Goal: Task Accomplishment & Management: Manage account settings

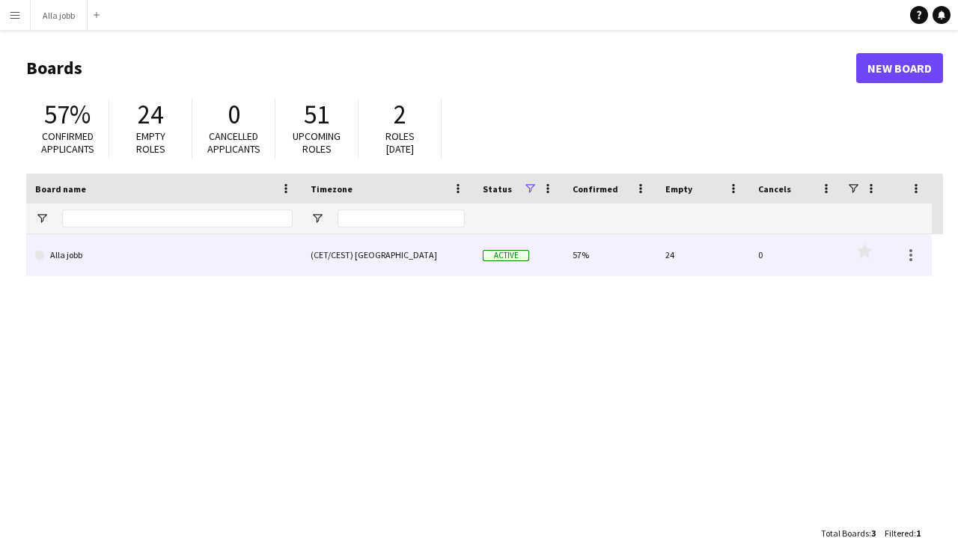
click at [201, 248] on link "Alla jobb" at bounding box center [163, 255] width 257 height 42
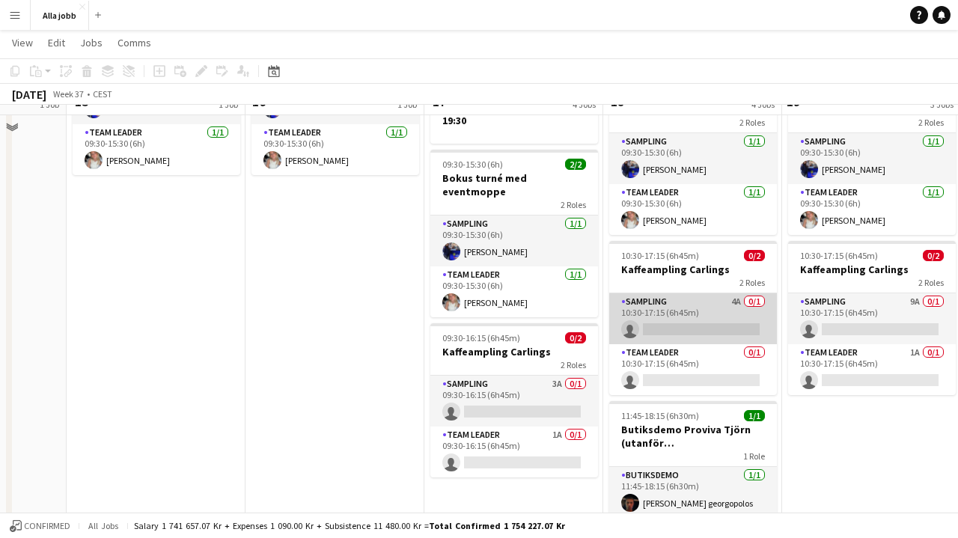
scroll to position [177, 0]
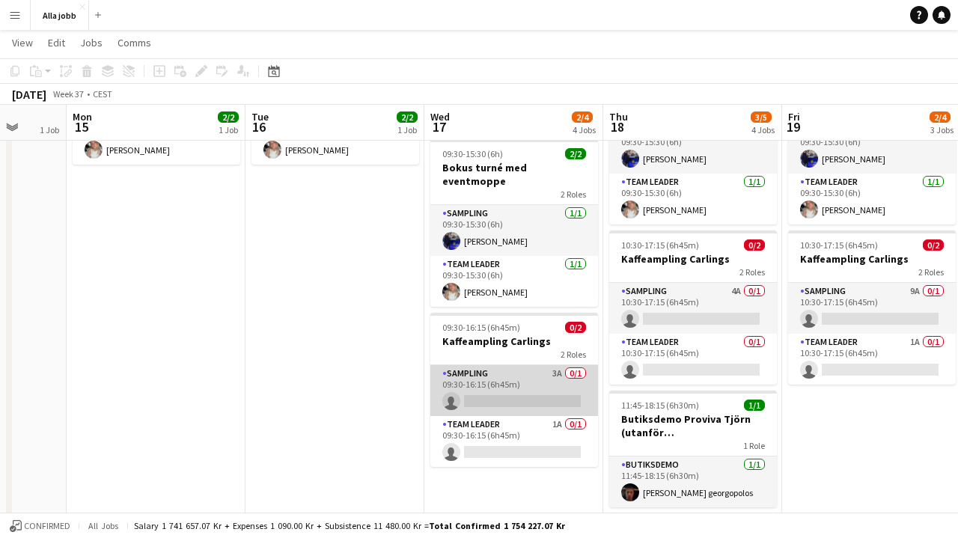
click at [529, 370] on app-card-role "Sampling 3A 0/1 09:30-16:15 (6h45m) single-neutral-actions" at bounding box center [514, 390] width 168 height 51
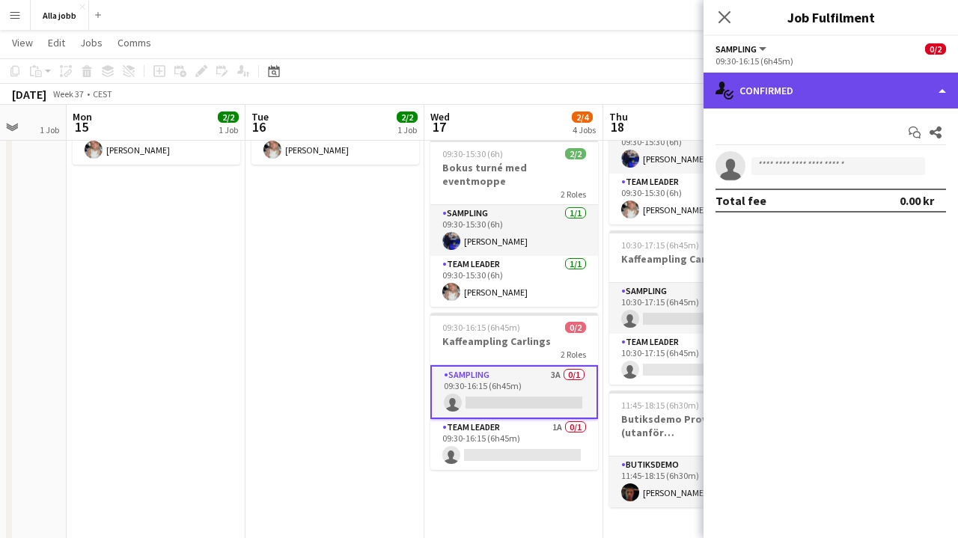
click at [806, 103] on div "single-neutral-actions-check-2 Confirmed" at bounding box center [830, 91] width 254 height 36
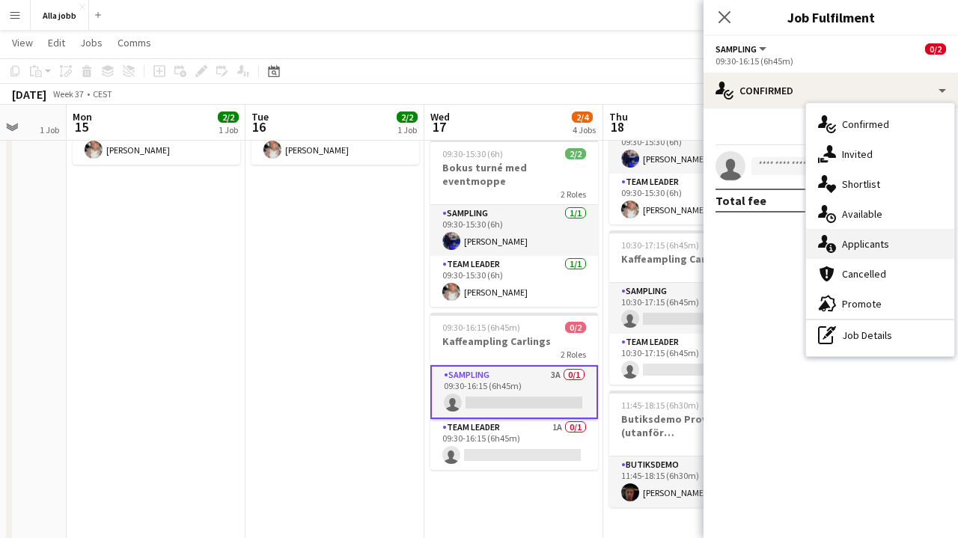
click at [845, 245] on span "Applicants" at bounding box center [865, 243] width 47 height 13
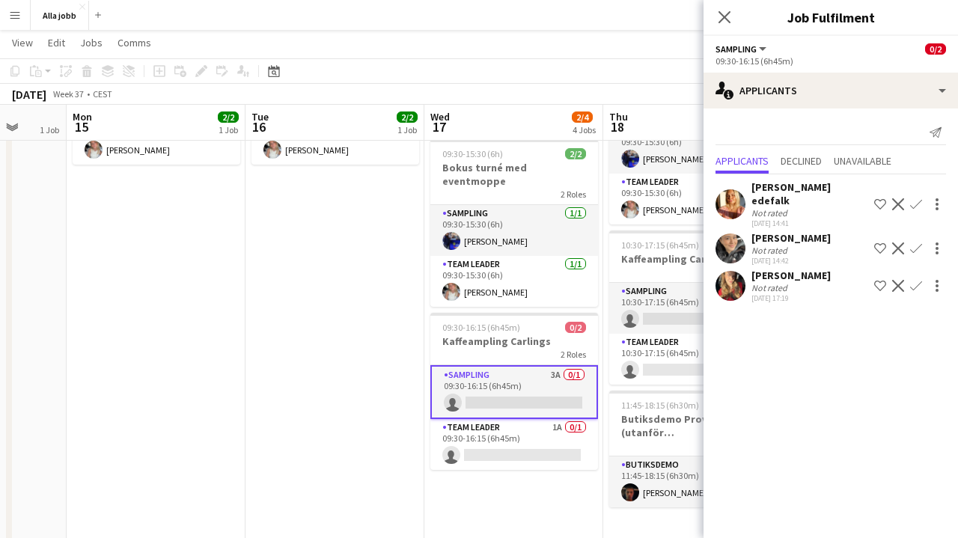
click at [919, 198] on app-icon "Confirm" at bounding box center [916, 204] width 12 height 12
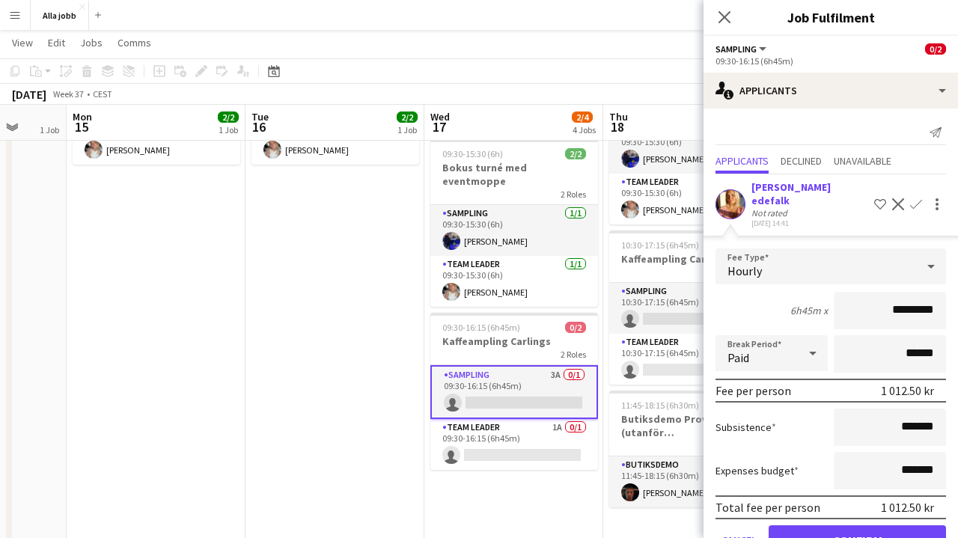
click at [865, 525] on button "Confirm" at bounding box center [857, 540] width 177 height 30
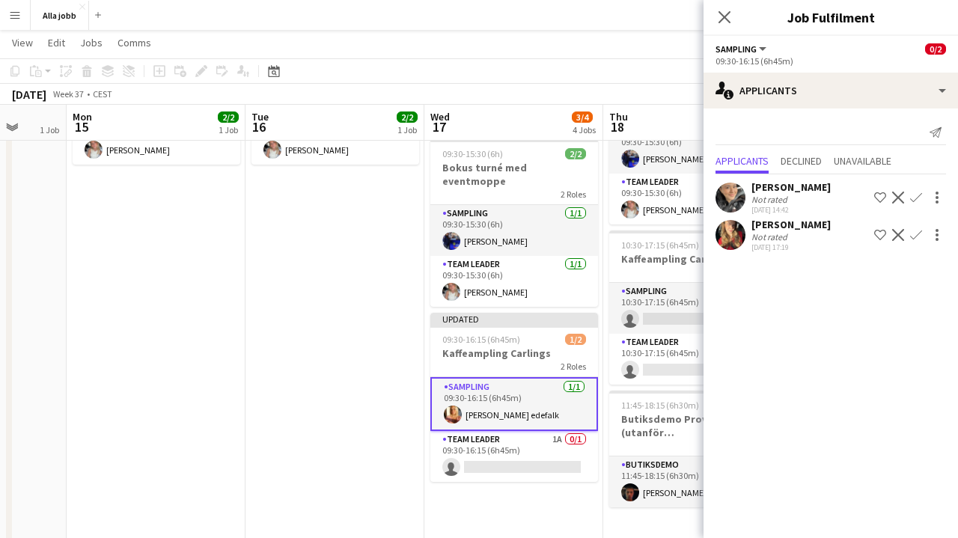
click at [355, 364] on app-date-cell "09:30-15:30 (6h) 2/2 Bokus turné med eventmoppe 2 Roles Sampling [DATE] 09:30-1…" at bounding box center [334, 272] width 179 height 563
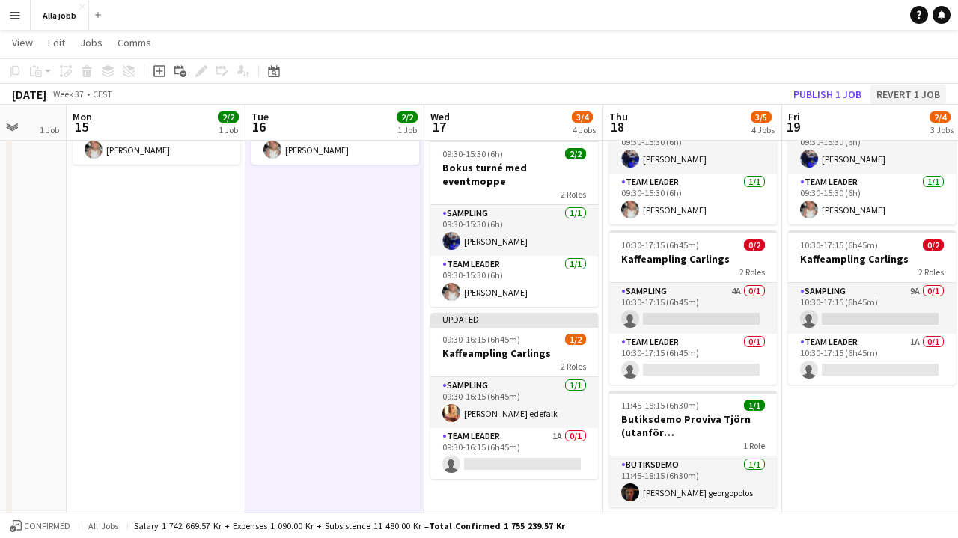
click at [900, 90] on button "Revert 1 job" at bounding box center [908, 94] width 76 height 19
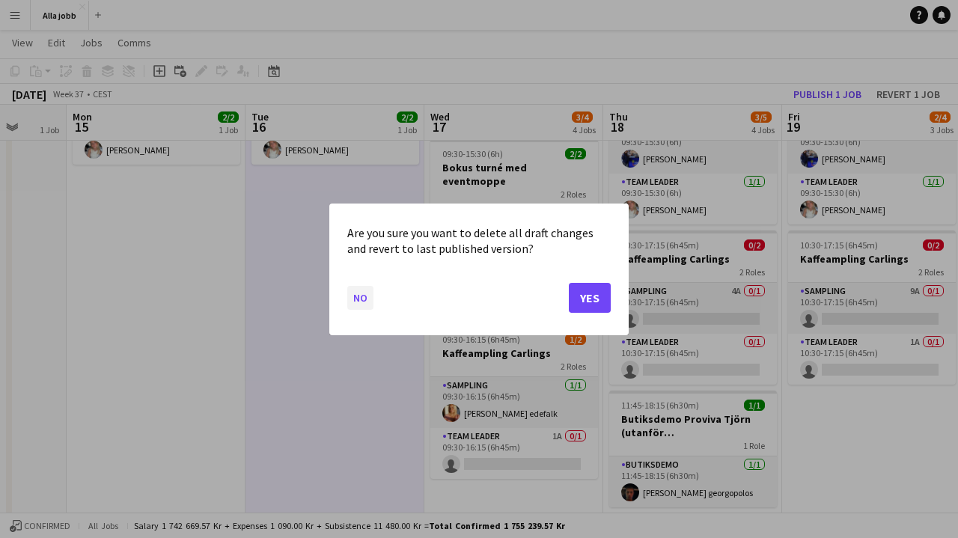
click at [358, 300] on button "No" at bounding box center [360, 297] width 26 height 24
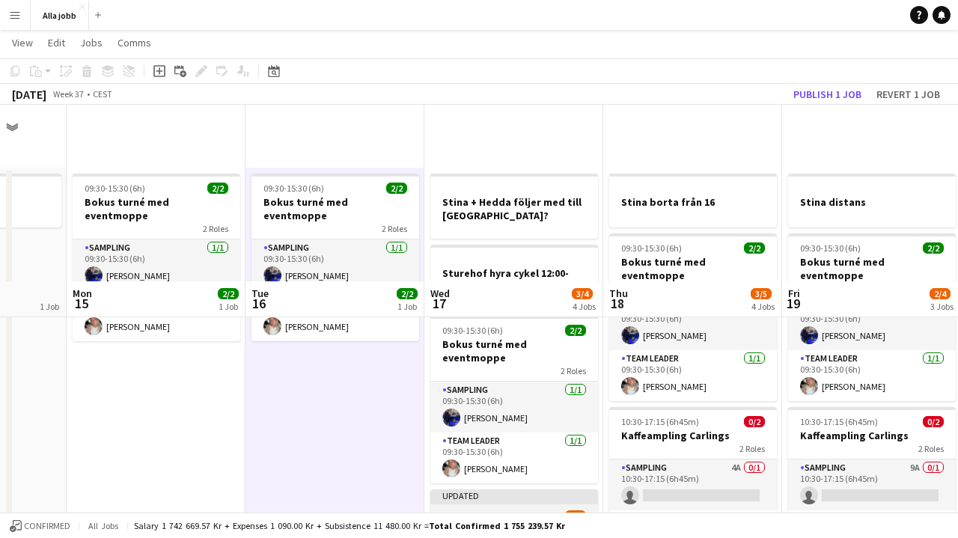
scroll to position [177, 0]
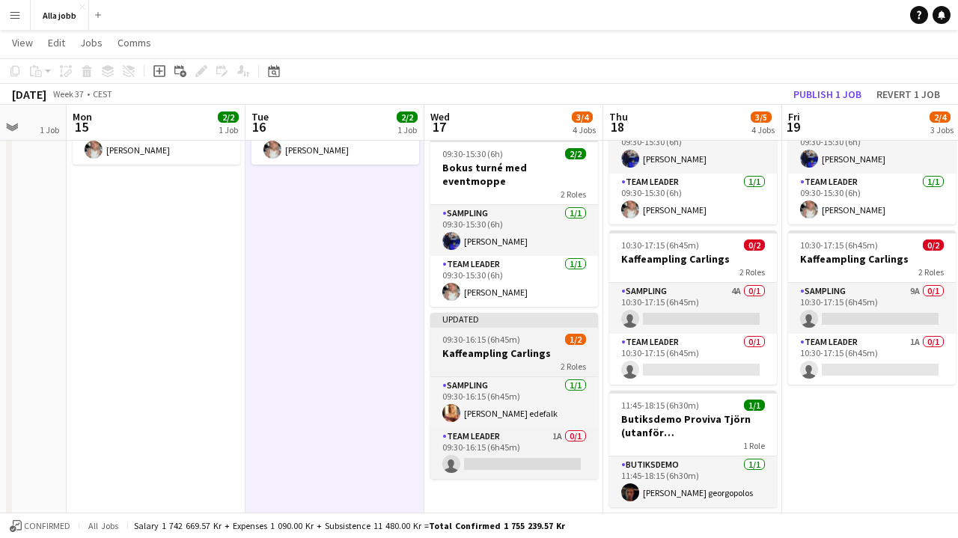
click at [473, 346] on h3 "Kaffeampling Carlings" at bounding box center [514, 352] width 168 height 13
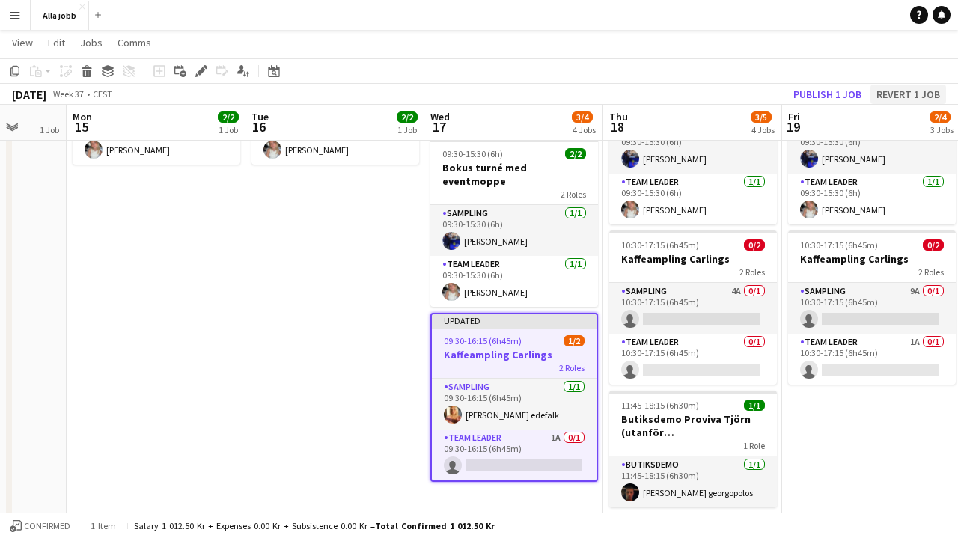
click at [911, 94] on button "Revert 1 job" at bounding box center [908, 94] width 76 height 19
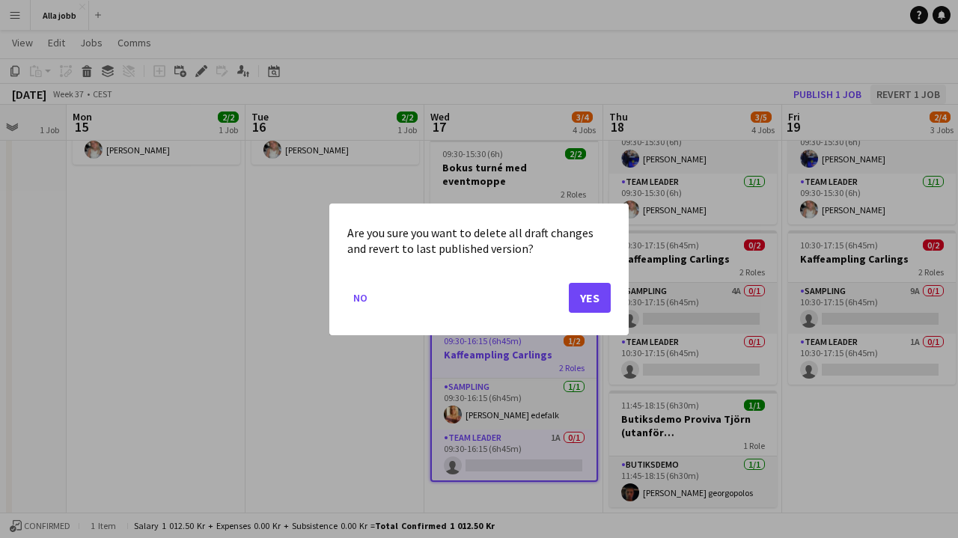
scroll to position [0, 0]
click at [596, 297] on button "Yes" at bounding box center [590, 297] width 42 height 30
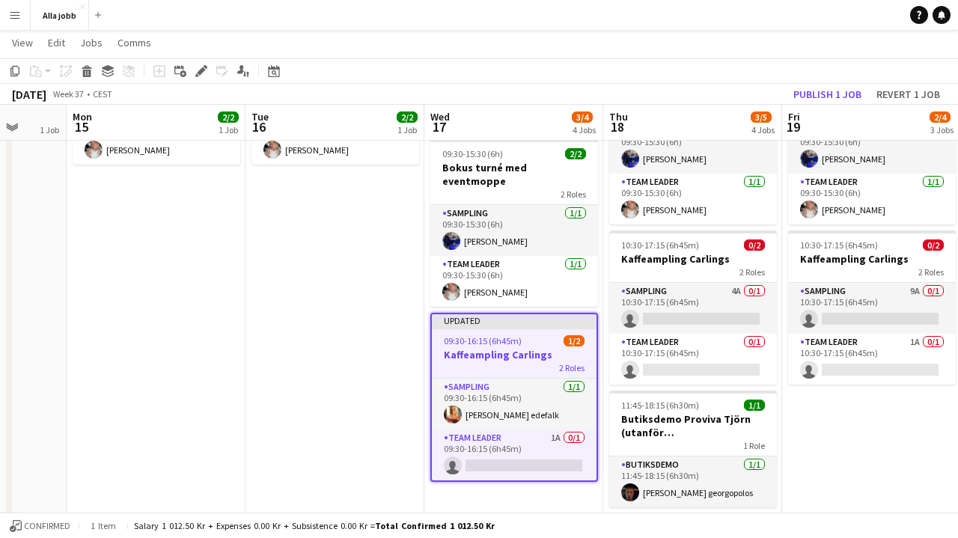
scroll to position [177, 0]
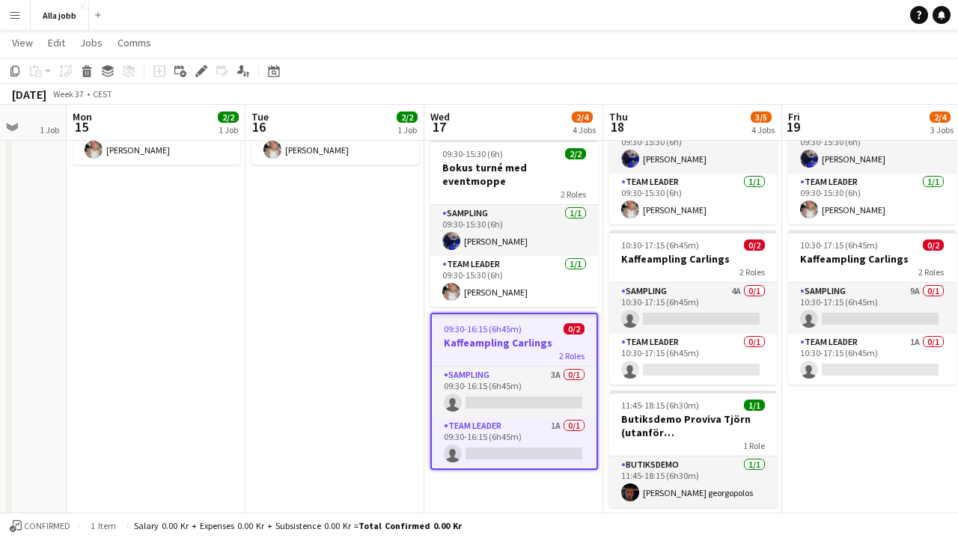
click at [506, 336] on h3 "Kaffeampling Carlings" at bounding box center [514, 342] width 165 height 13
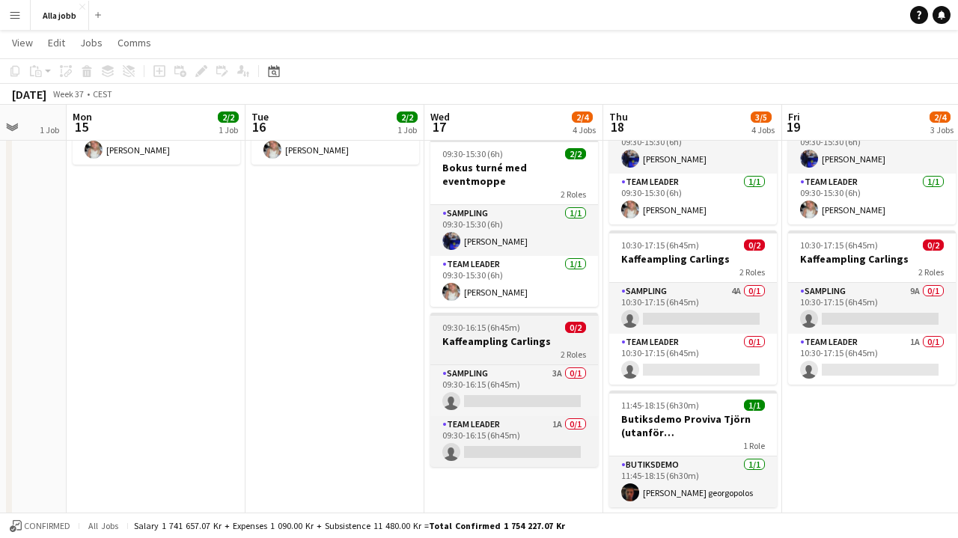
click at [482, 334] on h3 "Kaffeampling Carlings" at bounding box center [514, 340] width 168 height 13
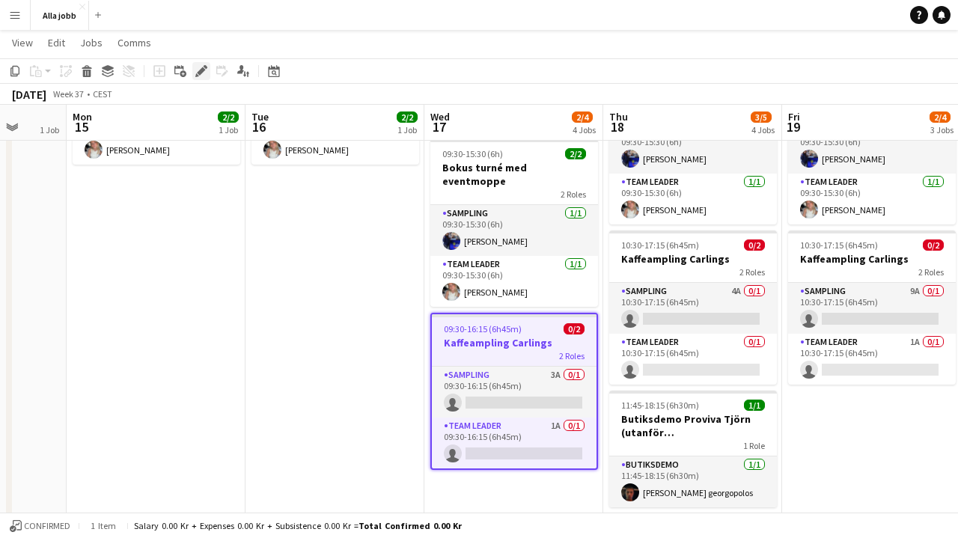
click at [199, 73] on icon at bounding box center [201, 71] width 8 height 8
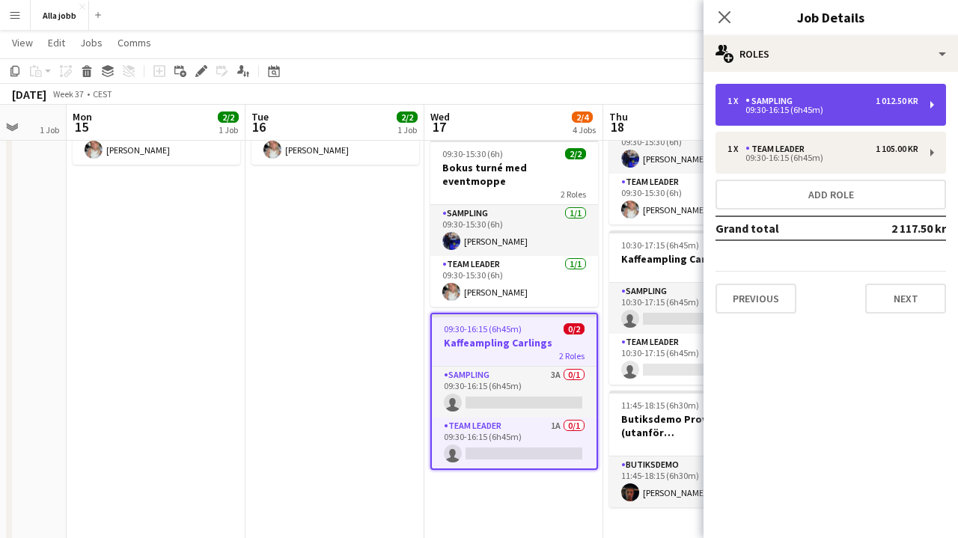
click at [789, 120] on div "1 x Sampling 1 012.50 kr 09:30-16:15 (6h45m)" at bounding box center [830, 105] width 230 height 42
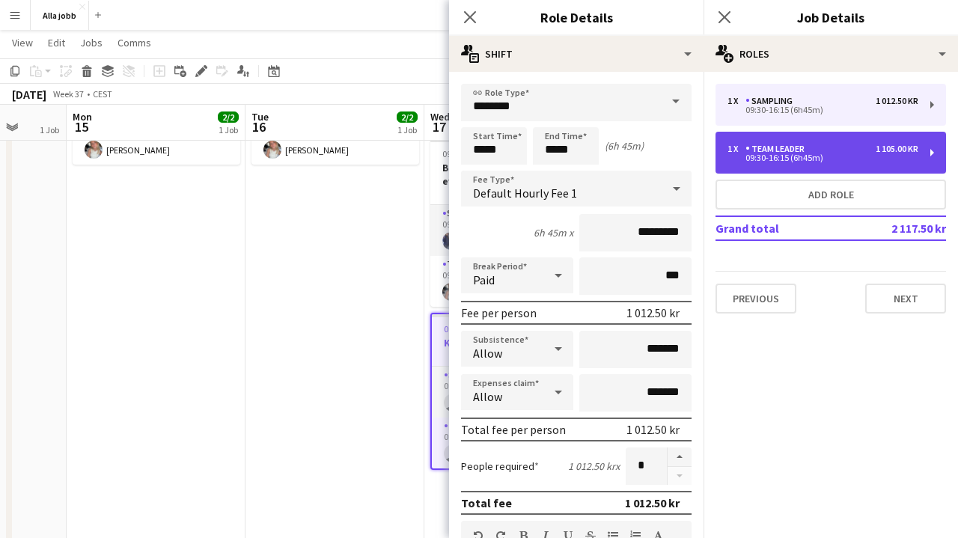
click at [794, 145] on div "Team Leader" at bounding box center [777, 149] width 65 height 10
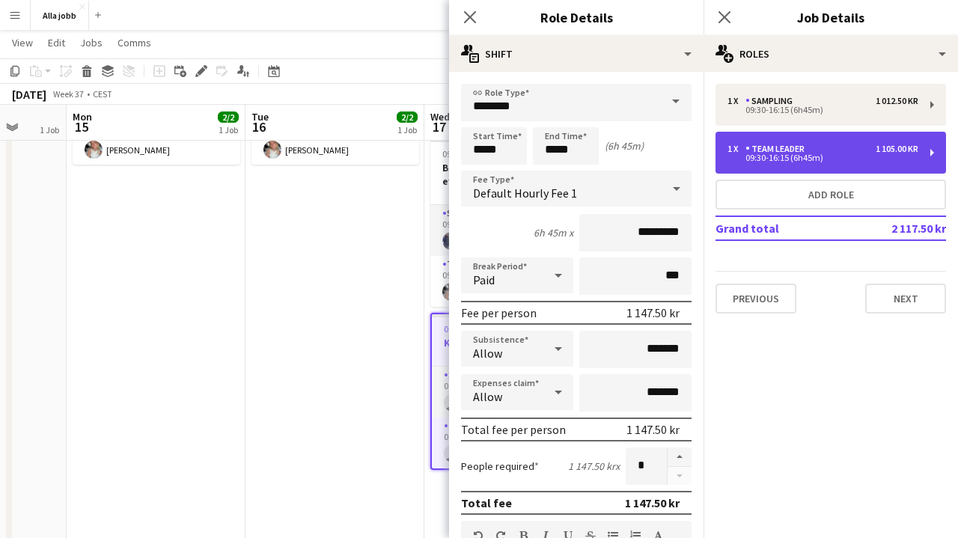
type input "**********"
type input "*********"
type input "****"
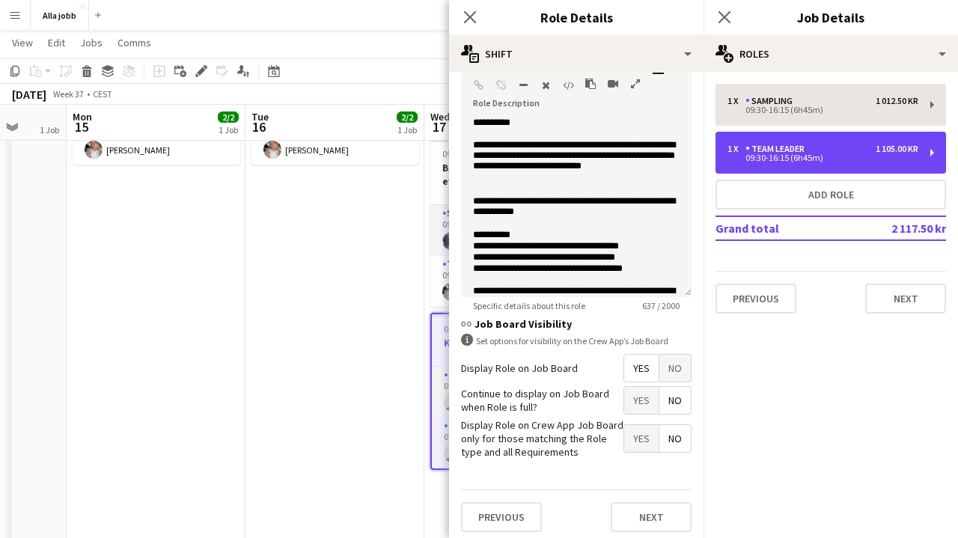
scroll to position [0, 0]
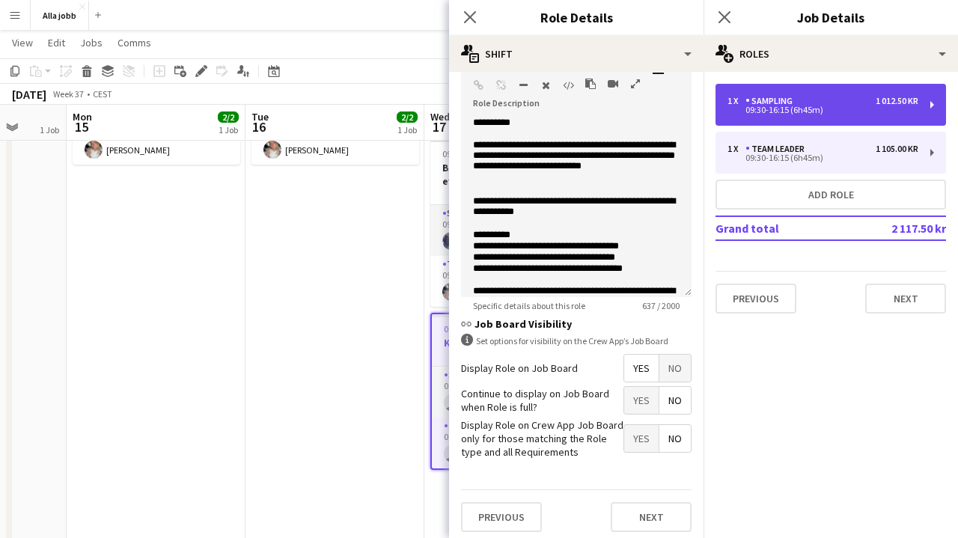
click at [799, 113] on div "09:30-16:15 (6h45m)" at bounding box center [822, 109] width 191 height 7
type input "********"
type input "*********"
type input "***"
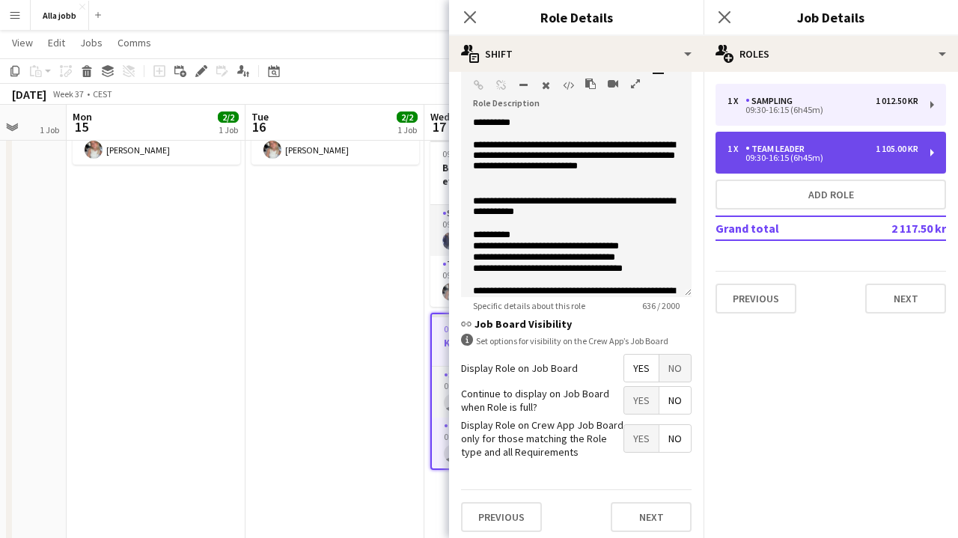
click at [783, 143] on div "1 x Team Leader 1 105.00 kr 09:30-16:15 (6h45m)" at bounding box center [830, 153] width 230 height 42
type input "**********"
type input "*********"
type input "****"
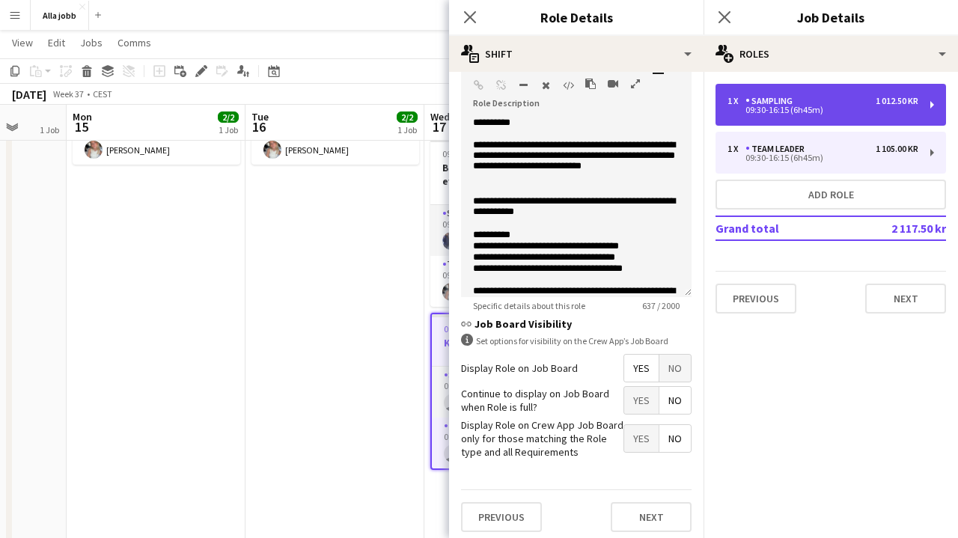
click at [783, 100] on div "Sampling" at bounding box center [771, 101] width 53 height 10
type input "********"
type input "*********"
type input "***"
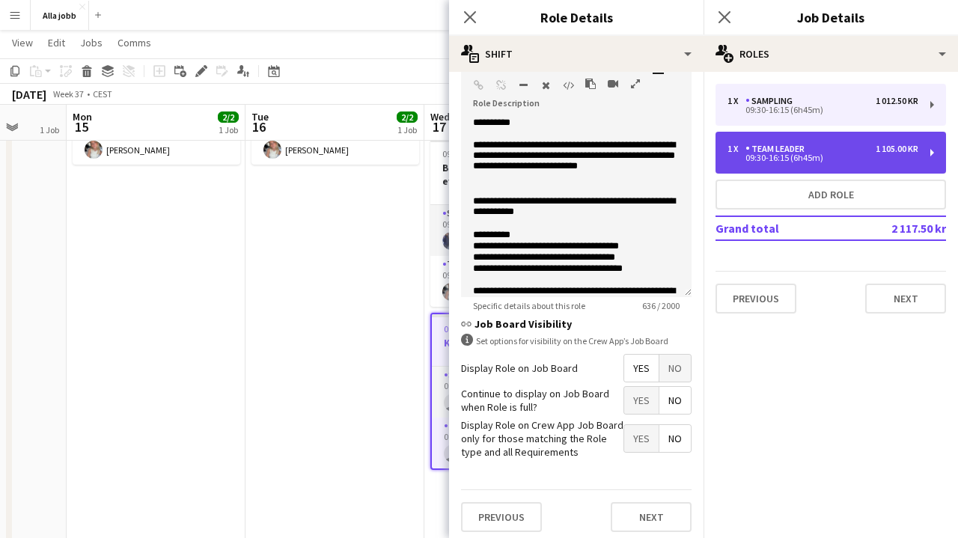
click at [780, 152] on div "Team Leader" at bounding box center [777, 149] width 65 height 10
type input "**********"
type input "*********"
type input "****"
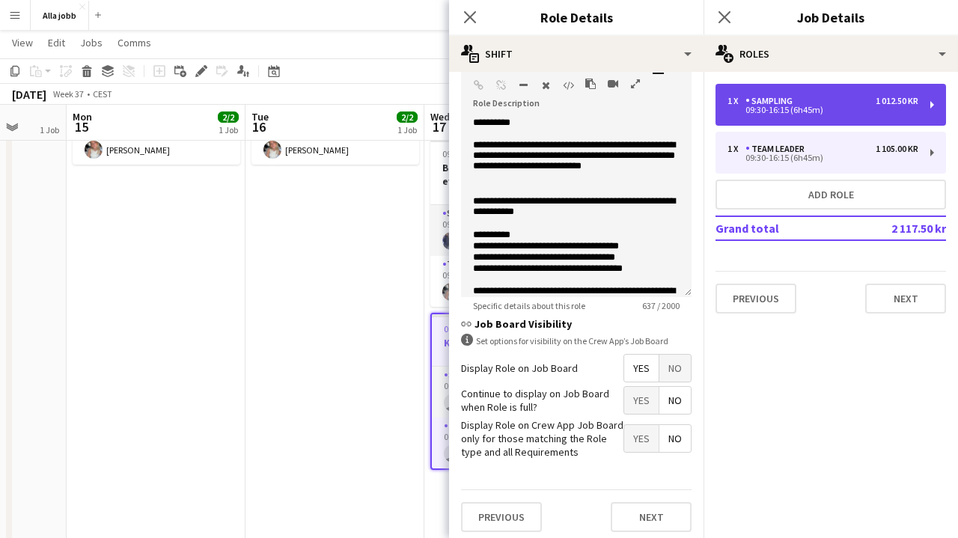
click at [774, 111] on div "09:30-16:15 (6h45m)" at bounding box center [822, 109] width 191 height 7
type input "********"
type input "*********"
type input "***"
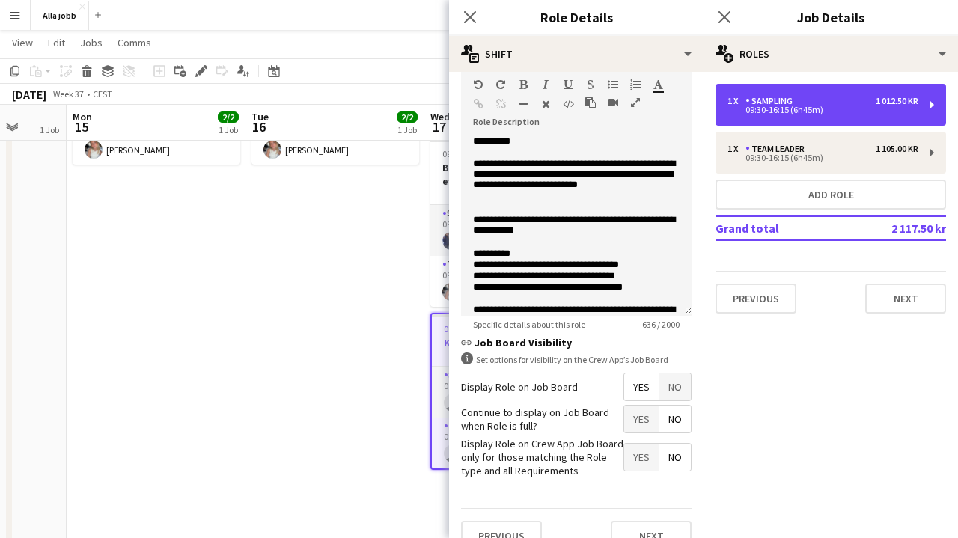
scroll to position [453, 0]
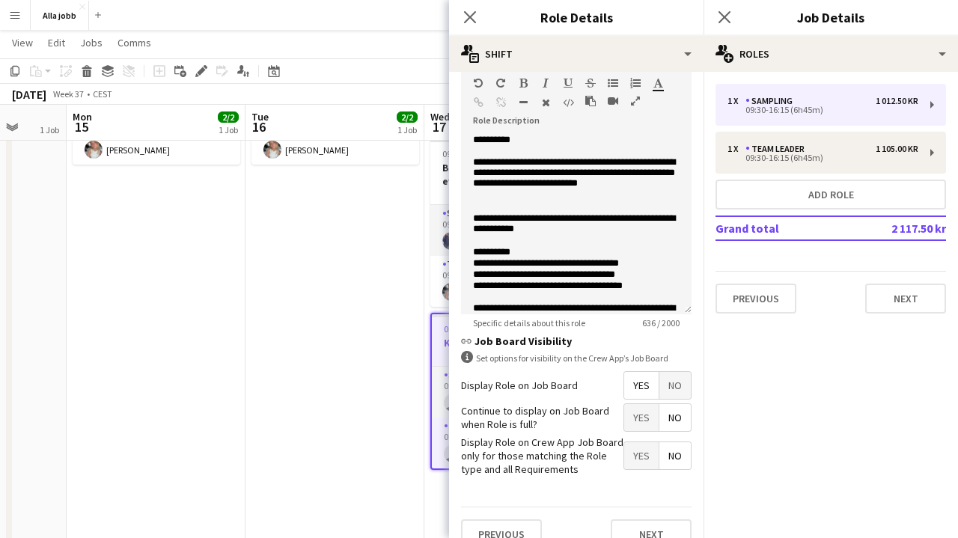
click at [644, 416] on span "Yes" at bounding box center [641, 417] width 34 height 27
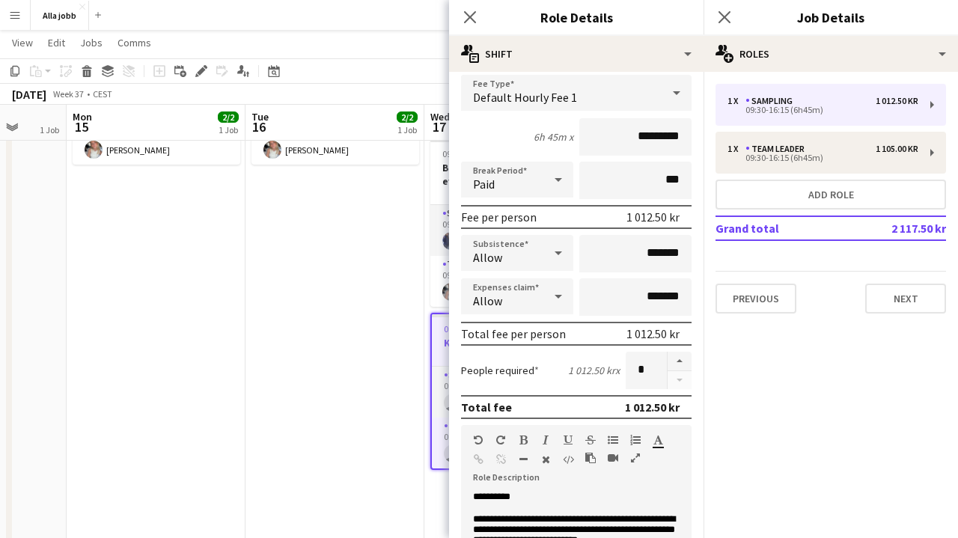
scroll to position [85, 0]
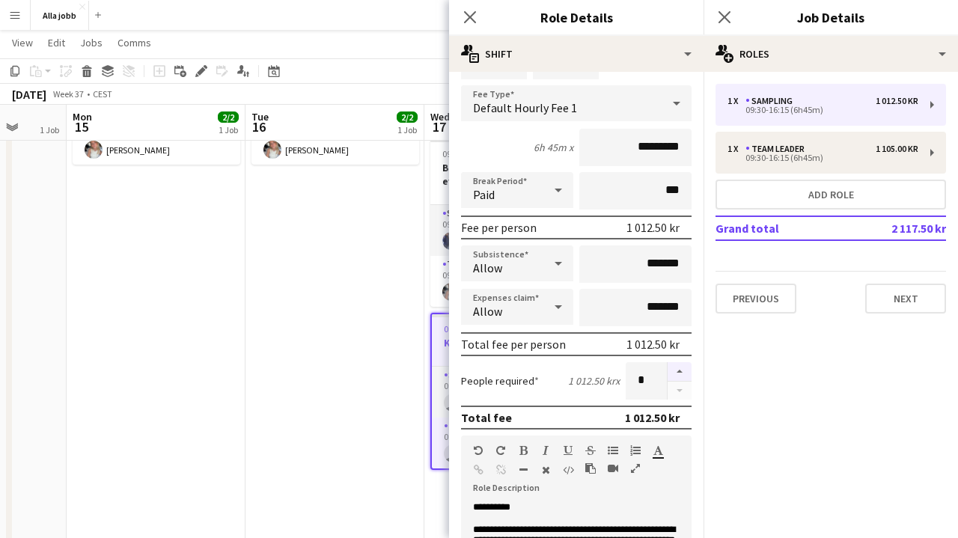
click at [681, 374] on button "button" at bounding box center [679, 371] width 24 height 19
type input "*"
click at [402, 268] on app-date-cell "09:30-15:30 (6h) 2/2 Bokus turné med eventmoppe 2 Roles Sampling [DATE] 09:30-1…" at bounding box center [334, 272] width 179 height 563
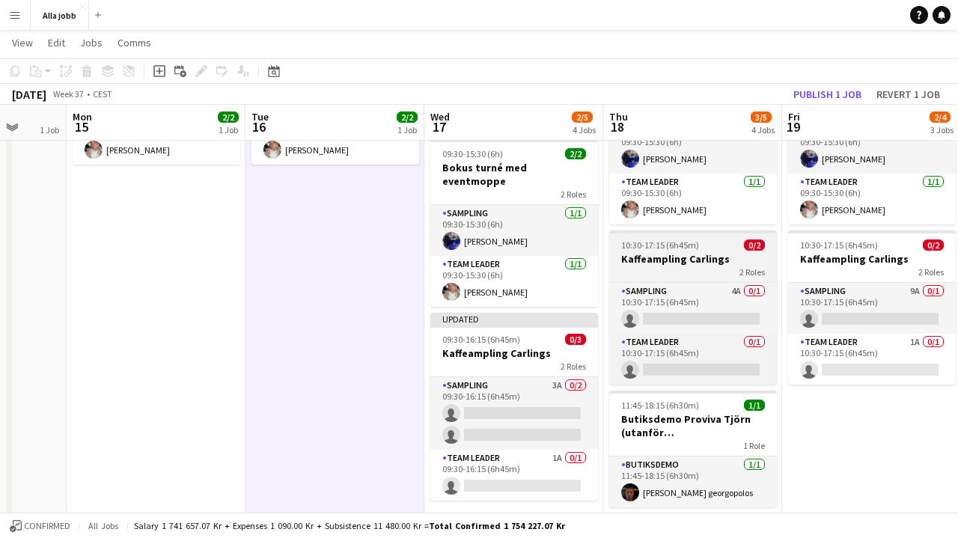
click at [670, 252] on h3 "Kaffeampling Carlings" at bounding box center [693, 258] width 168 height 13
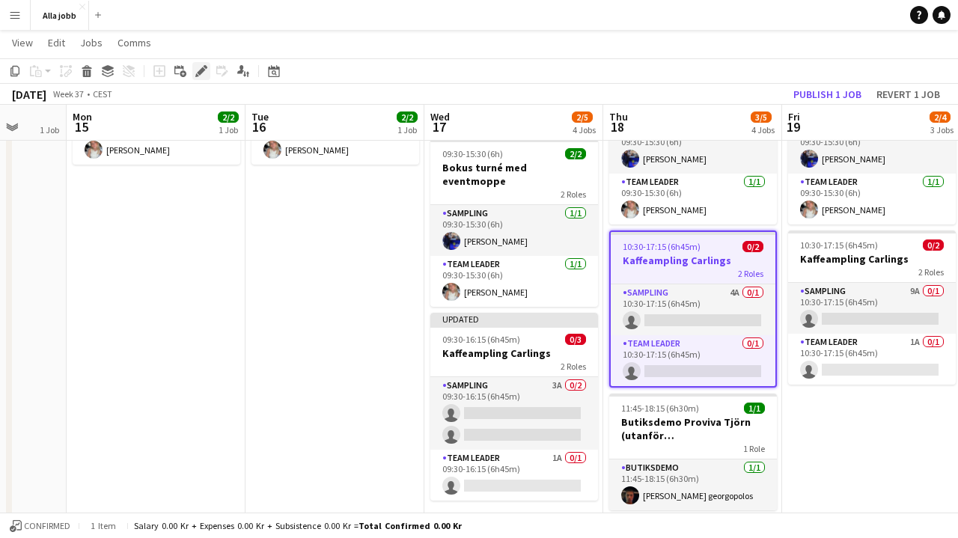
click at [201, 70] on icon at bounding box center [201, 71] width 8 height 8
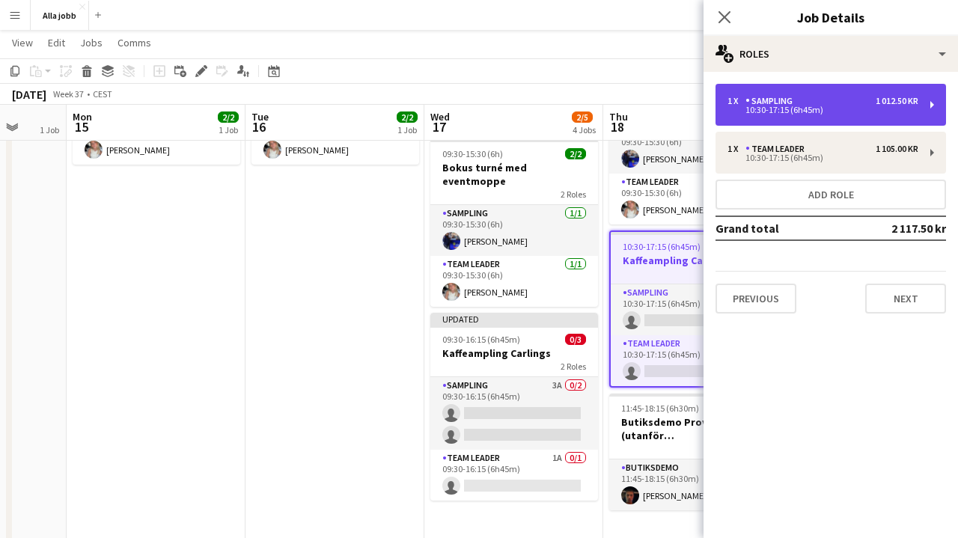
click at [789, 111] on div "10:30-17:15 (6h45m)" at bounding box center [822, 109] width 191 height 7
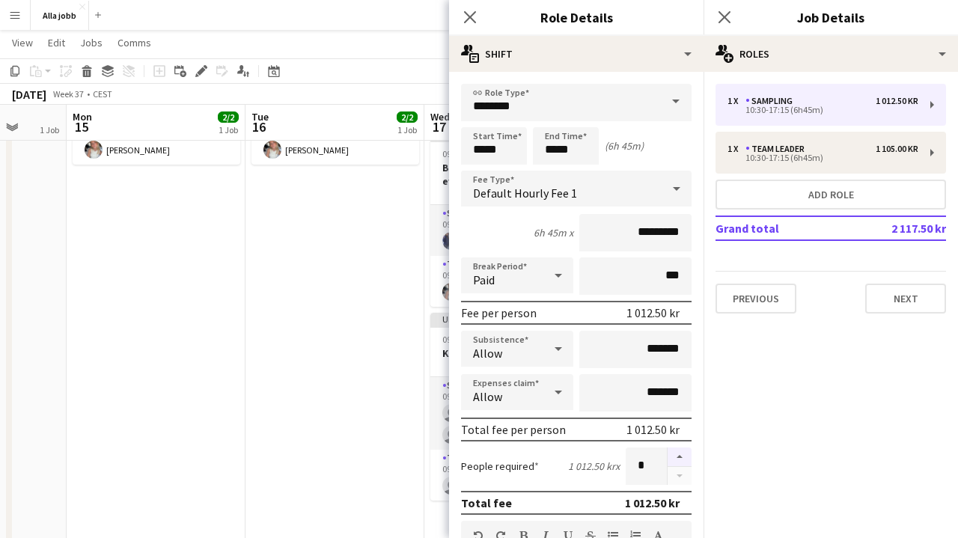
click at [682, 459] on button "button" at bounding box center [679, 456] width 24 height 19
type input "*"
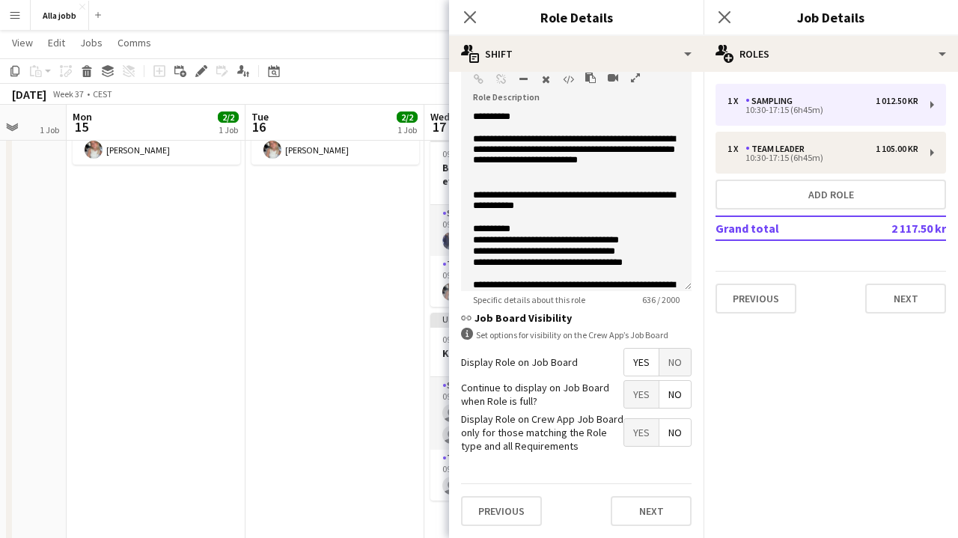
scroll to position [475, 0]
click at [647, 388] on span "Yes" at bounding box center [641, 395] width 34 height 27
click at [361, 382] on app-date-cell "09:30-15:30 (6h) 2/2 Bokus turné med eventmoppe 2 Roles Sampling [DATE] 09:30-1…" at bounding box center [334, 272] width 179 height 563
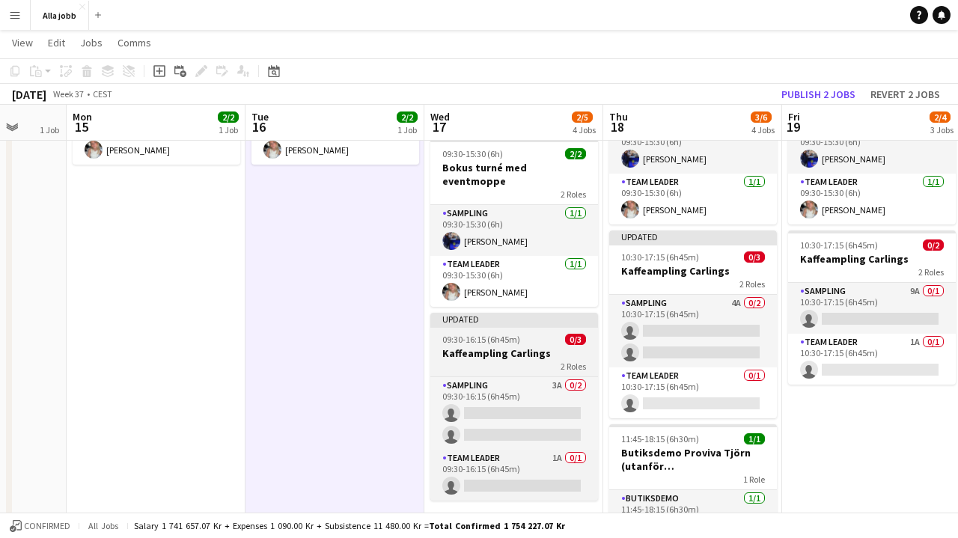
click at [485, 346] on h3 "Kaffeampling Carlings" at bounding box center [514, 352] width 168 height 13
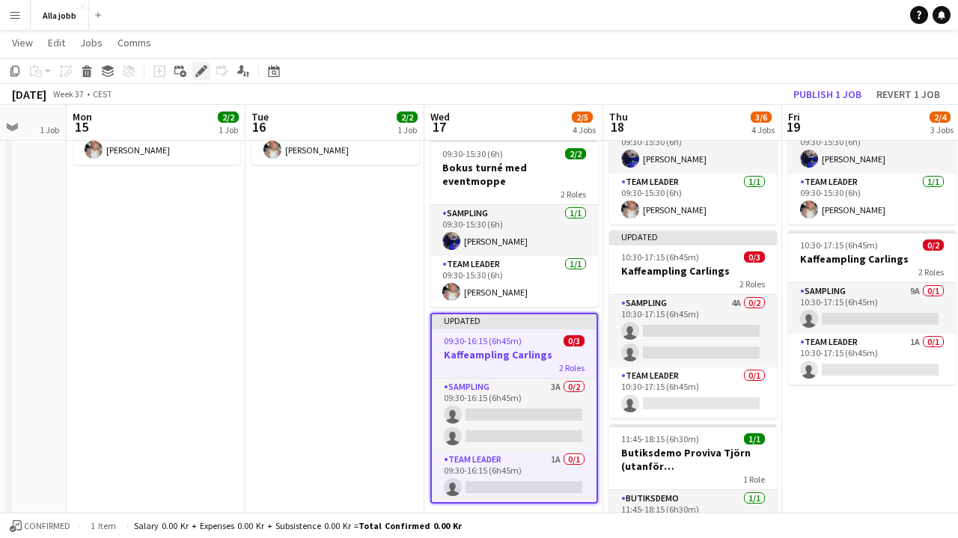
click at [201, 74] on icon "Edit" at bounding box center [201, 71] width 12 height 12
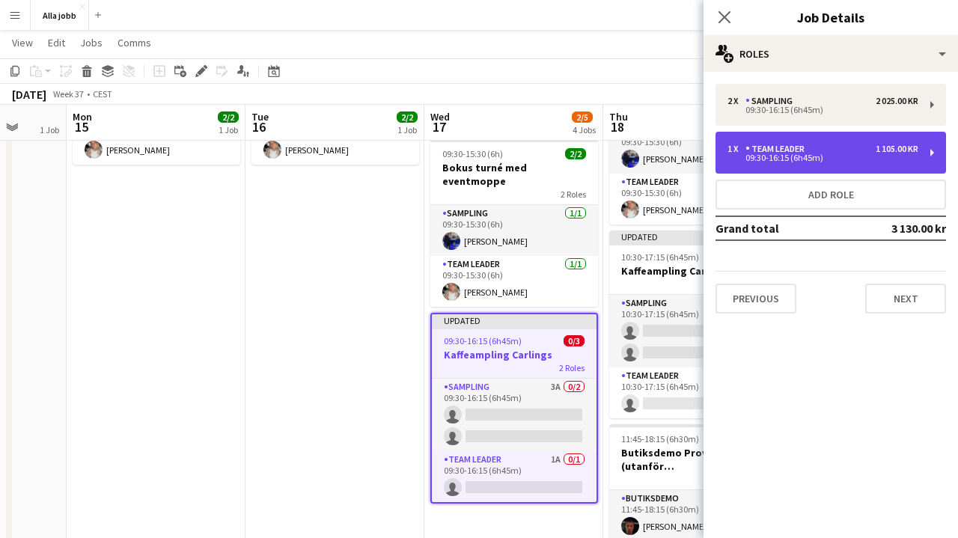
click at [780, 157] on div "09:30-16:15 (6h45m)" at bounding box center [822, 157] width 191 height 7
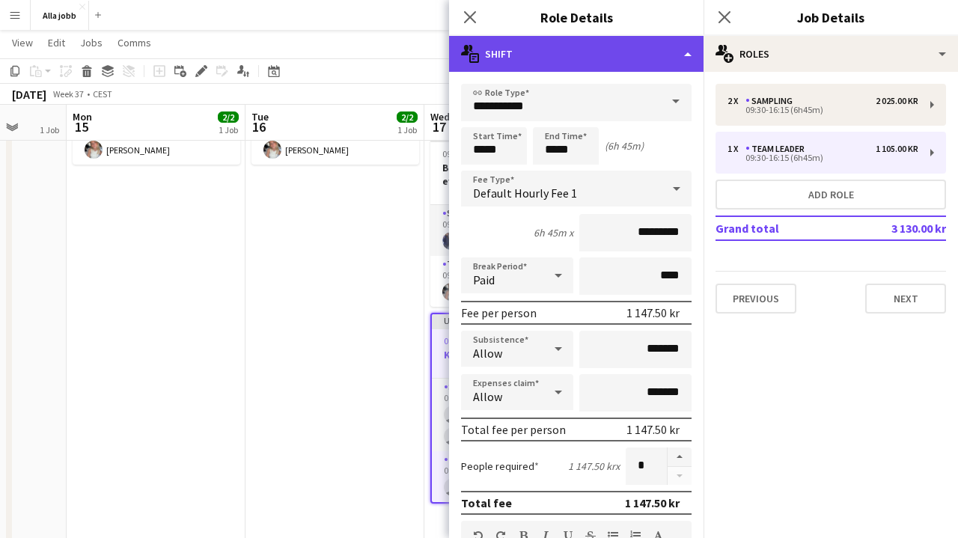
click at [686, 55] on div "multiple-actions-text Shift" at bounding box center [576, 54] width 254 height 36
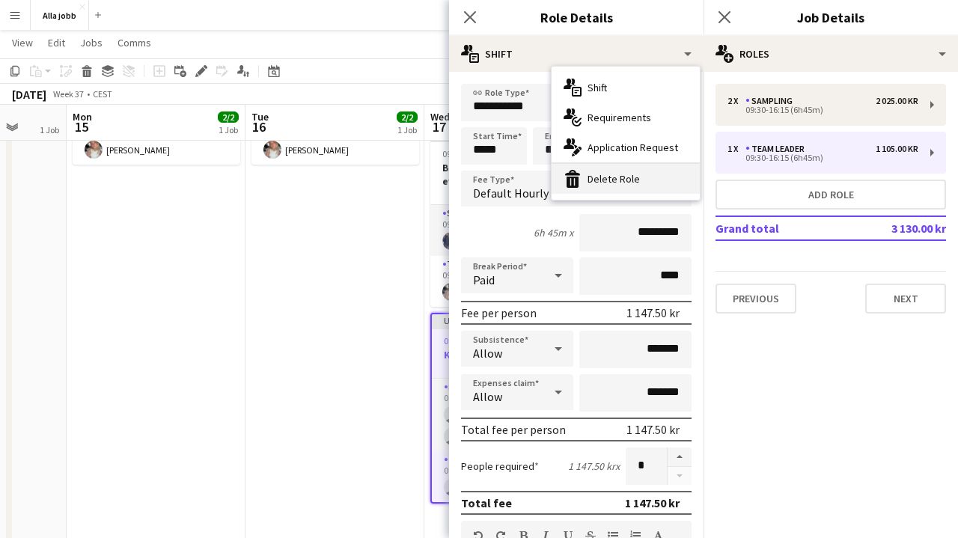
click at [602, 180] on div "bin-2 Delete Role" at bounding box center [625, 179] width 148 height 30
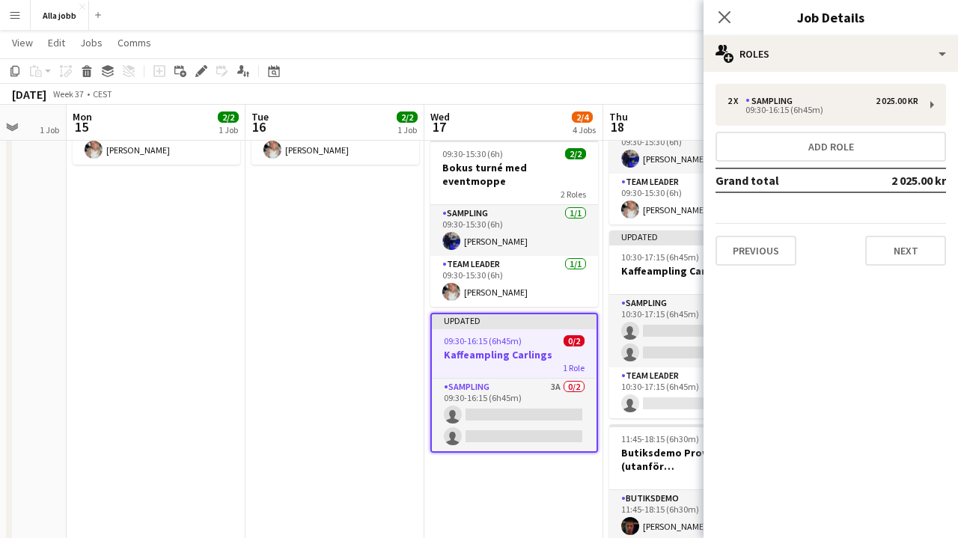
click at [355, 336] on app-date-cell "09:30-15:30 (6h) 2/2 Bokus turné med eventmoppe 2 Roles Sampling [DATE] 09:30-1…" at bounding box center [334, 289] width 179 height 597
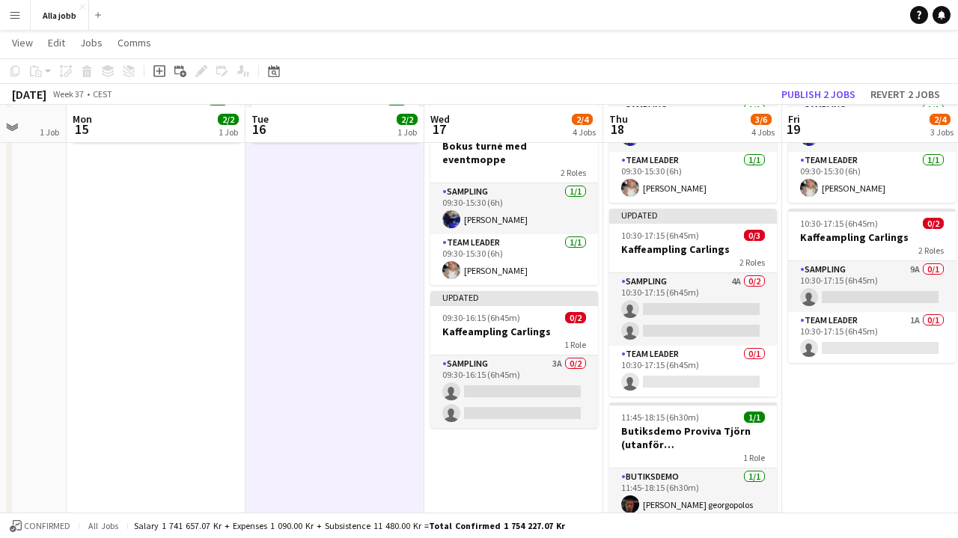
scroll to position [201, 0]
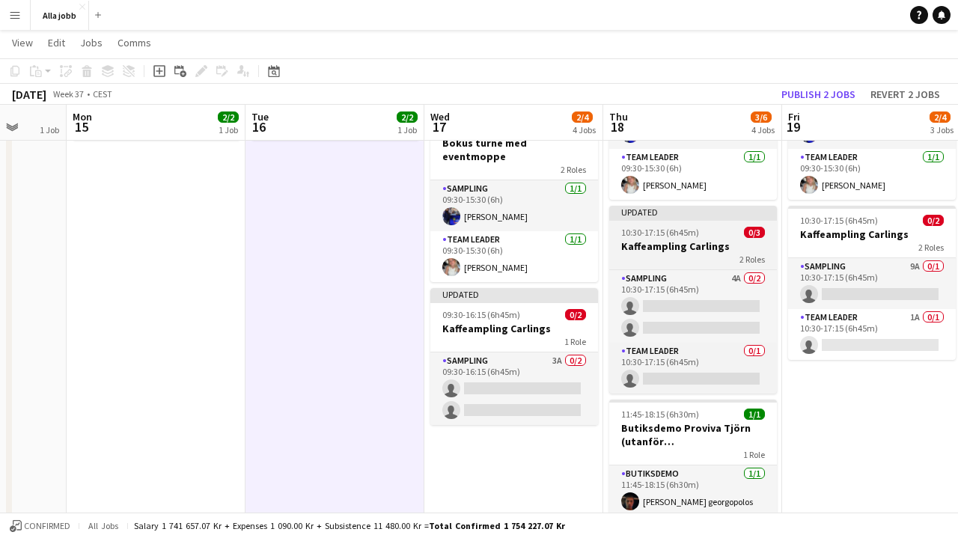
click at [697, 239] on h3 "Kaffeampling Carlings" at bounding box center [693, 245] width 168 height 13
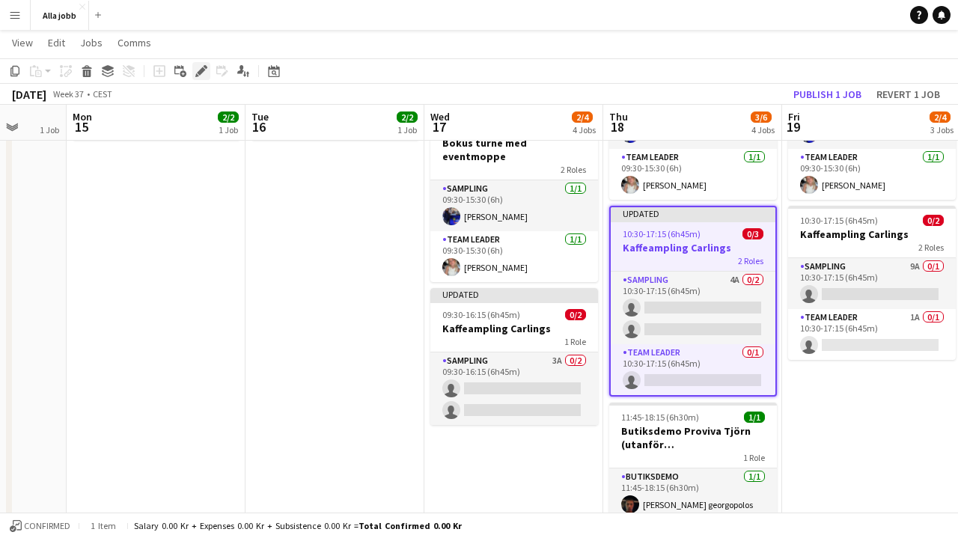
click at [206, 75] on icon "Edit" at bounding box center [201, 71] width 12 height 12
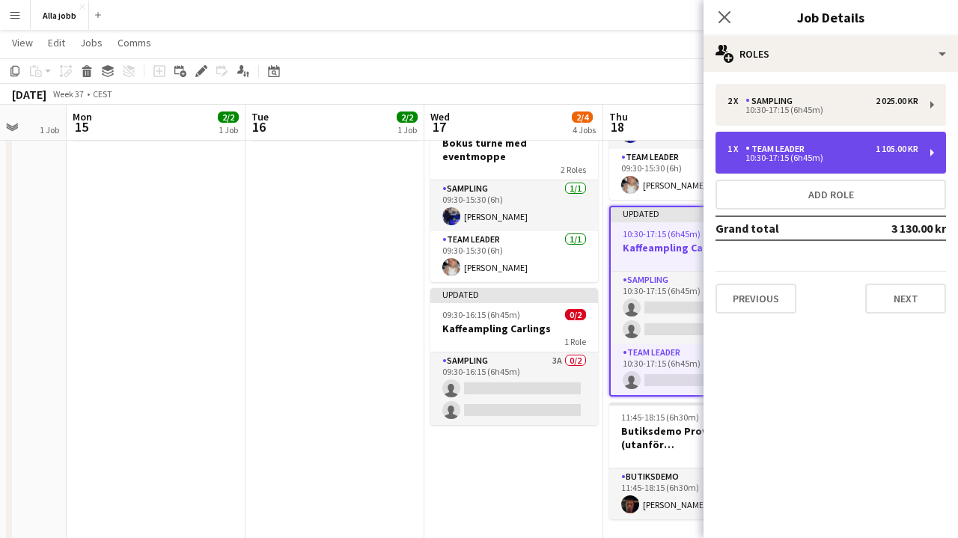
click at [813, 159] on div "10:30-17:15 (6h45m)" at bounding box center [822, 157] width 191 height 7
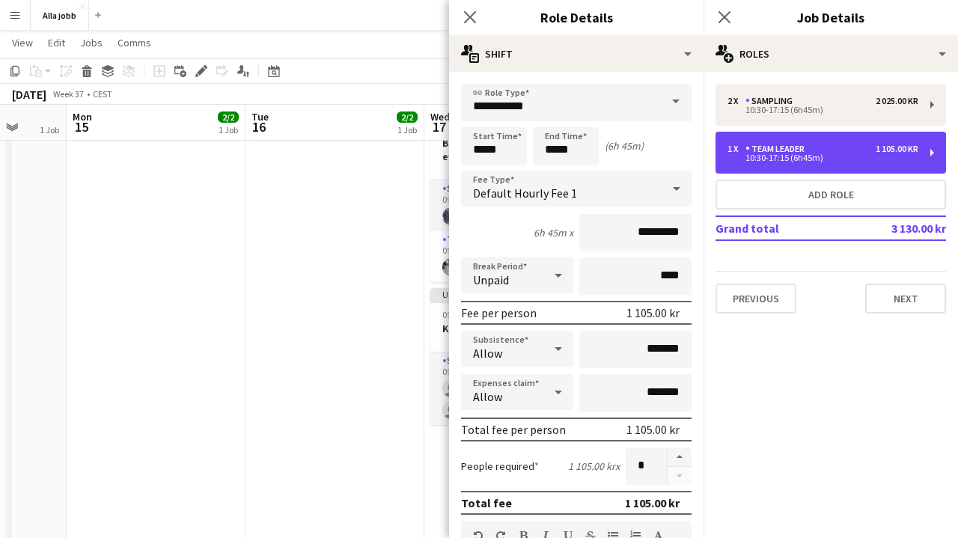
scroll to position [-1, 0]
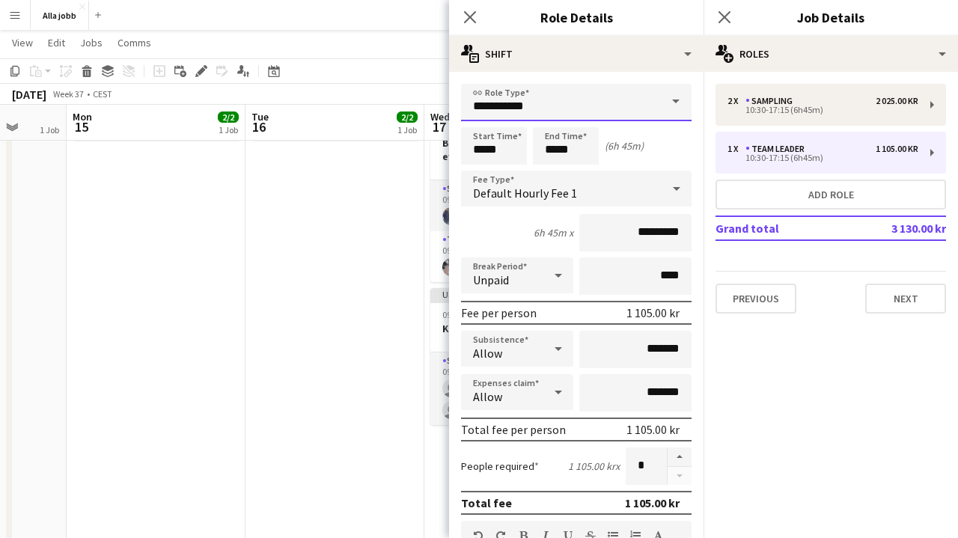
click at [590, 110] on input "**********" at bounding box center [576, 102] width 230 height 37
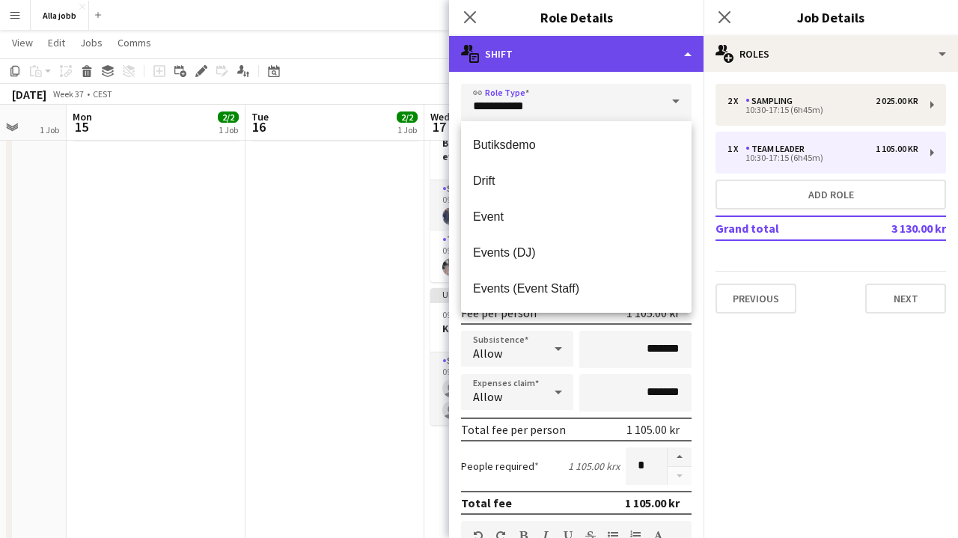
click at [590, 68] on div "multiple-actions-text Shift" at bounding box center [576, 54] width 254 height 36
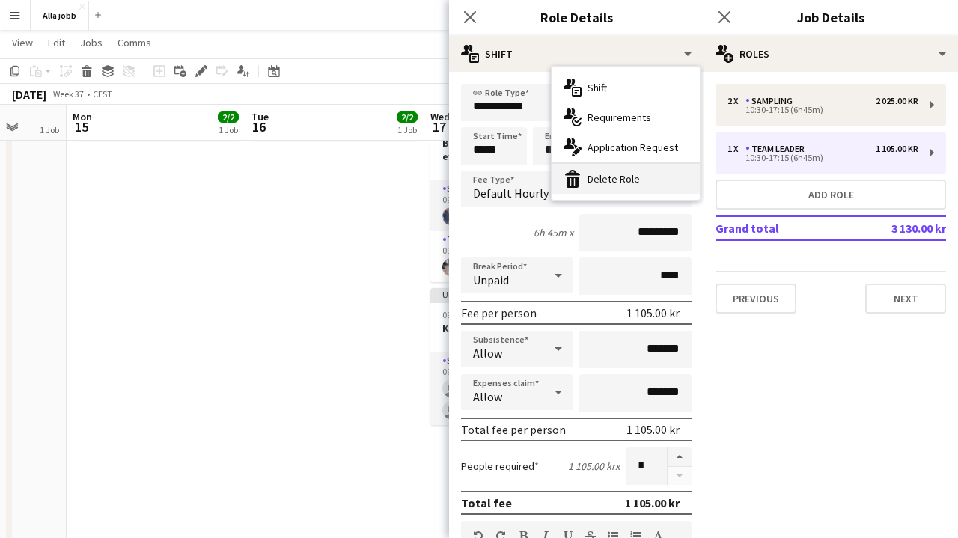
click at [599, 174] on div "bin-2 Delete Role" at bounding box center [625, 179] width 148 height 30
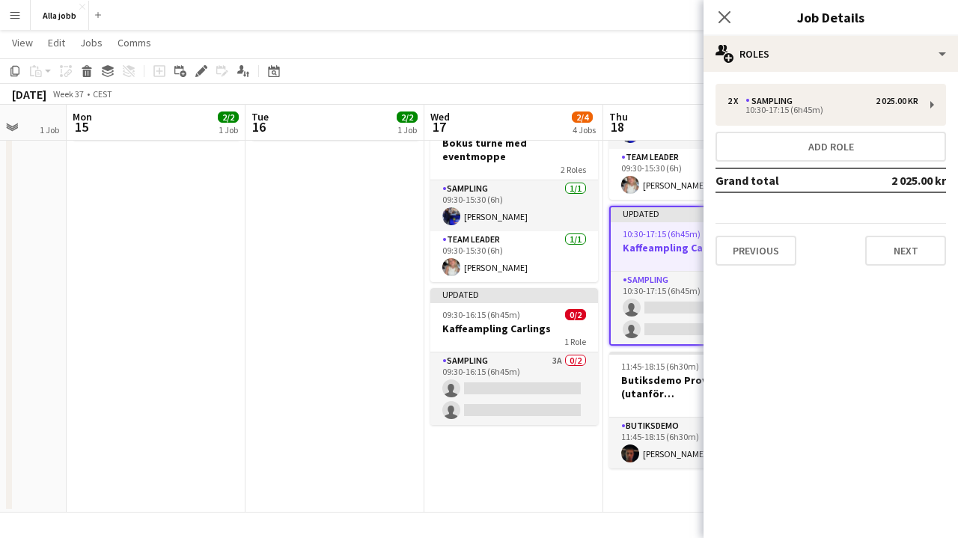
click at [370, 297] on app-date-cell "09:30-15:30 (6h) 2/2 Bokus turné med eventmoppe 2 Roles Sampling [DATE] 09:30-1…" at bounding box center [334, 239] width 179 height 546
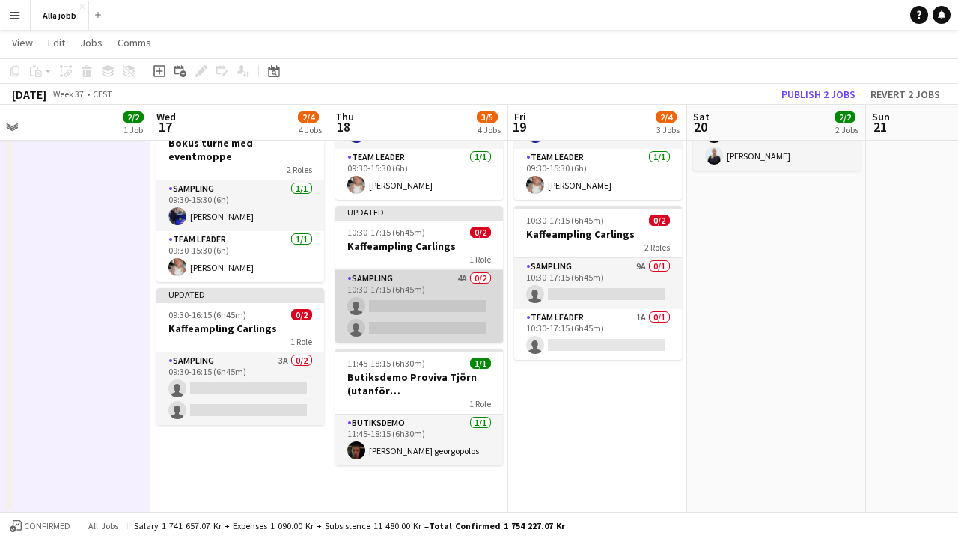
scroll to position [0, 389]
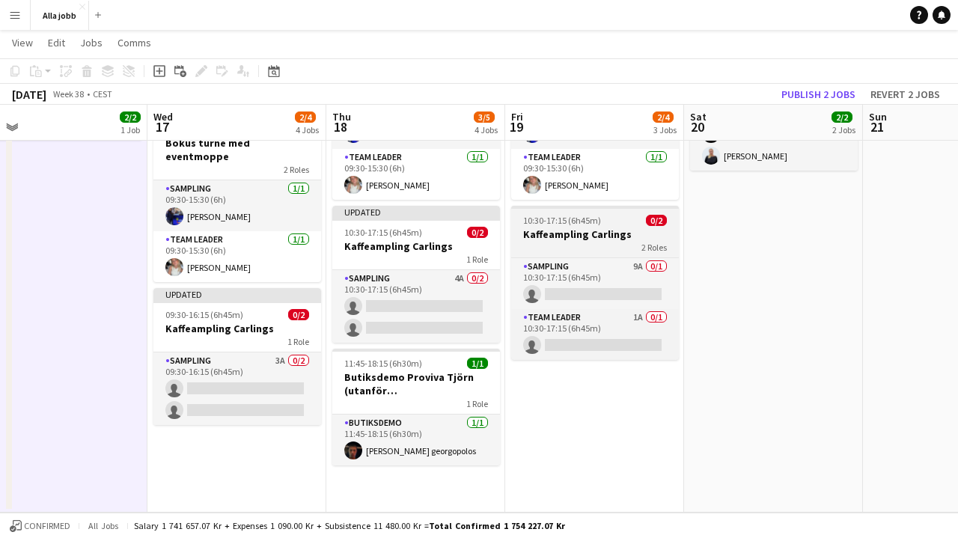
click at [609, 241] on div "2 Roles" at bounding box center [595, 247] width 168 height 12
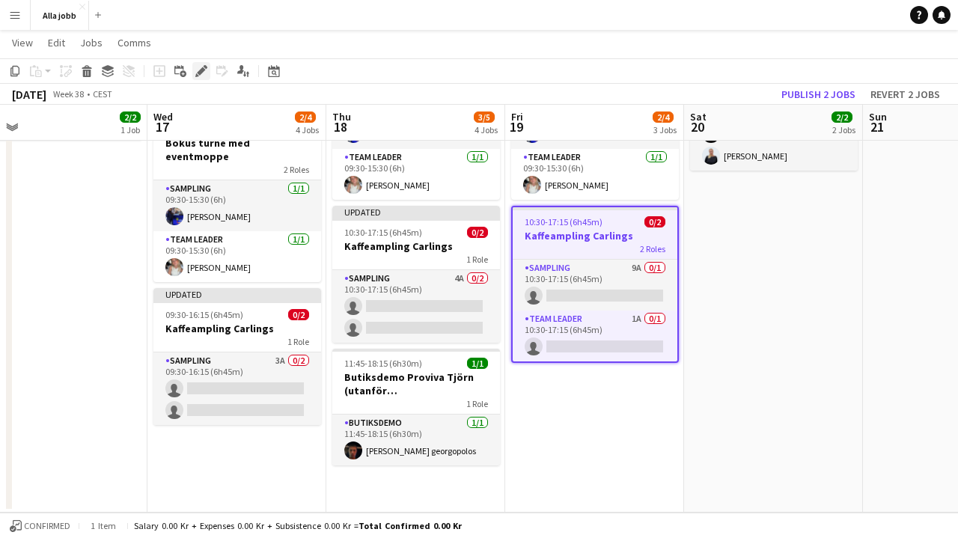
click at [207, 76] on div "Edit" at bounding box center [201, 71] width 18 height 18
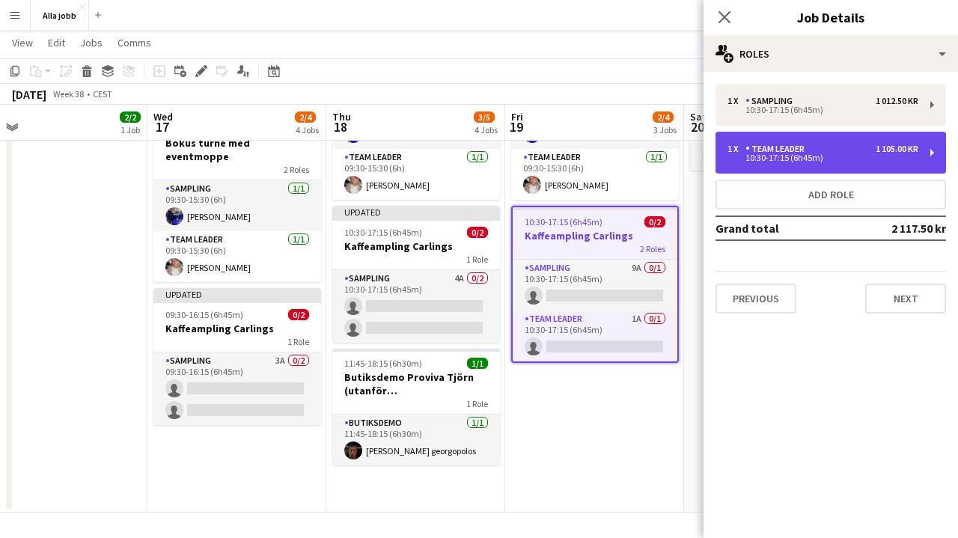
click at [801, 152] on div "Team Leader" at bounding box center [777, 149] width 65 height 10
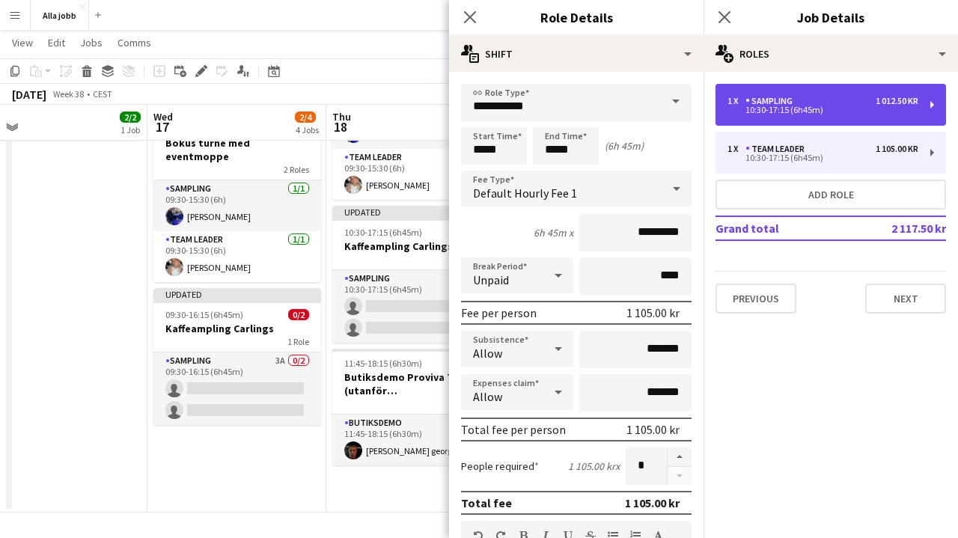
click at [812, 112] on div "10:30-17:15 (6h45m)" at bounding box center [822, 109] width 191 height 7
type input "********"
type input "*********"
type input "***"
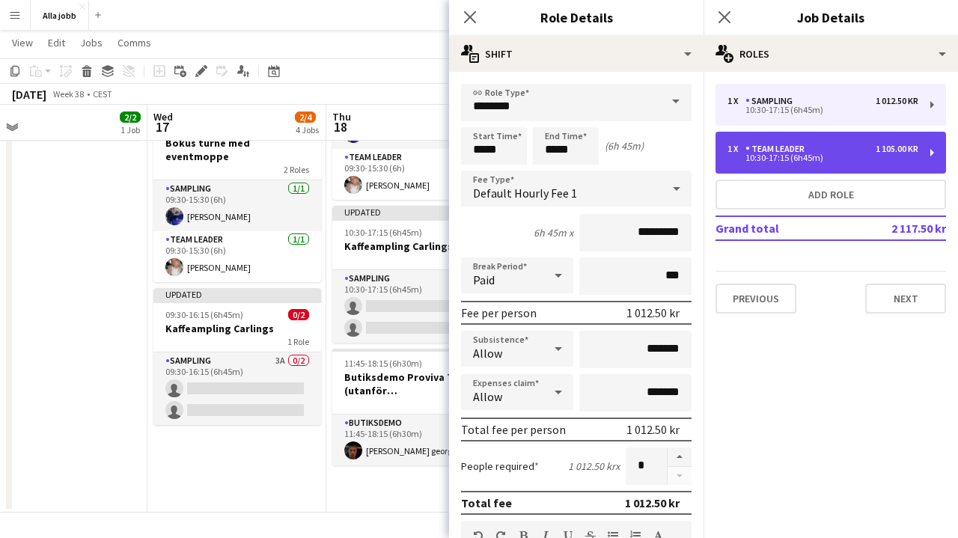
click at [797, 150] on div "Team Leader" at bounding box center [777, 149] width 65 height 10
type input "**********"
type input "*********"
type input "****"
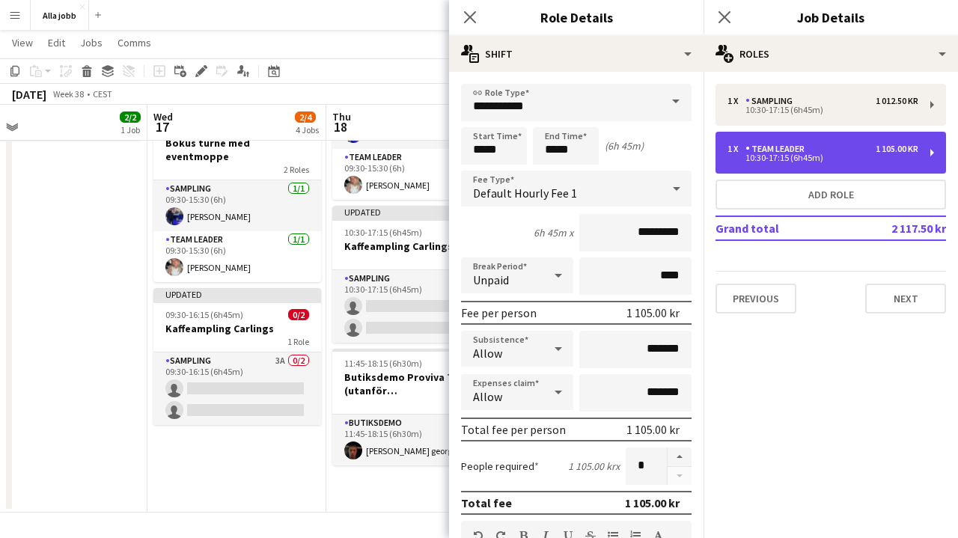
scroll to position [0, 0]
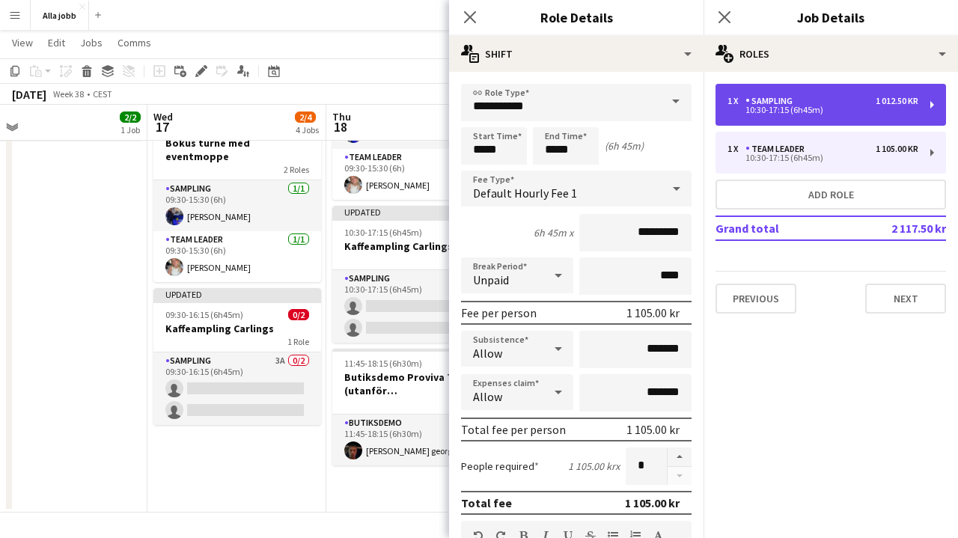
click at [769, 123] on div "1 x Sampling 1 012.50 kr 10:30-17:15 (6h45m)" at bounding box center [830, 105] width 230 height 42
type input "********"
type input "*********"
type input "***"
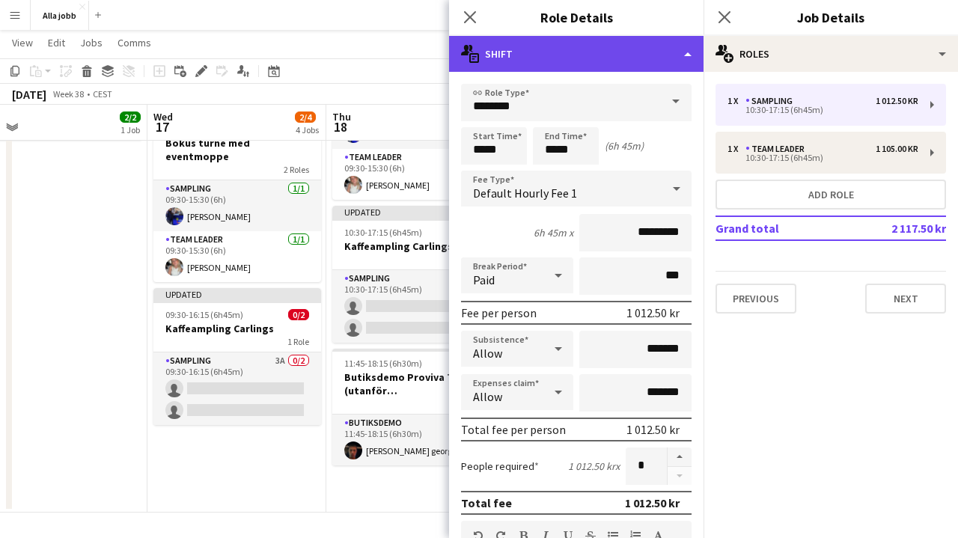
click at [586, 48] on div "multiple-actions-text Shift" at bounding box center [576, 54] width 254 height 36
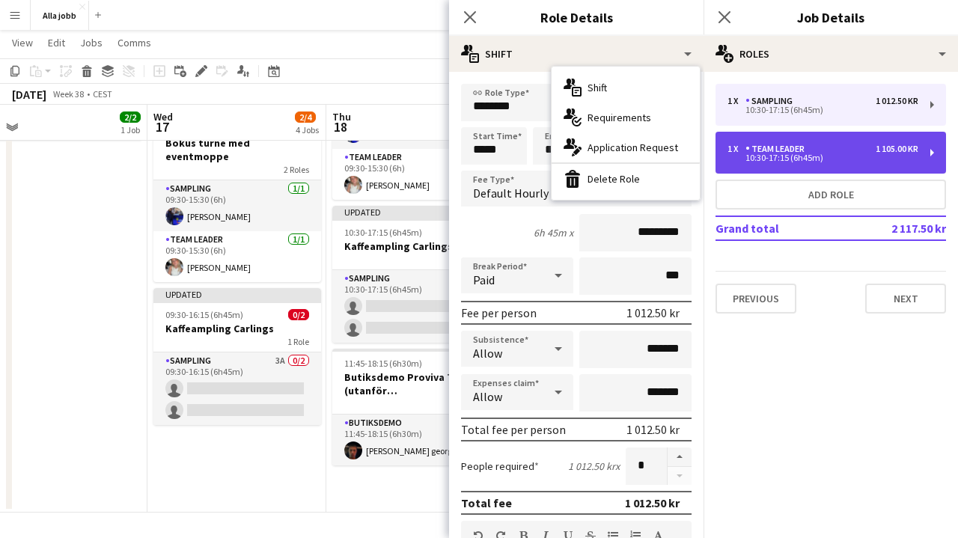
click at [796, 136] on div "1 x Team Leader 1 105.00 kr 10:30-17:15 (6h45m)" at bounding box center [830, 153] width 230 height 42
type input "**********"
type input "*********"
type input "****"
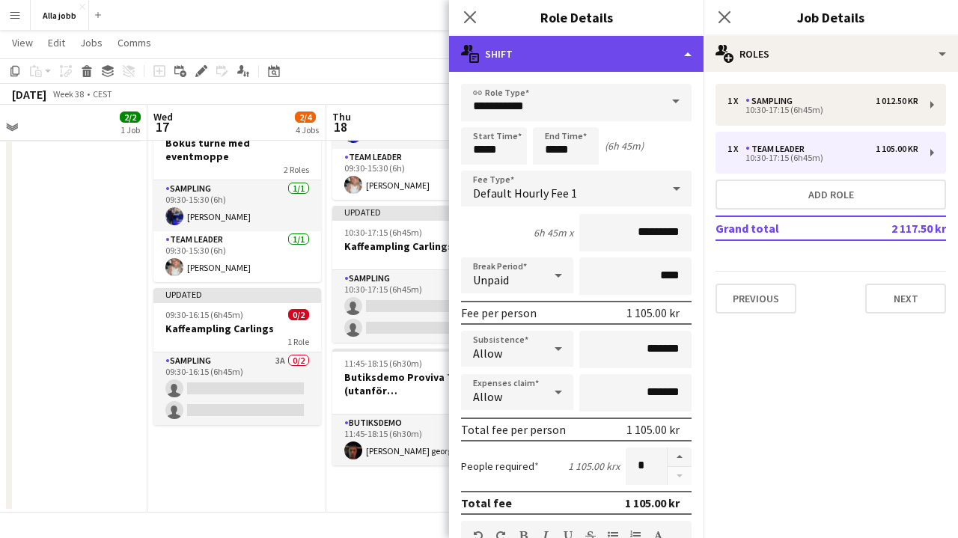
click at [607, 57] on div "multiple-actions-text Shift" at bounding box center [576, 54] width 254 height 36
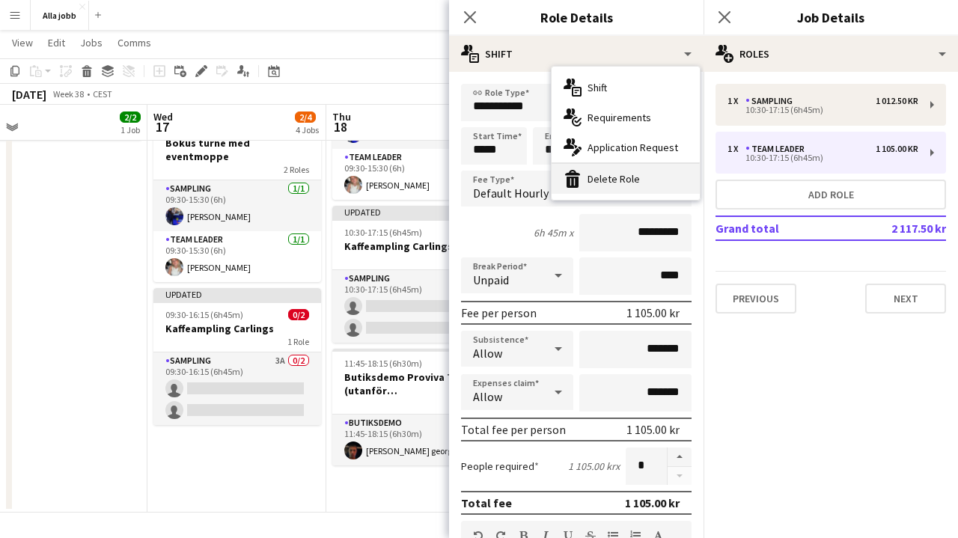
click at [610, 175] on div "bin-2 Delete Role" at bounding box center [625, 179] width 148 height 30
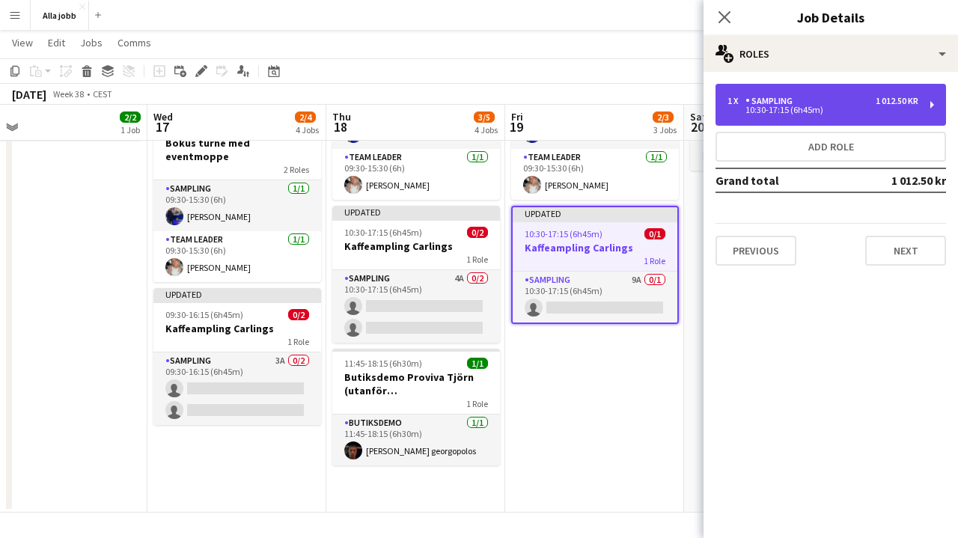
click at [792, 113] on div "10:30-17:15 (6h45m)" at bounding box center [822, 109] width 191 height 7
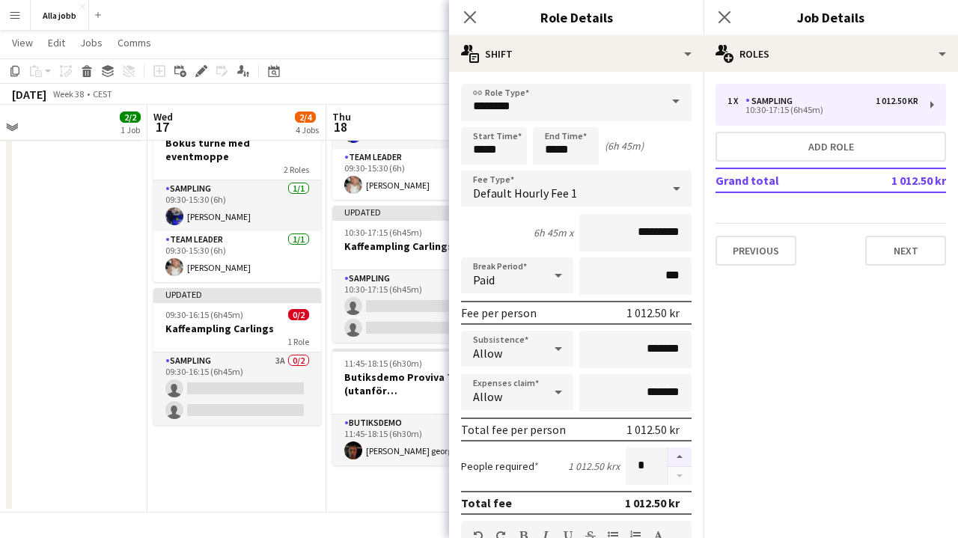
click at [679, 458] on button "button" at bounding box center [679, 456] width 24 height 19
type input "*"
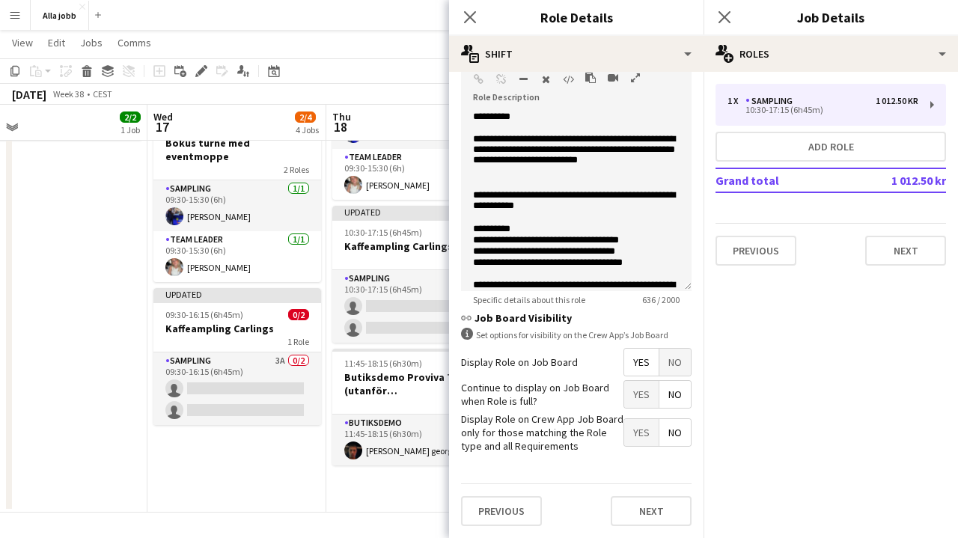
click at [651, 390] on span "Yes" at bounding box center [641, 394] width 34 height 27
click at [388, 474] on app-date-cell "Stina [PERSON_NAME] 16 09:30-15:30 (6h) 2/2 Bokus turné med eventmoppe 2 Roles …" at bounding box center [415, 239] width 179 height 546
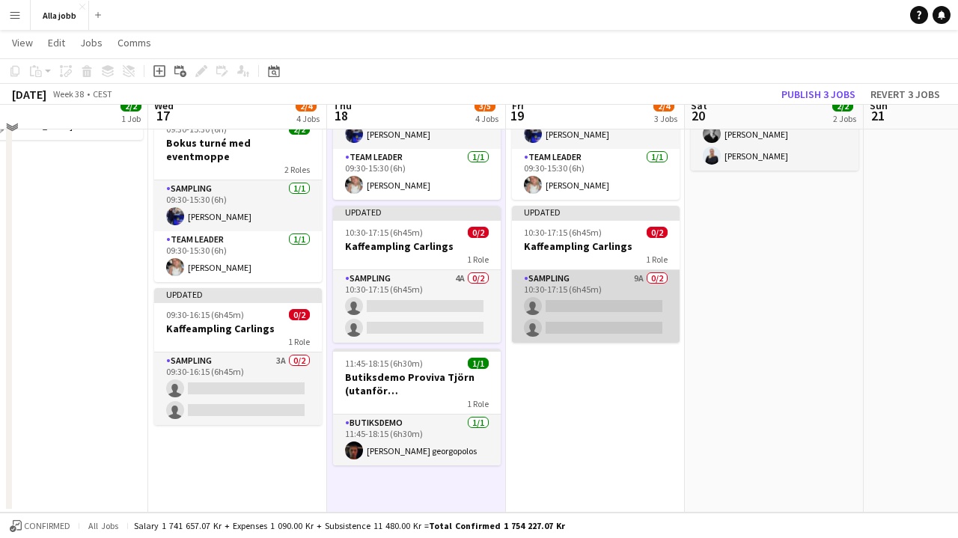
scroll to position [168, 0]
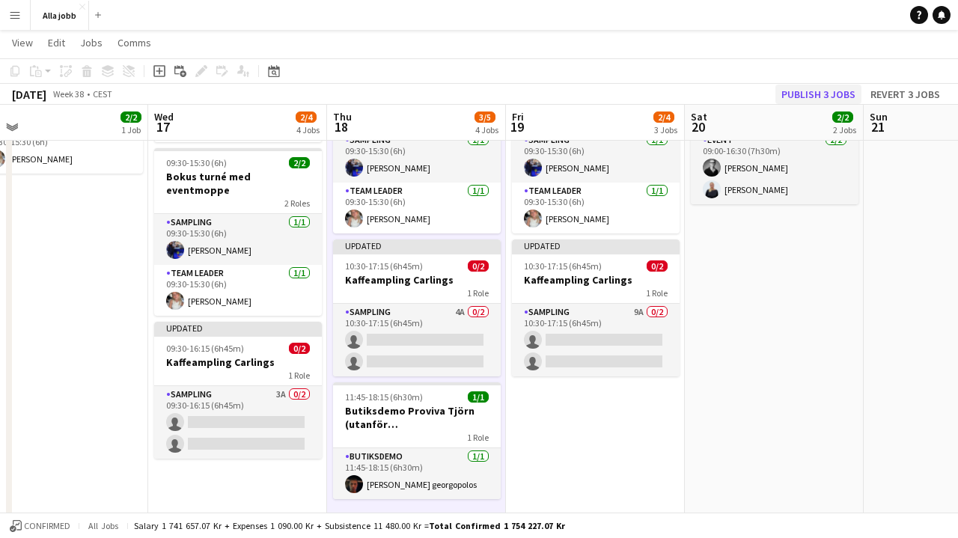
click at [831, 89] on button "Publish 3 jobs" at bounding box center [818, 94] width 86 height 19
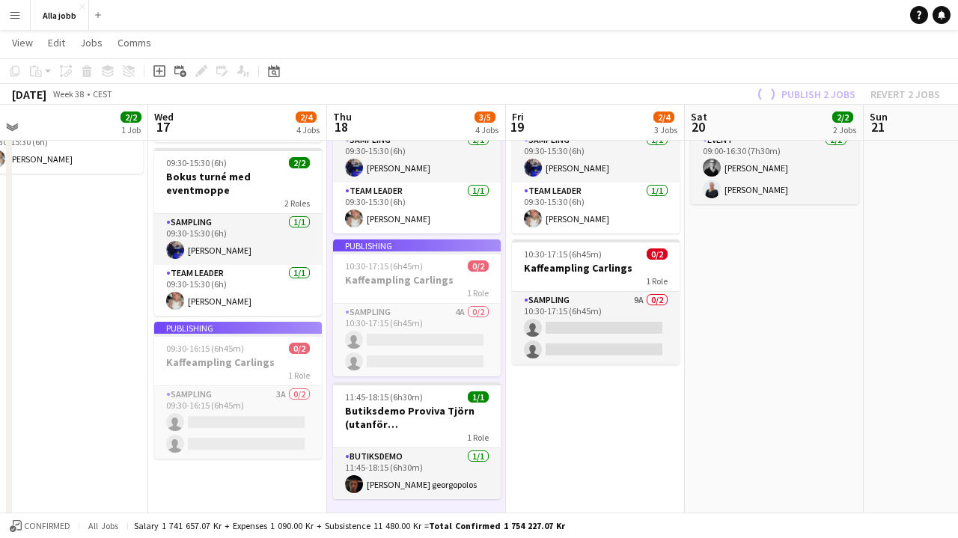
click at [251, 409] on app-job-card "Publishing 09:30-16:15 (6h45m) 0/2 Kaffeampling Carlings 1 Role Sampling 3A 0/2…" at bounding box center [238, 390] width 168 height 137
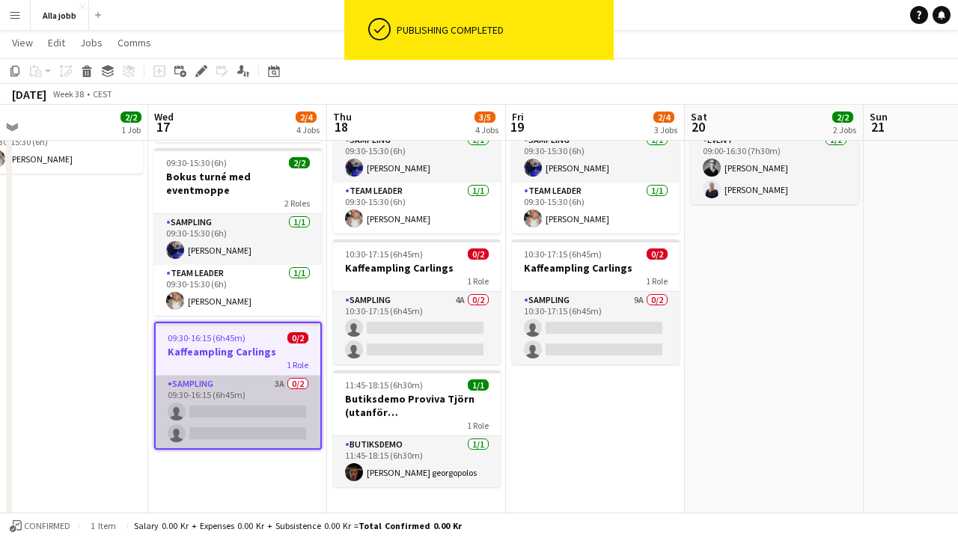
click at [254, 393] on app-card-role "Sampling 3A 0/2 09:30-16:15 (6h45m) single-neutral-actions single-neutral-actio…" at bounding box center [238, 412] width 165 height 73
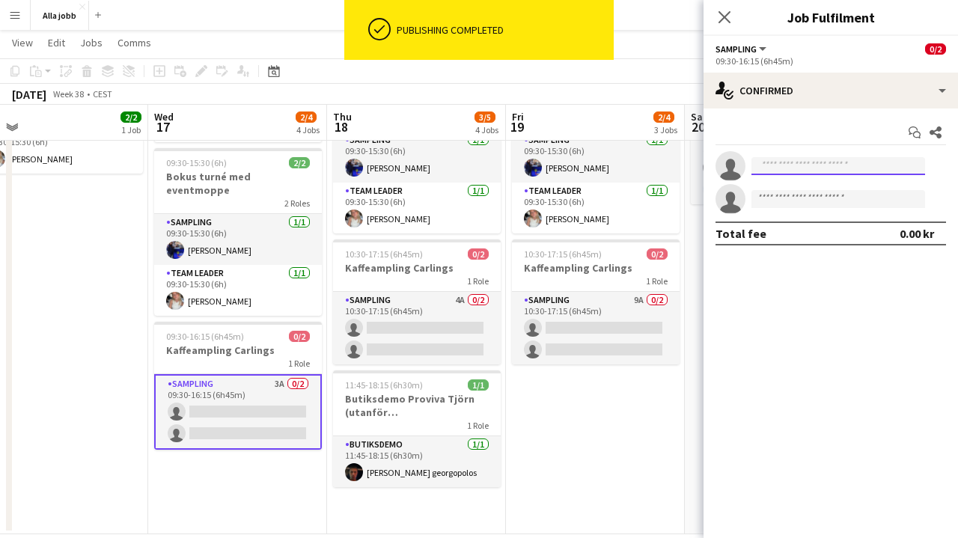
click at [814, 165] on input at bounding box center [838, 166] width 174 height 18
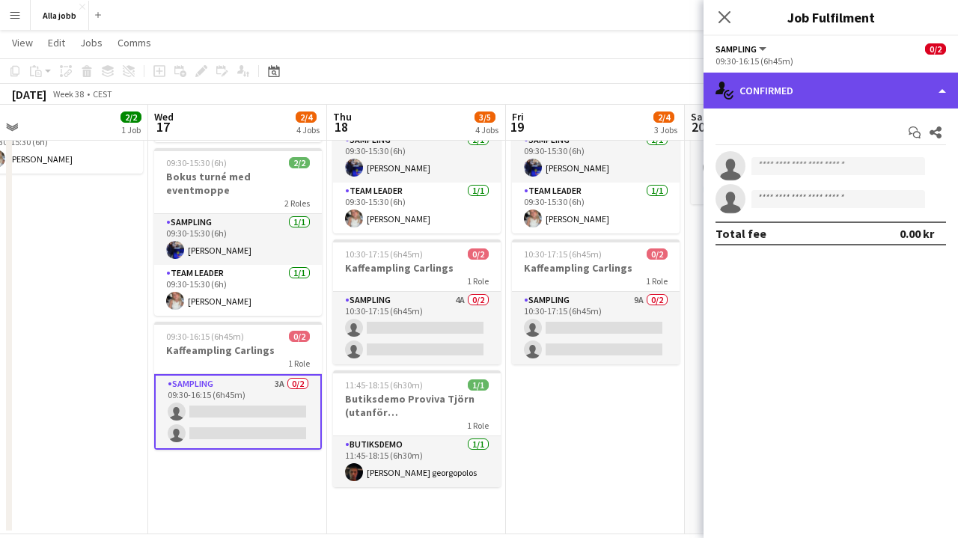
click at [813, 82] on div "single-neutral-actions-check-2 Confirmed" at bounding box center [830, 91] width 254 height 36
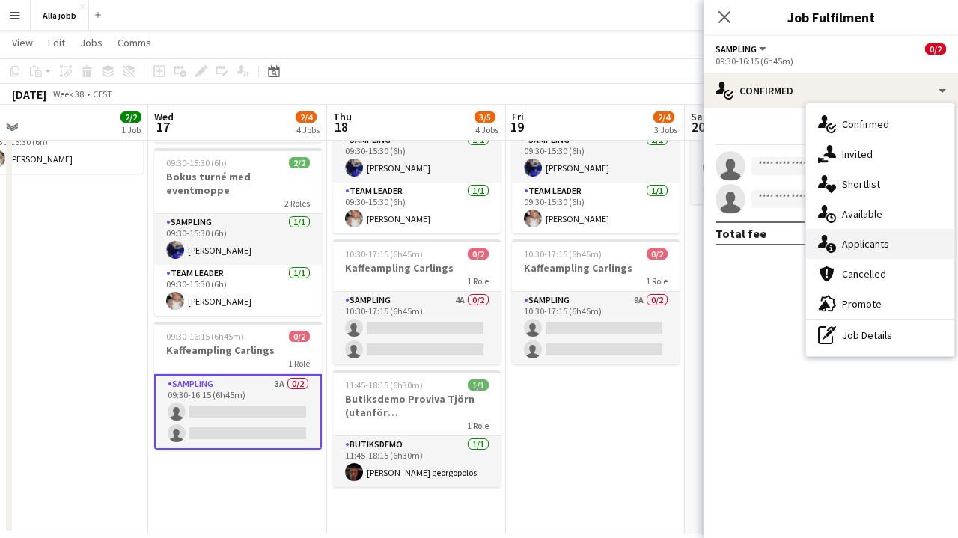
click at [844, 249] on span "Applicants" at bounding box center [865, 243] width 47 height 13
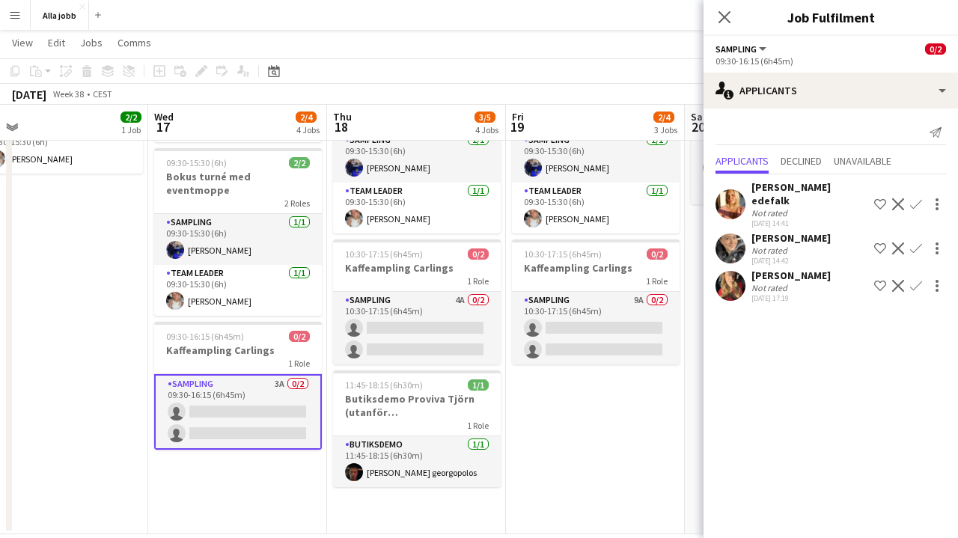
click at [918, 198] on app-icon "Confirm" at bounding box center [916, 204] width 12 height 12
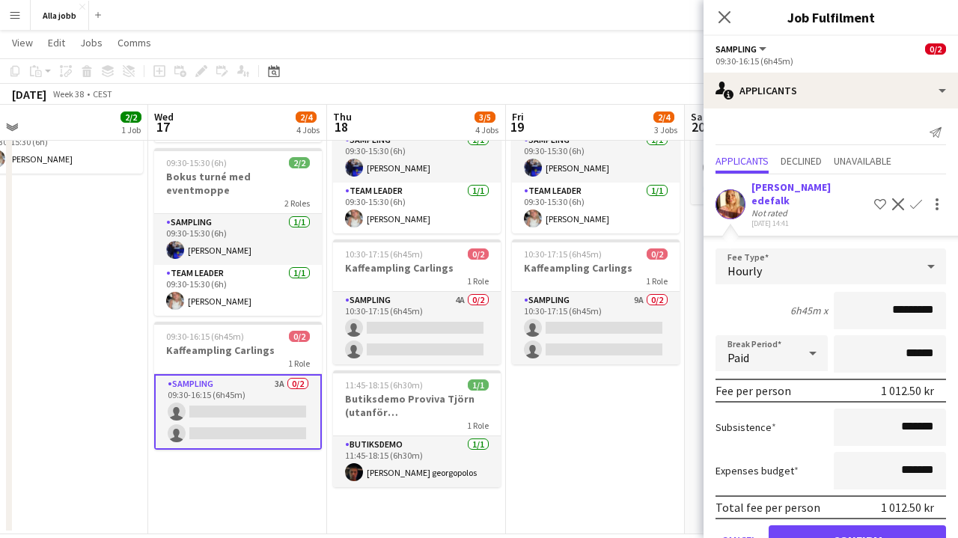
click at [865, 525] on button "Confirm" at bounding box center [857, 540] width 177 height 30
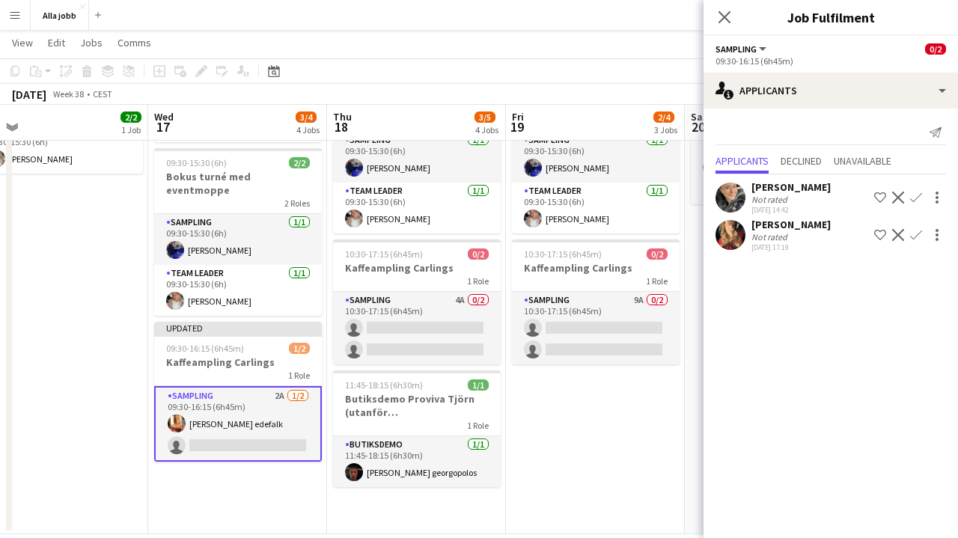
click at [913, 235] on app-icon "Confirm" at bounding box center [916, 235] width 12 height 12
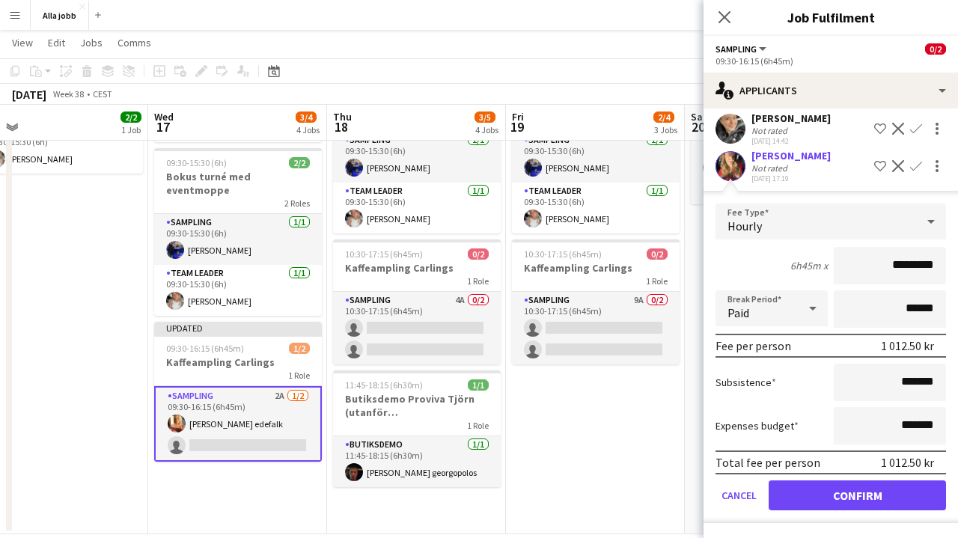
scroll to position [69, 0]
click at [854, 503] on button "Confirm" at bounding box center [857, 495] width 177 height 30
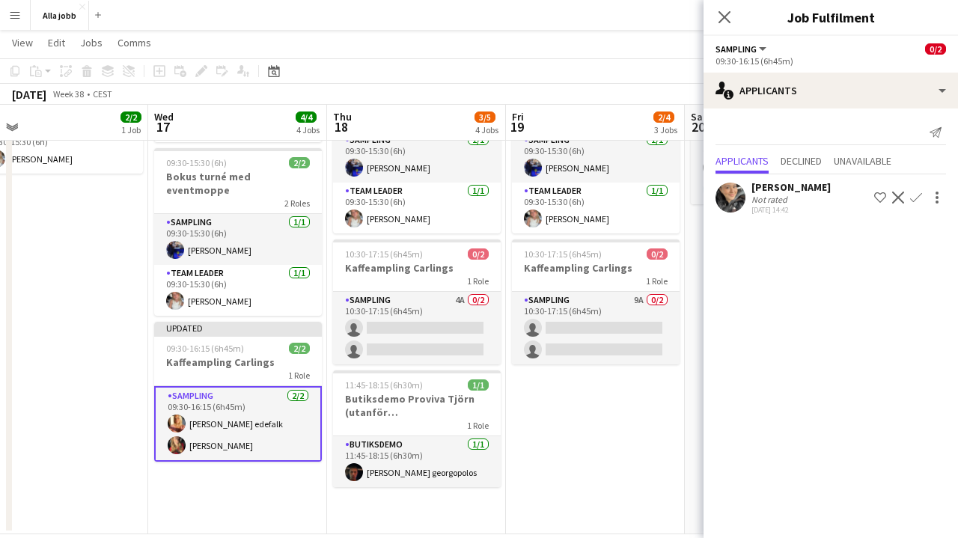
scroll to position [0, 0]
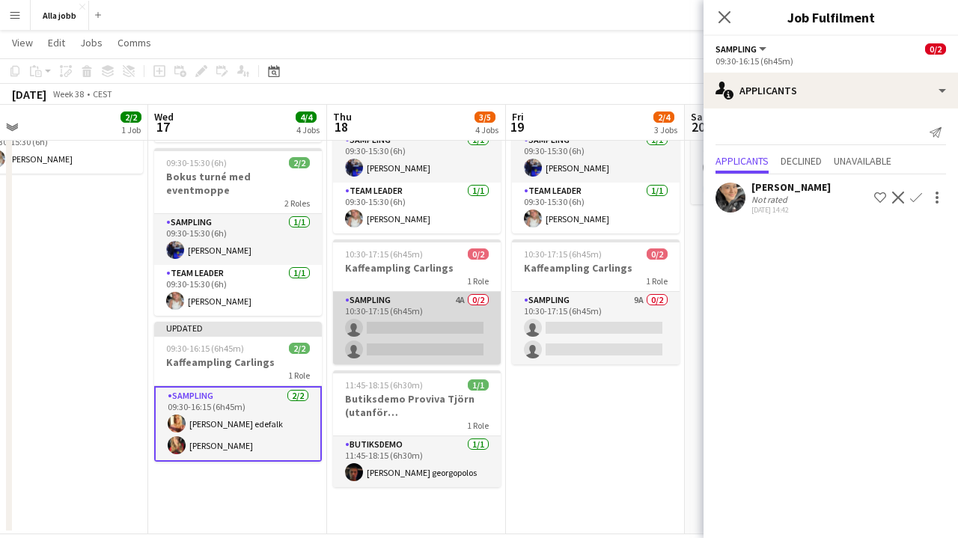
click at [439, 328] on app-card-role "Sampling 4A 0/2 10:30-17:15 (6h45m) single-neutral-actions single-neutral-actio…" at bounding box center [417, 328] width 168 height 73
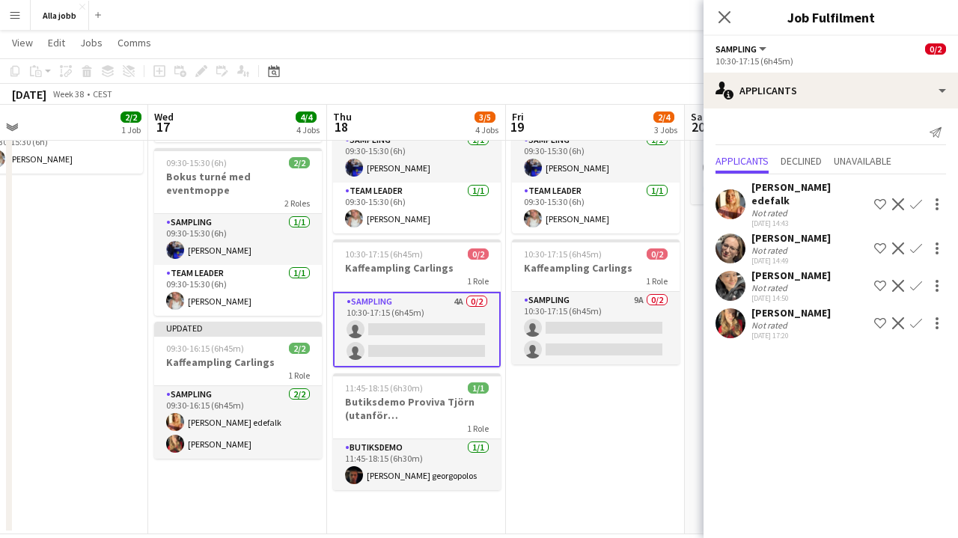
click at [917, 198] on app-icon "Confirm" at bounding box center [916, 204] width 12 height 12
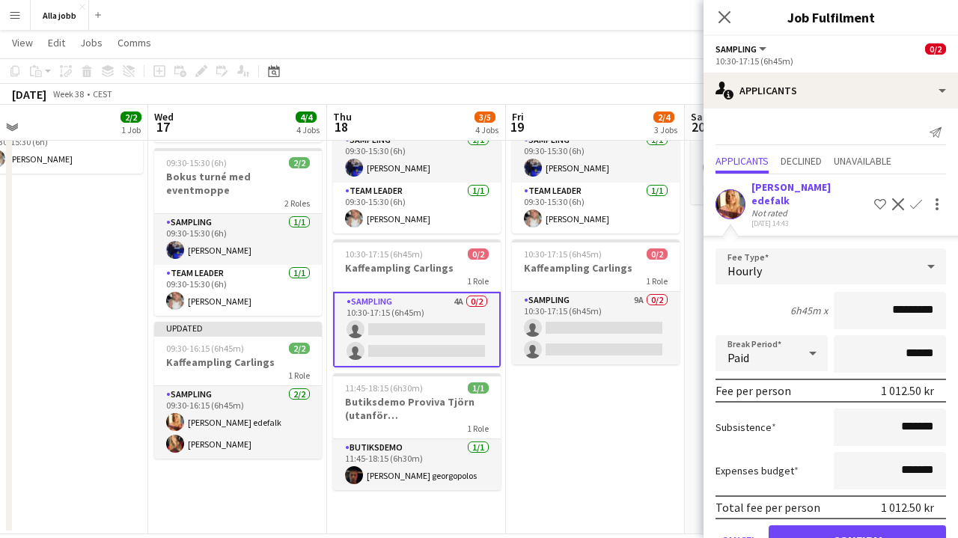
click at [855, 525] on button "Confirm" at bounding box center [857, 540] width 177 height 30
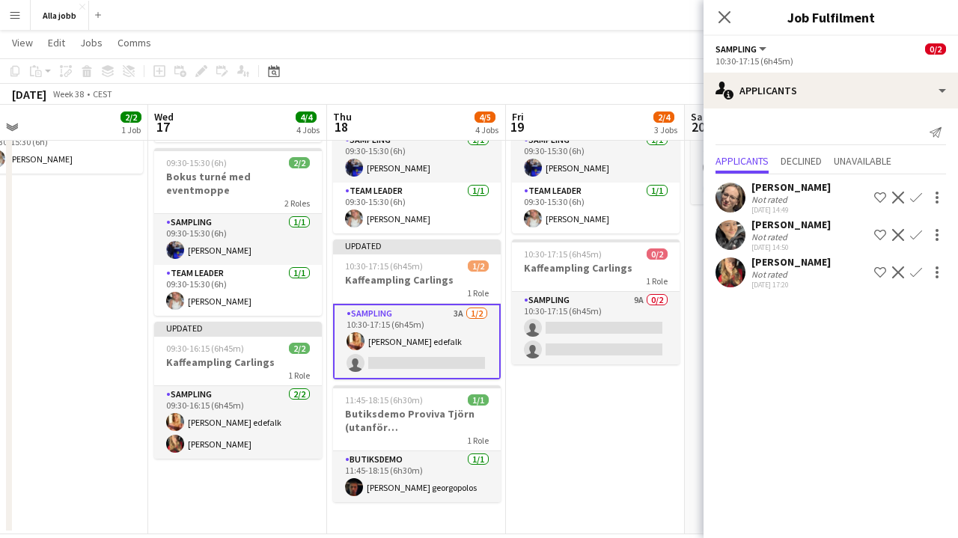
click at [918, 276] on app-icon "Confirm" at bounding box center [916, 272] width 12 height 12
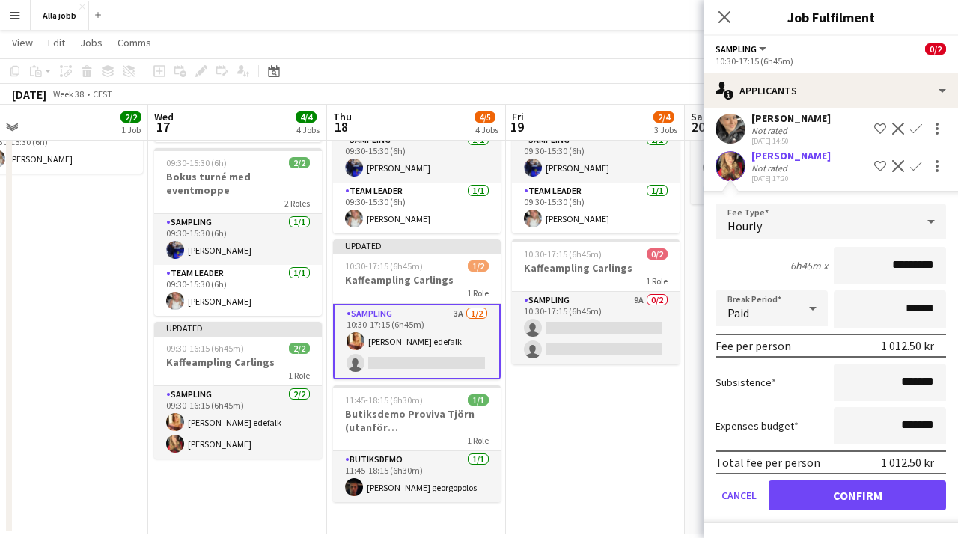
scroll to position [107, 0]
click at [852, 495] on button "Confirm" at bounding box center [857, 495] width 177 height 30
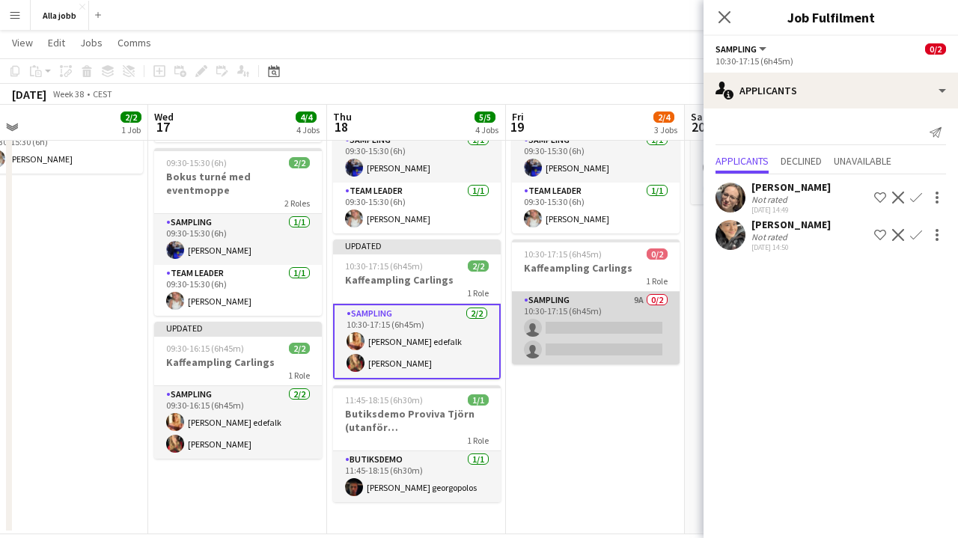
click at [609, 311] on app-card-role "Sampling 9A 0/2 10:30-17:15 (6h45m) single-neutral-actions single-neutral-actio…" at bounding box center [596, 328] width 168 height 73
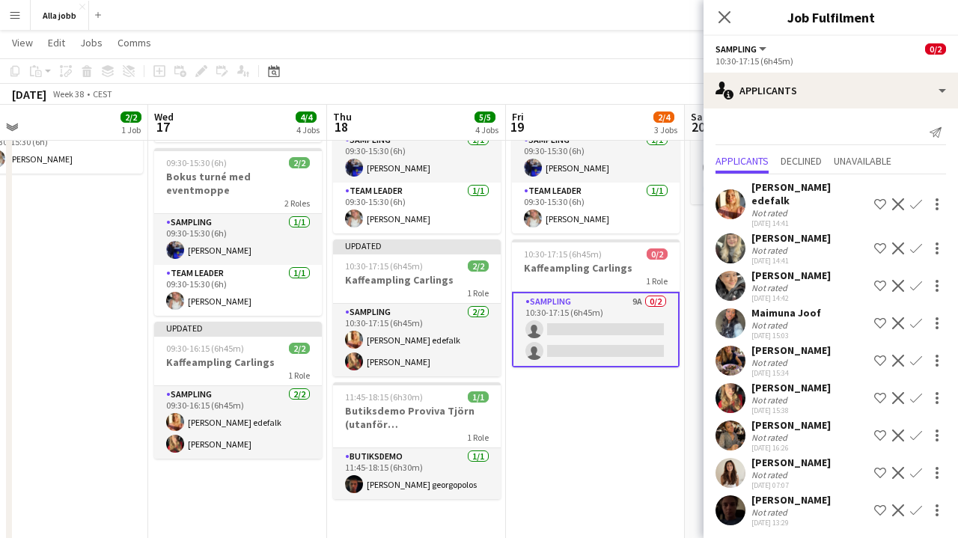
click at [919, 198] on app-icon "Confirm" at bounding box center [916, 204] width 12 height 12
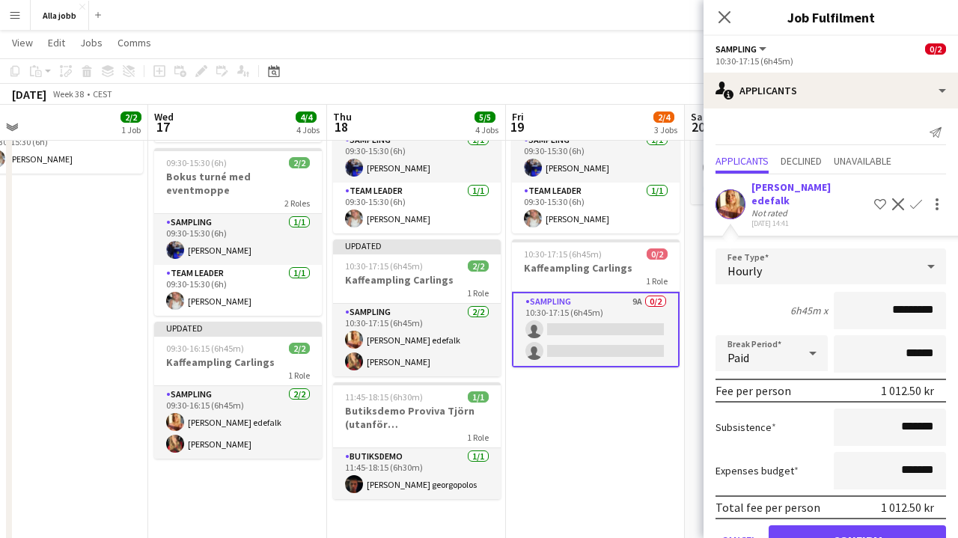
click at [849, 525] on button "Confirm" at bounding box center [857, 540] width 177 height 30
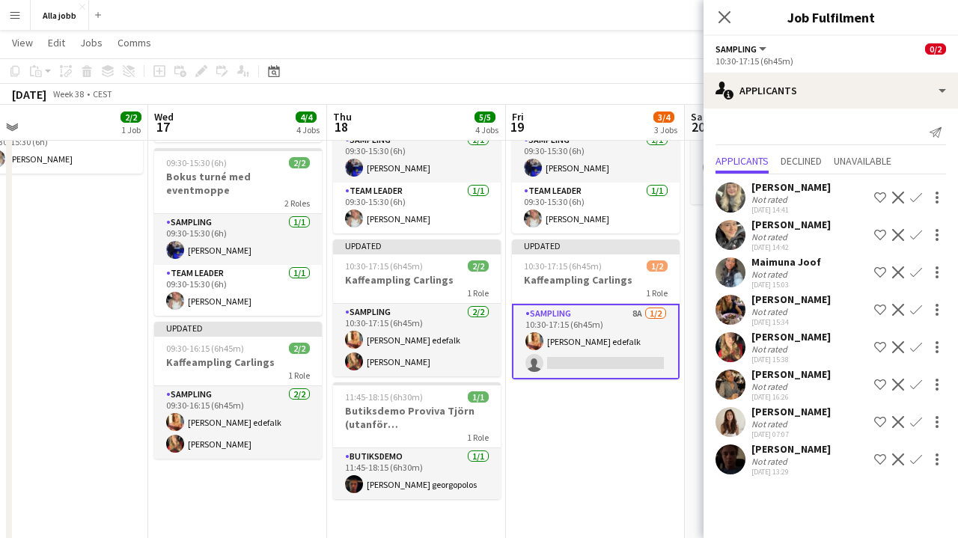
click at [917, 344] on app-icon "Confirm" at bounding box center [916, 347] width 12 height 12
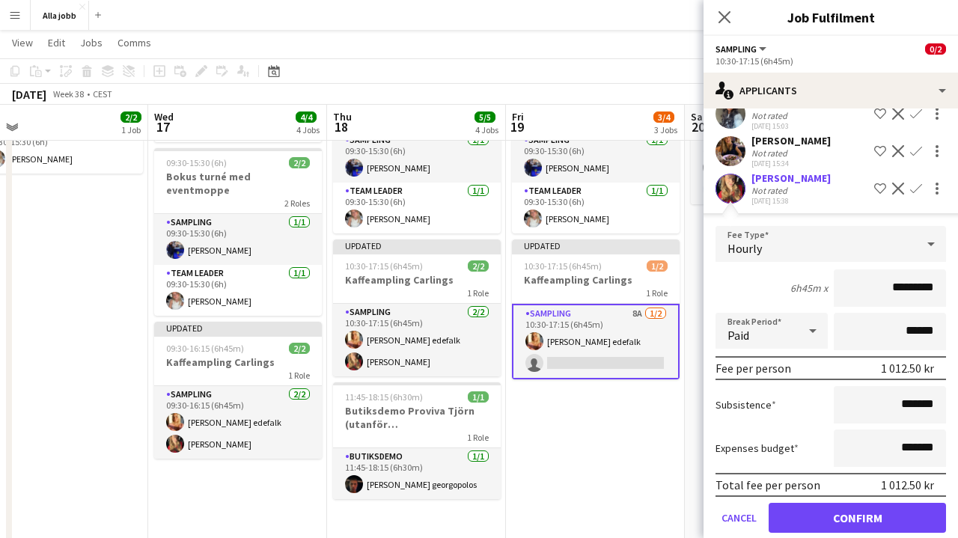
scroll to position [189, 0]
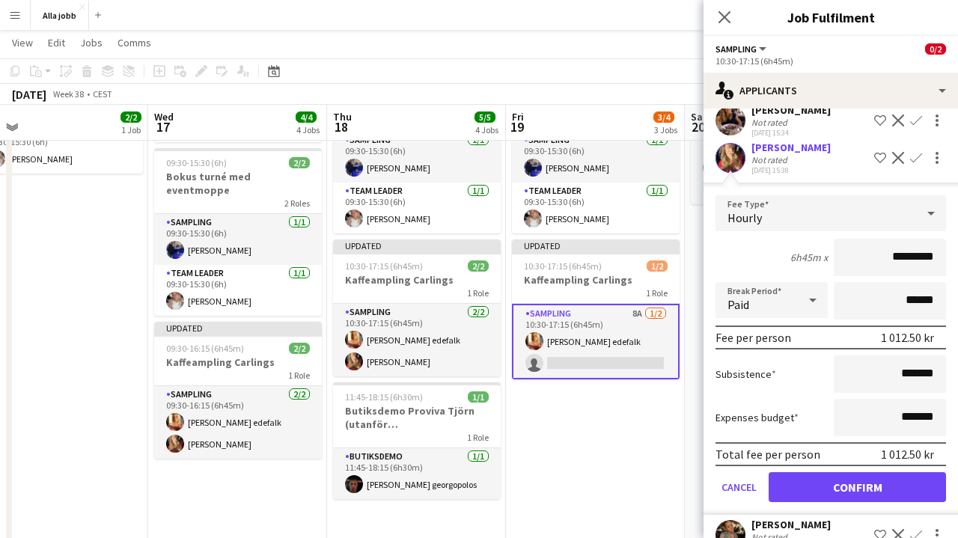
click at [867, 489] on button "Confirm" at bounding box center [857, 487] width 177 height 30
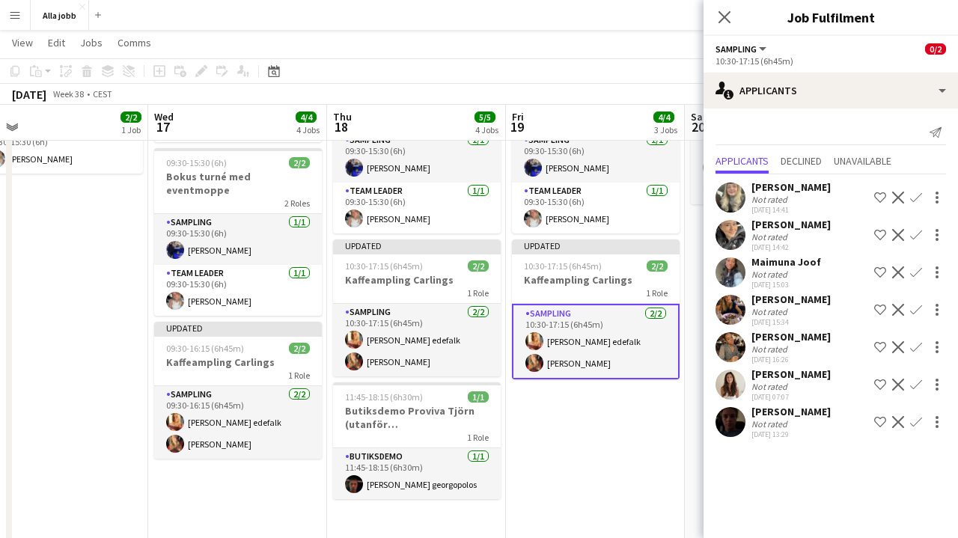
click at [593, 424] on app-date-cell "Stina distans 09:30-15:30 (6h) 2/2 Bokus turné med eventmoppe 2 Roles Sampling …" at bounding box center [595, 273] width 179 height 546
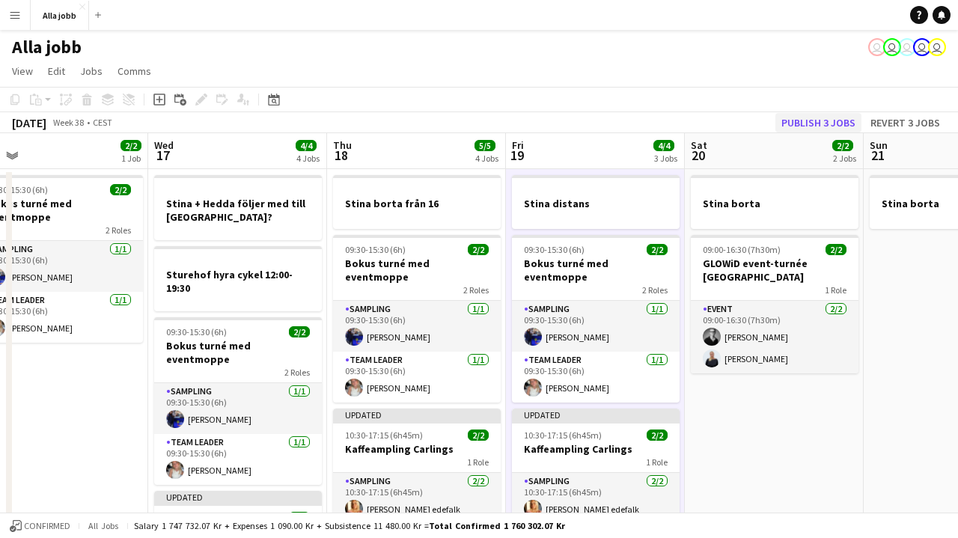
click at [806, 129] on button "Publish 3 jobs" at bounding box center [818, 122] width 86 height 19
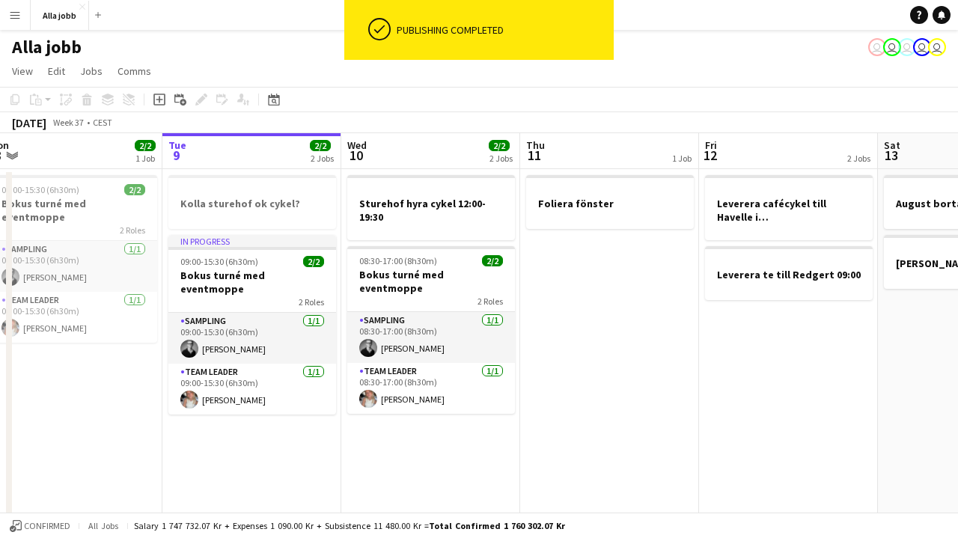
scroll to position [0, 364]
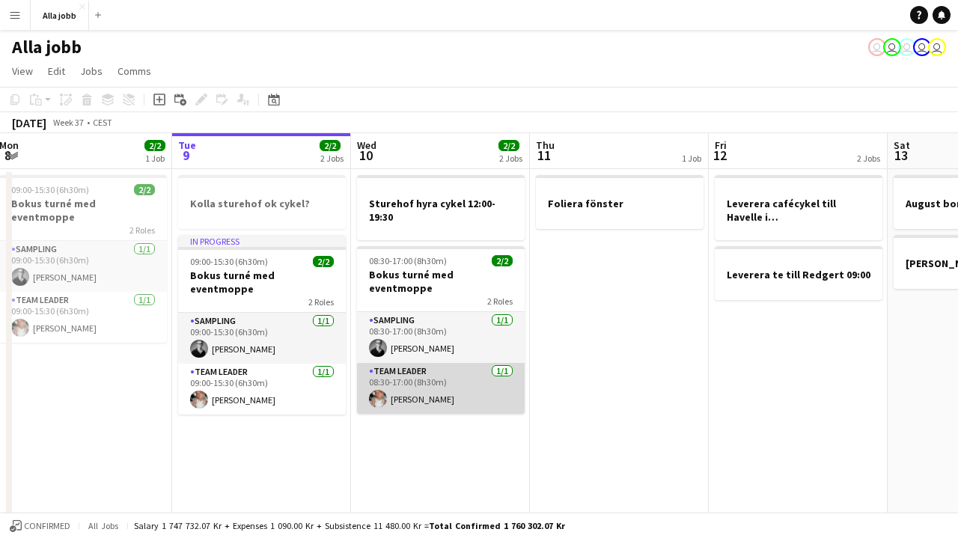
click at [431, 376] on app-card-role "Team Leader [DATE] 08:30-17:00 (8h30m) [PERSON_NAME]" at bounding box center [441, 388] width 168 height 51
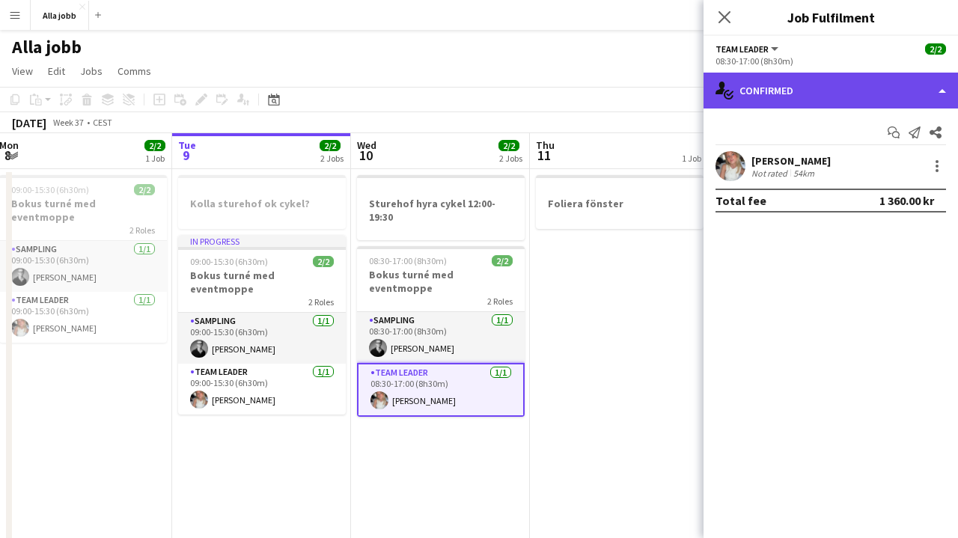
click at [790, 94] on div "single-neutral-actions-check-2 Confirmed" at bounding box center [830, 91] width 254 height 36
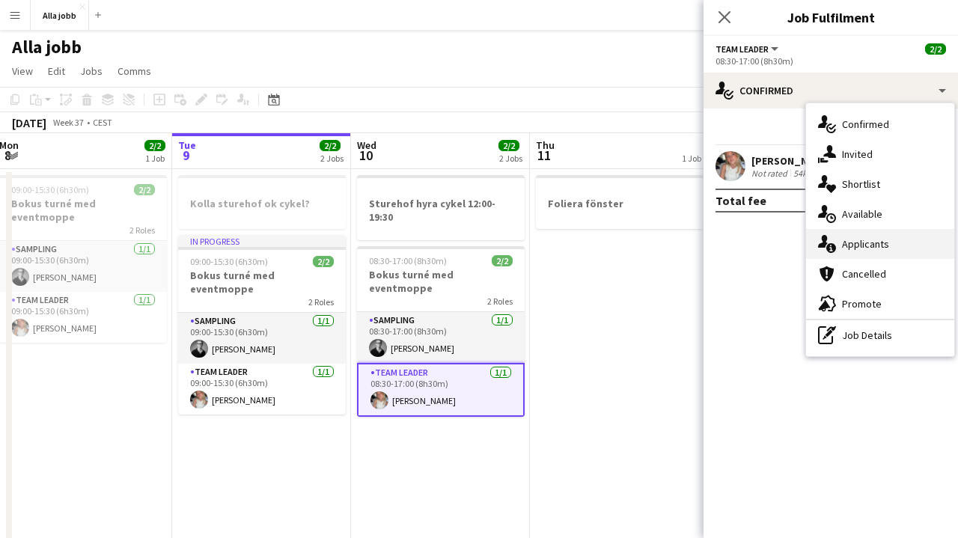
click at [836, 251] on div "single-neutral-actions-information Applicants" at bounding box center [880, 244] width 148 height 30
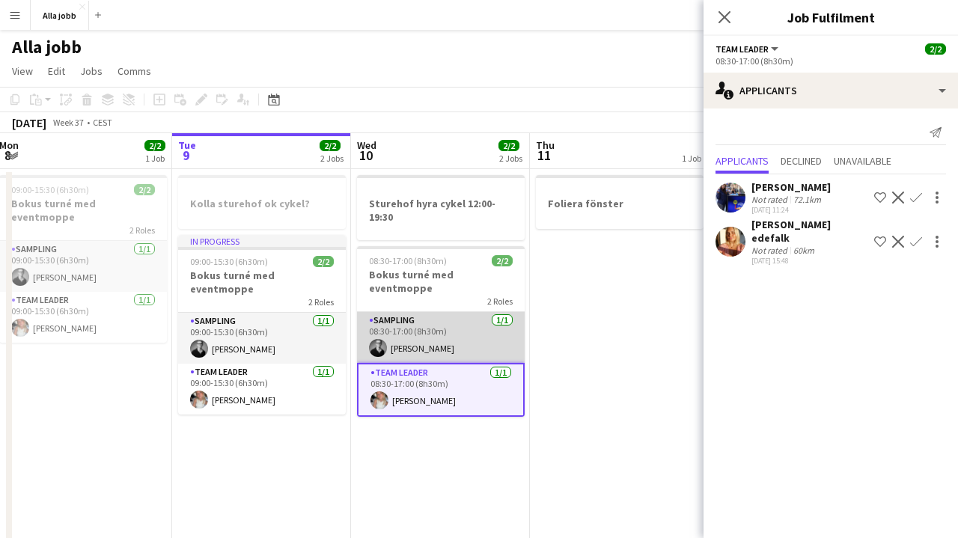
click at [454, 343] on app-card-role "Sampling [DATE] 08:30-17:00 (8h30m) [PERSON_NAME]" at bounding box center [441, 337] width 168 height 51
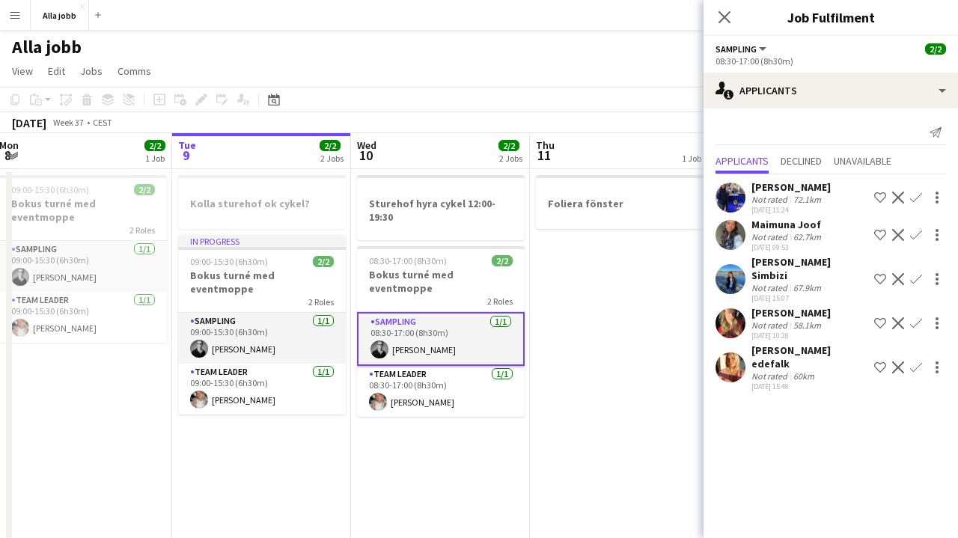
click at [474, 328] on app-card-role "Sampling [DATE] 08:30-17:00 (8h30m) [PERSON_NAME]" at bounding box center [441, 339] width 168 height 54
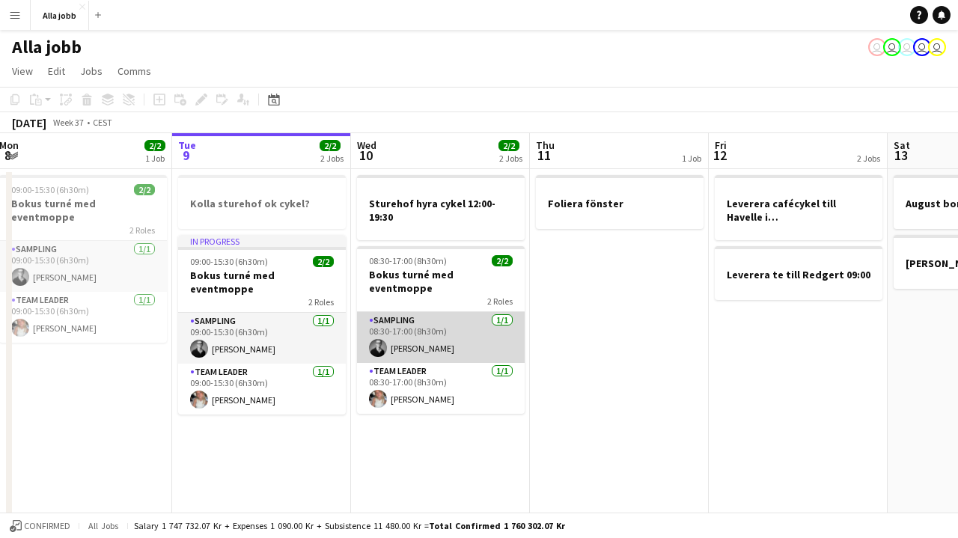
click at [442, 318] on app-card-role "Sampling [DATE] 08:30-17:00 (8h30m) [PERSON_NAME]" at bounding box center [441, 337] width 168 height 51
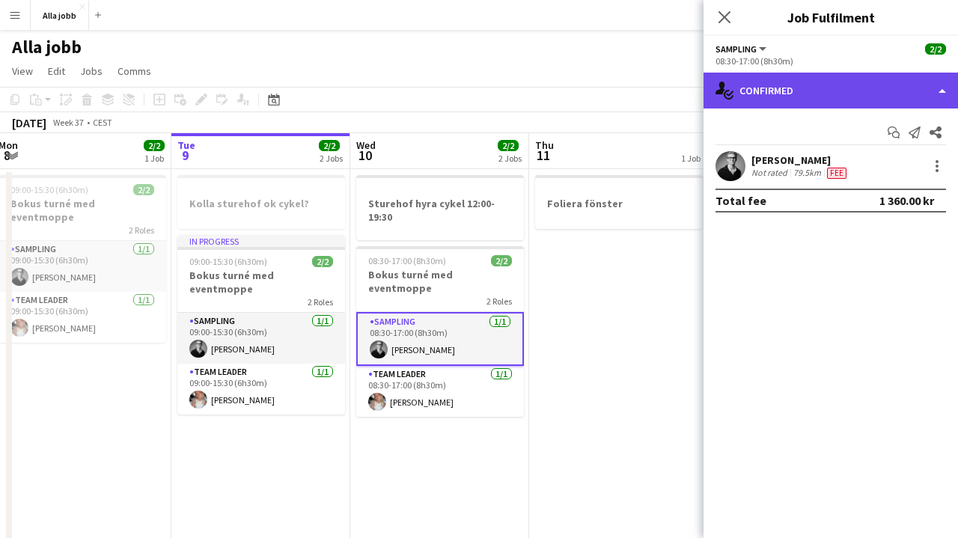
click at [807, 96] on div "single-neutral-actions-check-2 Confirmed" at bounding box center [830, 91] width 254 height 36
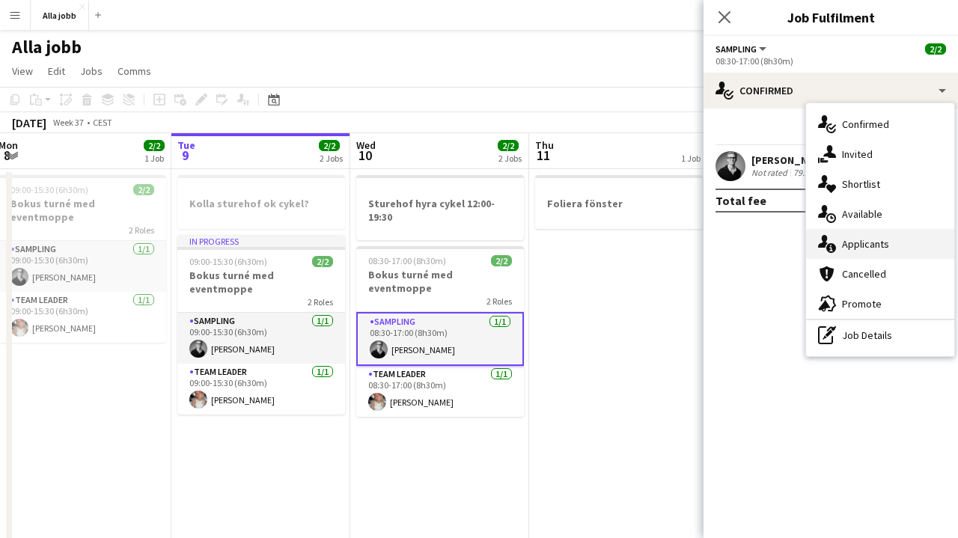
click at [852, 244] on span "Applicants" at bounding box center [865, 243] width 47 height 13
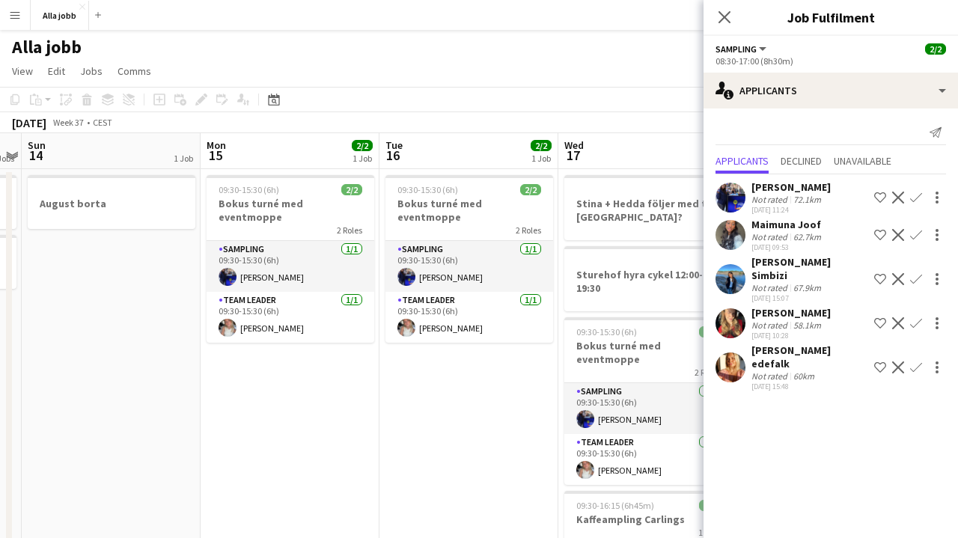
scroll to position [0, 563]
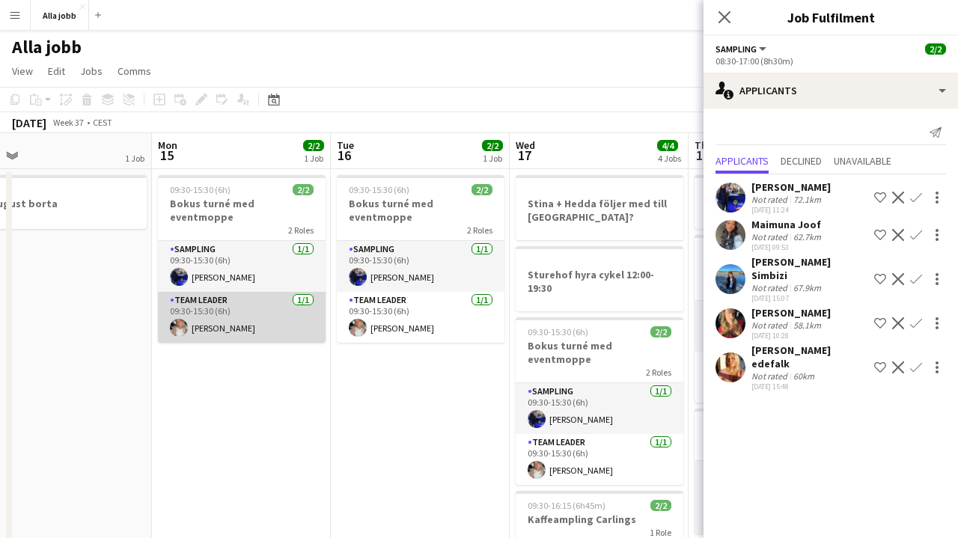
click at [254, 302] on app-card-role "Team Leader [DATE] 09:30-15:30 (6h) [PERSON_NAME]" at bounding box center [242, 317] width 168 height 51
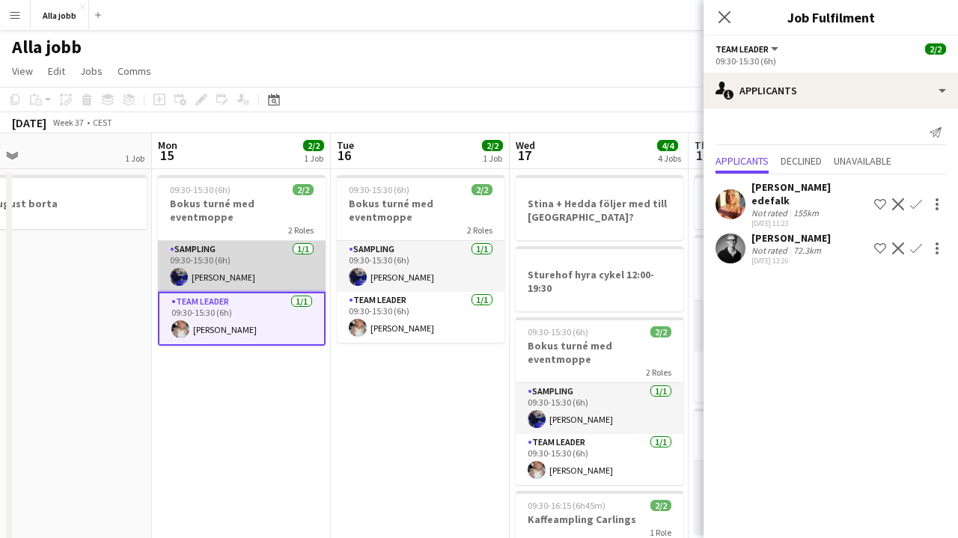
click at [276, 254] on app-card-role "Sampling [DATE] 09:30-15:30 (6h) [PERSON_NAME]" at bounding box center [242, 266] width 168 height 51
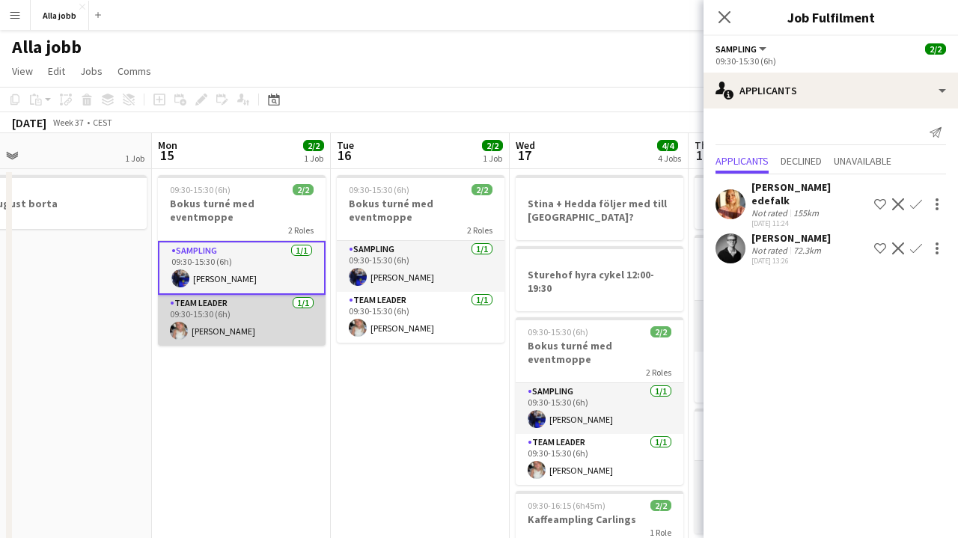
click at [263, 295] on app-card-role "Team Leader [DATE] 09:30-15:30 (6h) [PERSON_NAME]" at bounding box center [242, 320] width 168 height 51
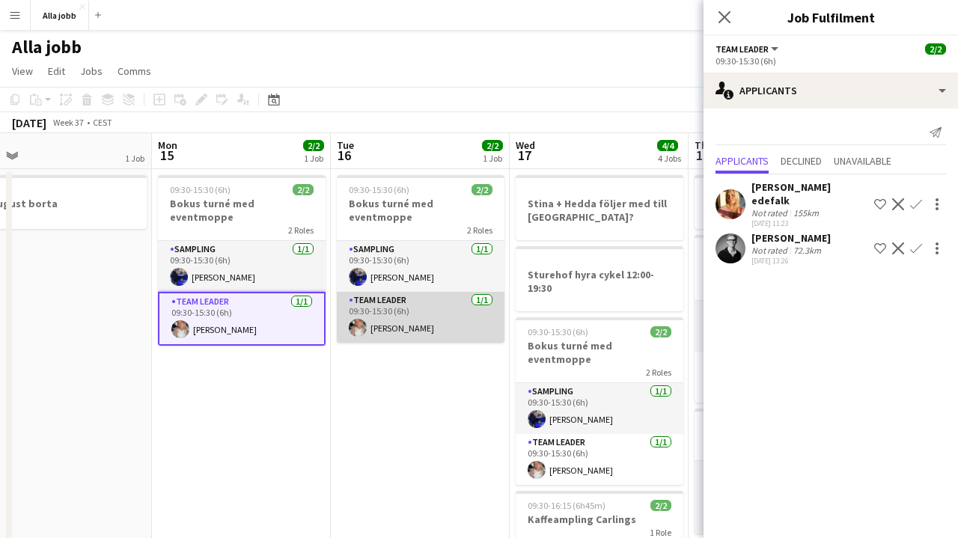
click at [378, 293] on app-card-role "Team Leader [DATE] 09:30-15:30 (6h) [PERSON_NAME]" at bounding box center [421, 317] width 168 height 51
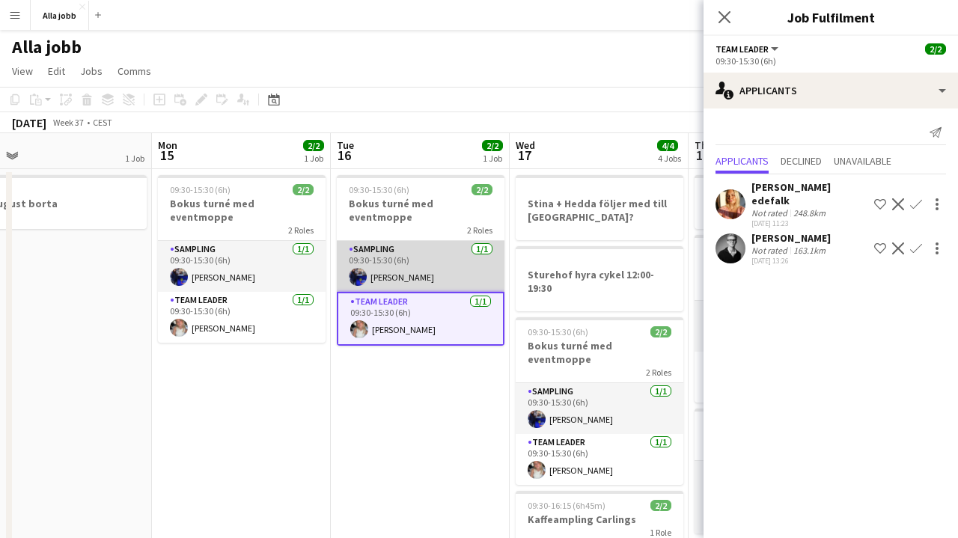
click at [397, 263] on app-card-role "Sampling [DATE] 09:30-15:30 (6h) [PERSON_NAME]" at bounding box center [421, 266] width 168 height 51
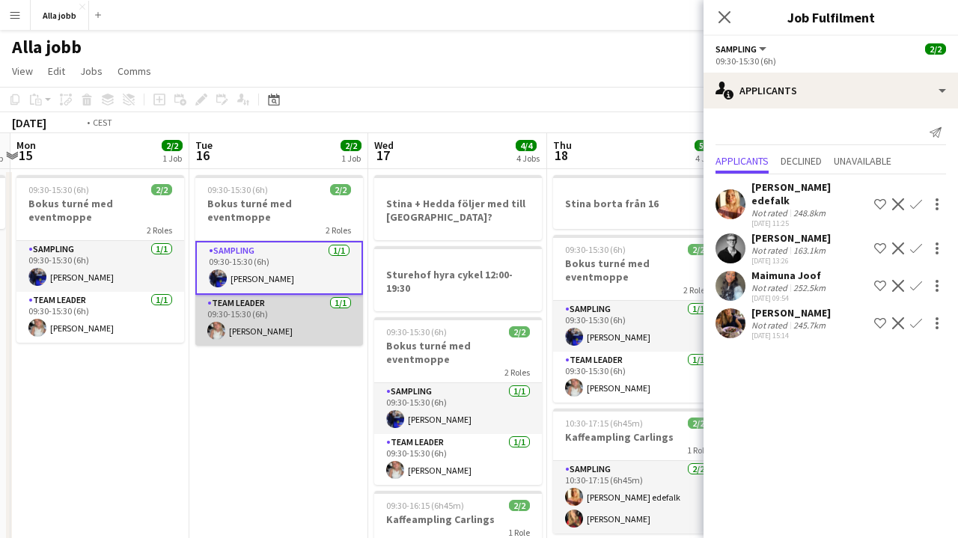
scroll to position [0, 444]
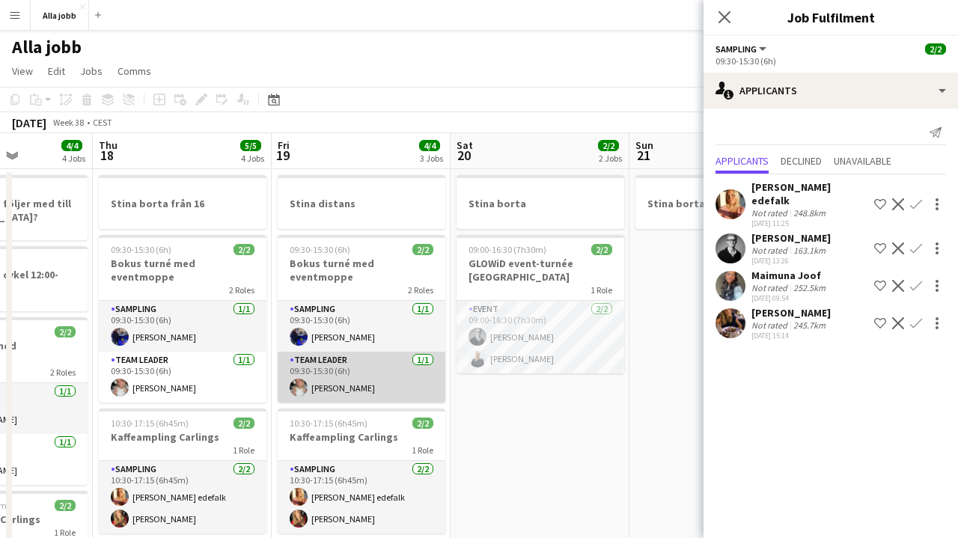
click at [329, 365] on app-card-role "Team Leader [DATE] 09:30-15:30 (6h) [PERSON_NAME]" at bounding box center [362, 377] width 168 height 51
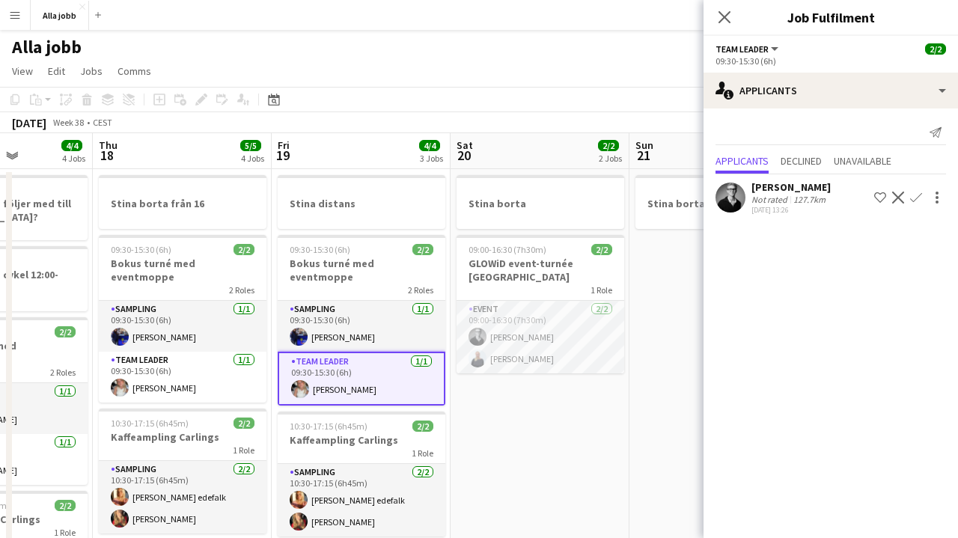
click at [564, 492] on app-date-cell "[PERSON_NAME] 09:00-16:30 (7h30m) 2/2 GLOWiD event-turnée [GEOGRAPHIC_DATA] 1 R…" at bounding box center [539, 436] width 179 height 534
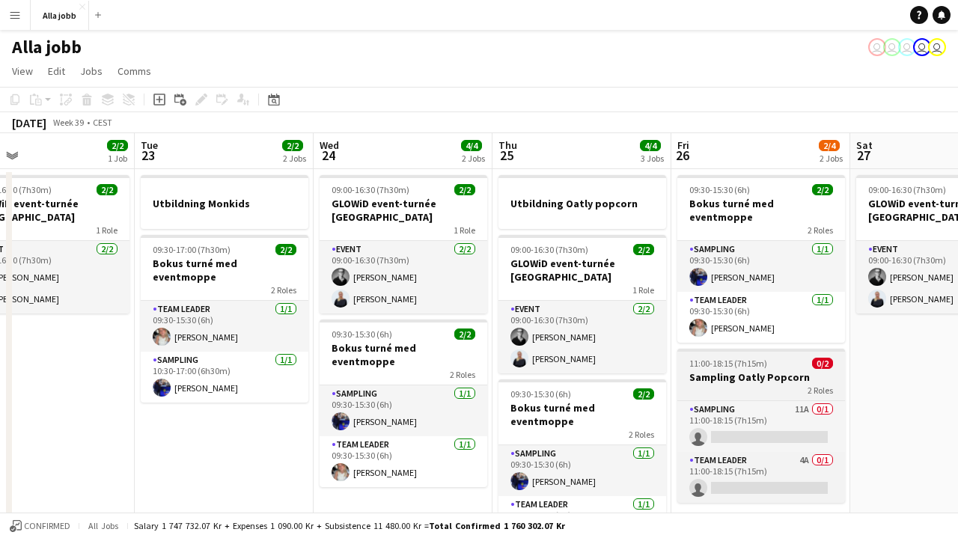
scroll to position [0, 0]
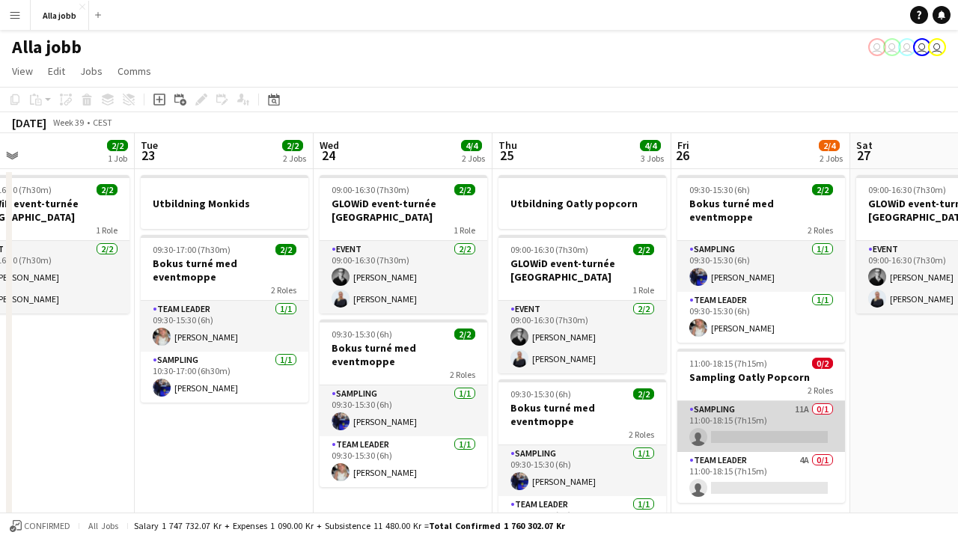
click at [757, 412] on app-card-role "Sampling 11A 0/1 11:00-18:15 (7h15m) single-neutral-actions" at bounding box center [761, 426] width 168 height 51
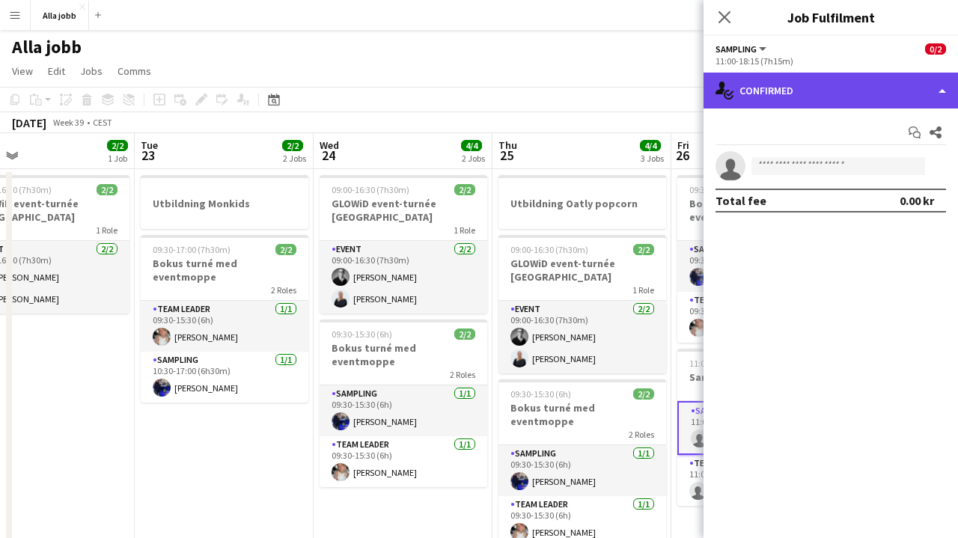
click at [762, 103] on div "single-neutral-actions-check-2 Confirmed" at bounding box center [830, 91] width 254 height 36
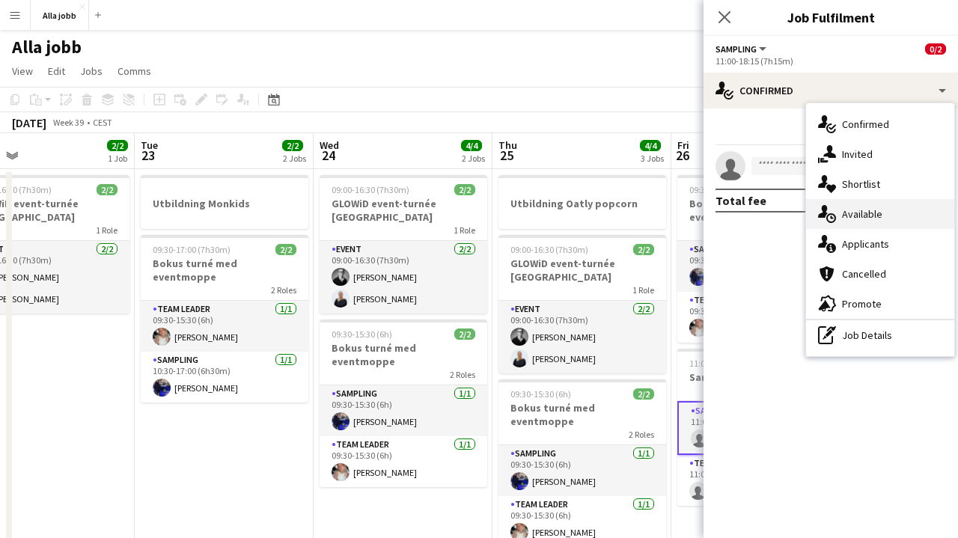
click at [866, 227] on div "single-neutral-actions-upload Available" at bounding box center [880, 214] width 148 height 30
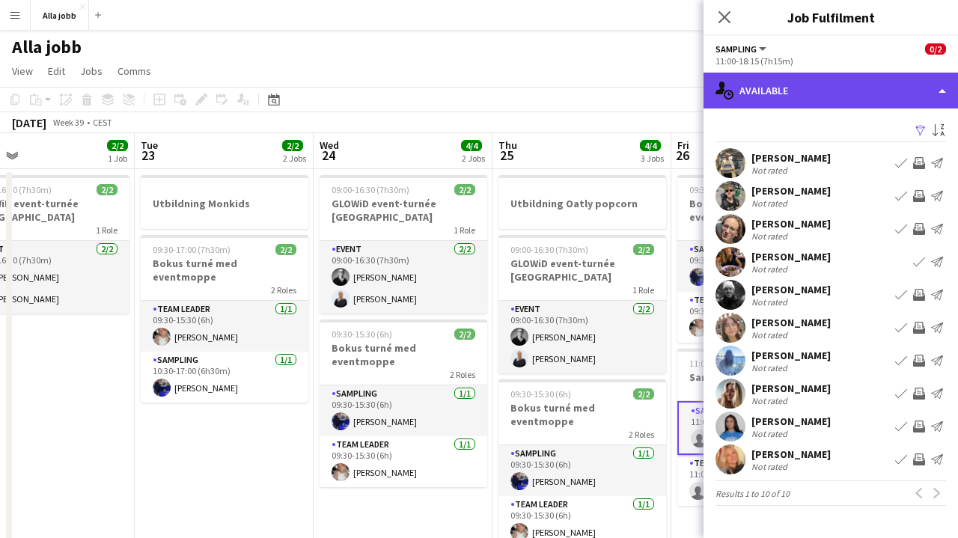
click at [831, 95] on div "single-neutral-actions-upload Available" at bounding box center [830, 91] width 254 height 36
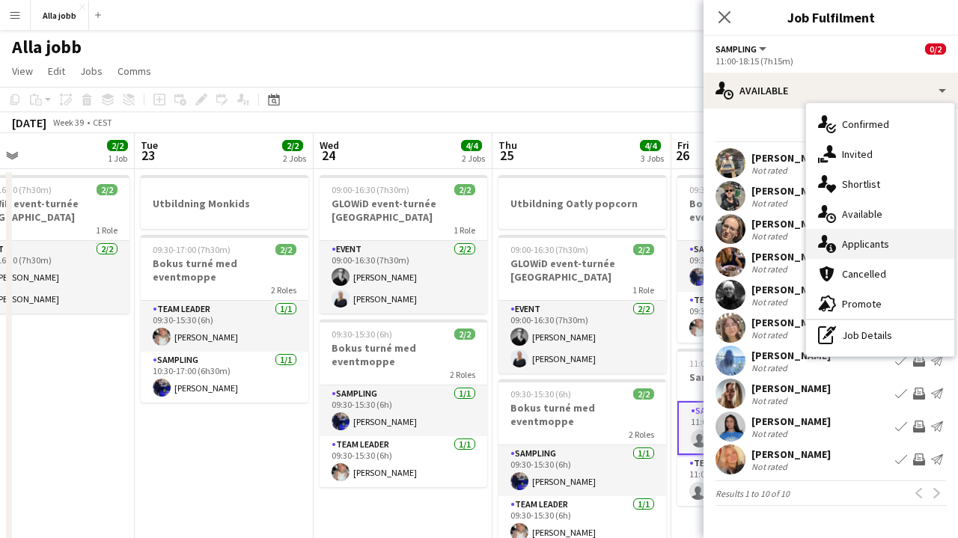
click at [837, 252] on div "single-neutral-actions-information Applicants" at bounding box center [880, 244] width 148 height 30
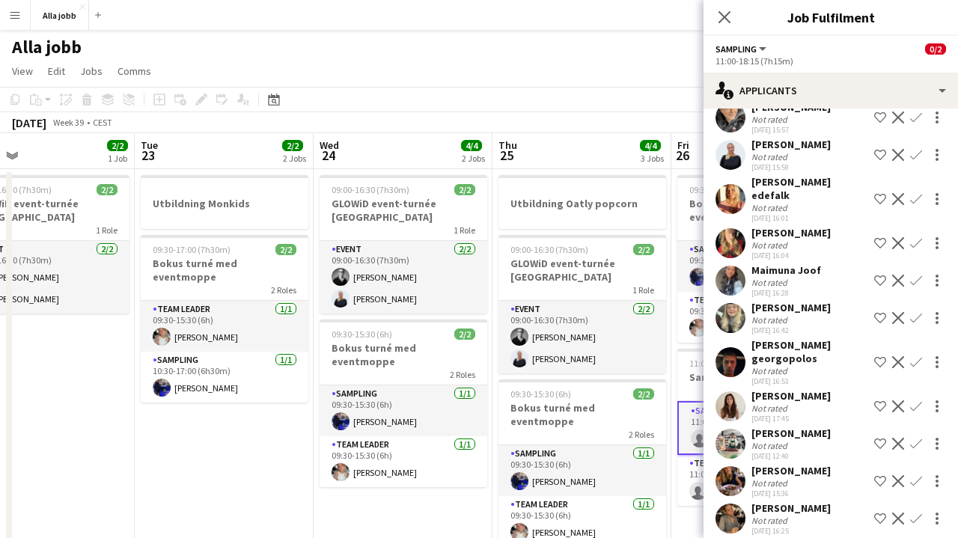
scroll to position [79, 0]
click at [498, 106] on app-toolbar "Copy Paste Paste Command V Paste with crew Command Shift V Paste linked Job [GE…" at bounding box center [479, 99] width 958 height 25
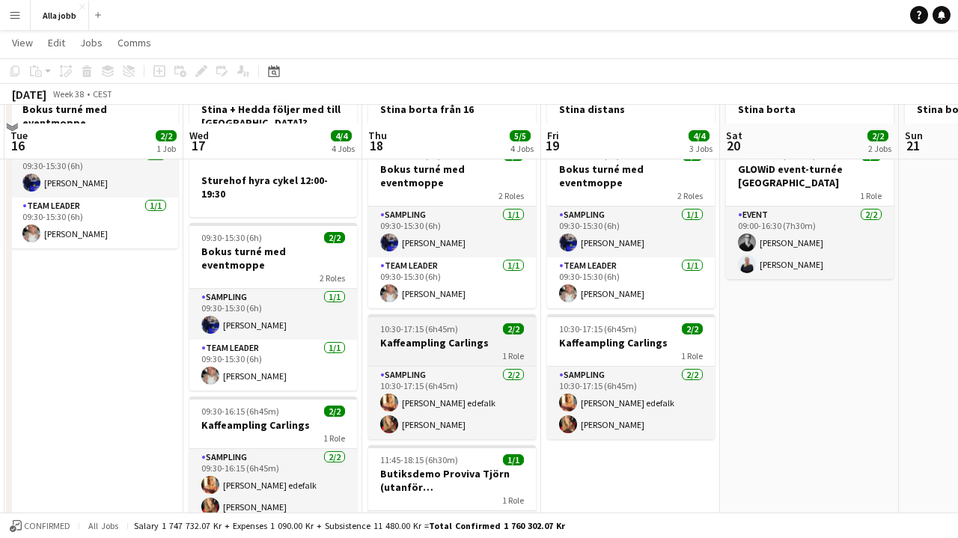
scroll to position [141, 0]
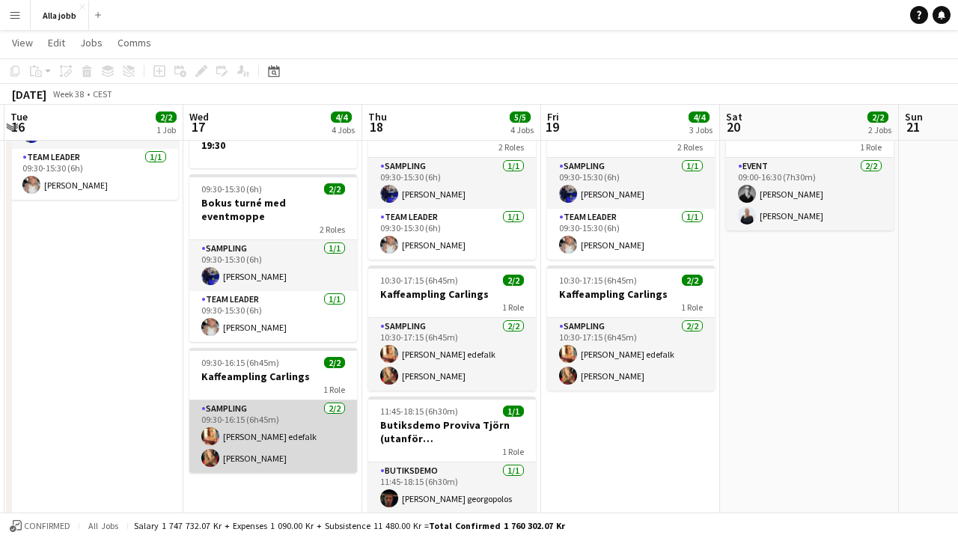
click at [287, 421] on app-card-role "Sampling [DATE] 09:30-16:15 (6h45m) [PERSON_NAME] edefalk [PERSON_NAME]" at bounding box center [273, 436] width 168 height 73
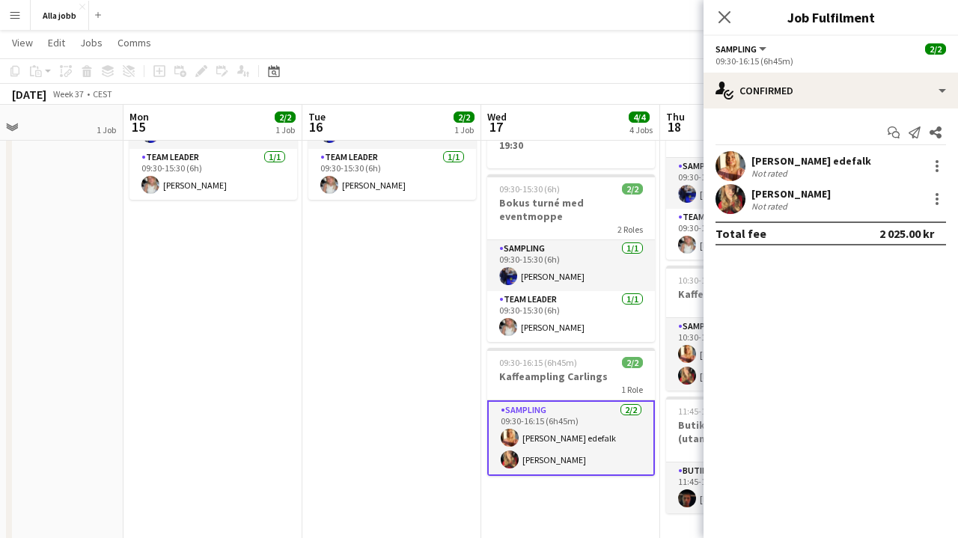
click at [198, 348] on app-date-cell "09:30-15:30 (6h) 2/2 Bokus turné med eventmoppe 2 Roles Sampling [DATE] 09:30-1…" at bounding box center [212, 293] width 179 height 534
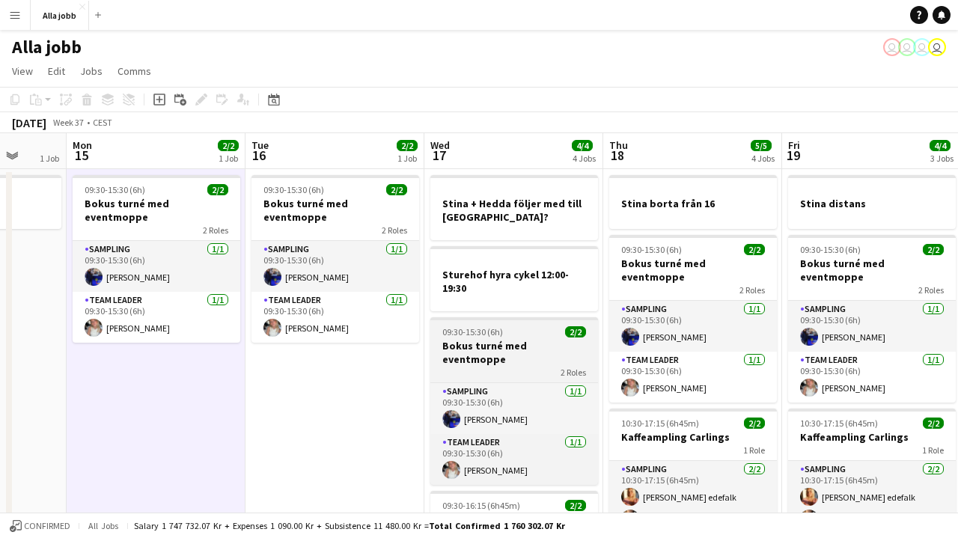
scroll to position [0, 461]
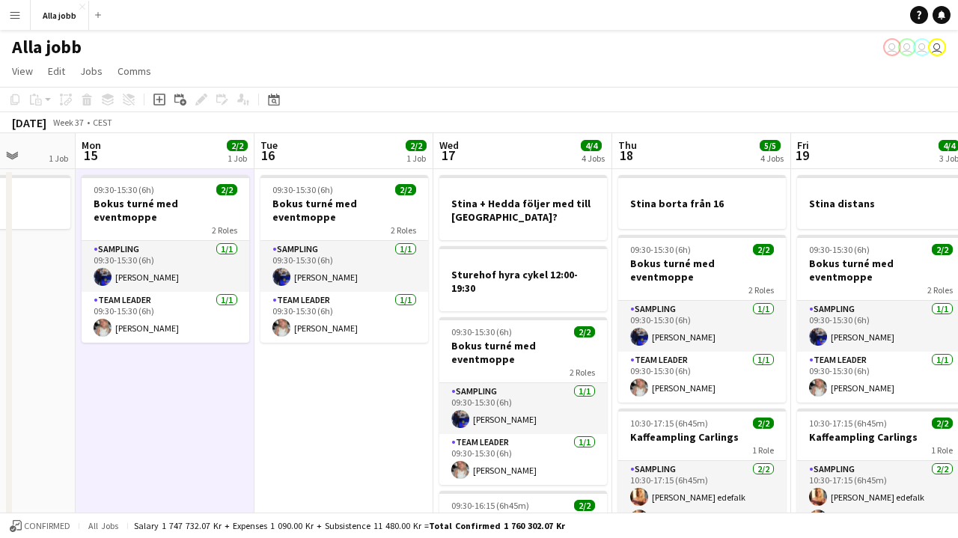
click at [355, 410] on app-date-cell "09:30-15:30 (6h) 2/2 Bokus turné med eventmoppe 2 Roles Sampling [DATE] 09:30-1…" at bounding box center [343, 436] width 179 height 534
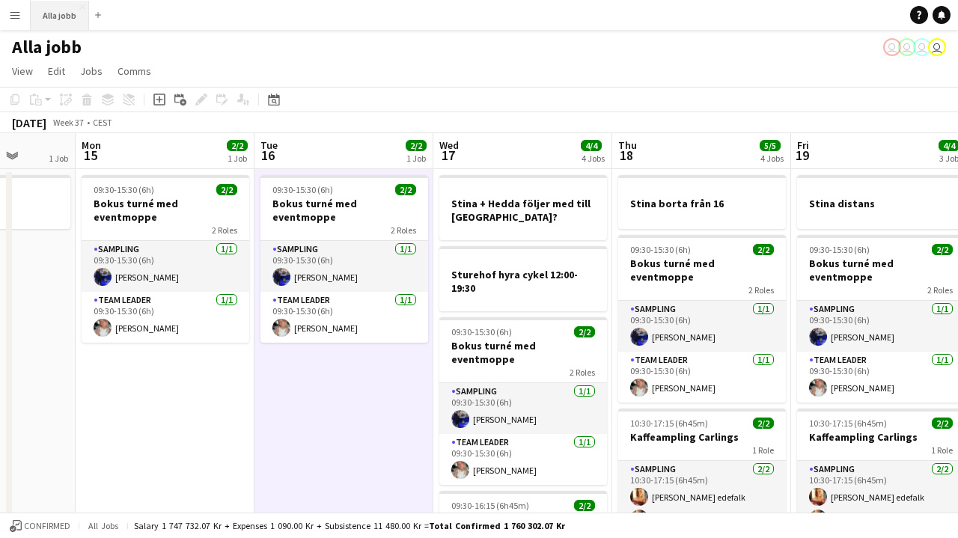
click at [64, 13] on button "Alla jobb Close" at bounding box center [60, 15] width 58 height 29
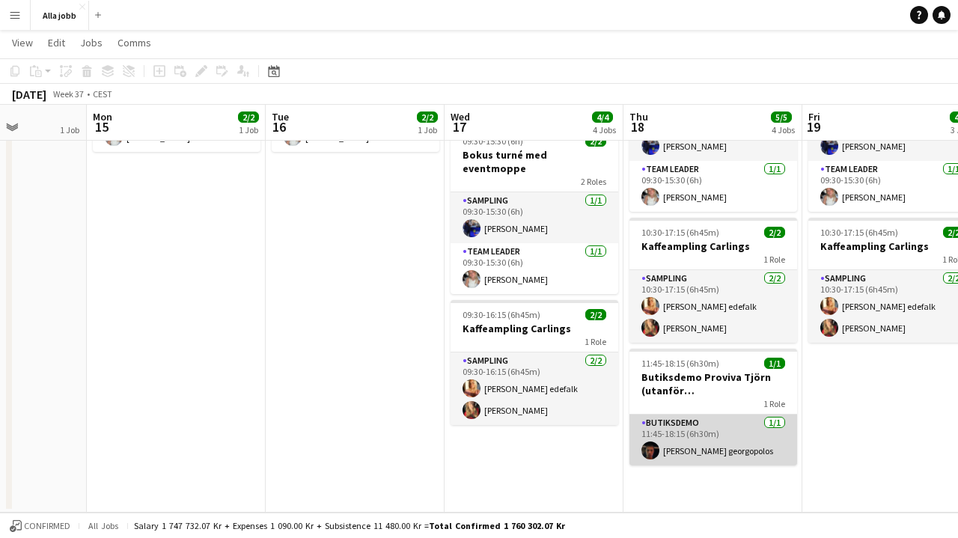
scroll to position [189, 0]
click at [726, 440] on app-card-role "Butiksdemo [DATE] 11:45-18:15 (6h30m) [PERSON_NAME] georgopolos" at bounding box center [713, 440] width 168 height 51
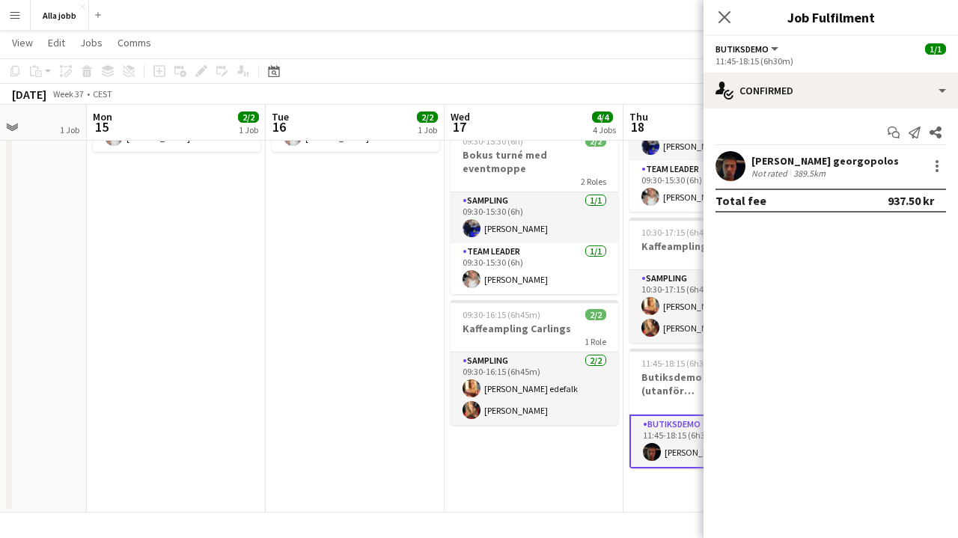
click at [721, 165] on app-user-avatar at bounding box center [730, 166] width 30 height 30
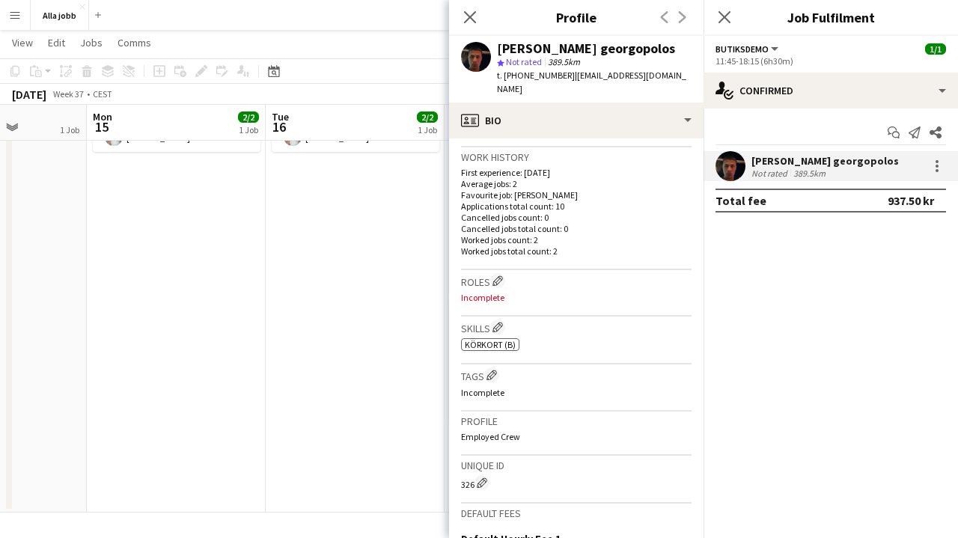
scroll to position [361, 0]
click at [302, 333] on app-date-cell "09:30-15:30 (6h) 2/2 Bokus turné med eventmoppe 2 Roles Sampling [DATE] 09:30-1…" at bounding box center [355, 245] width 179 height 534
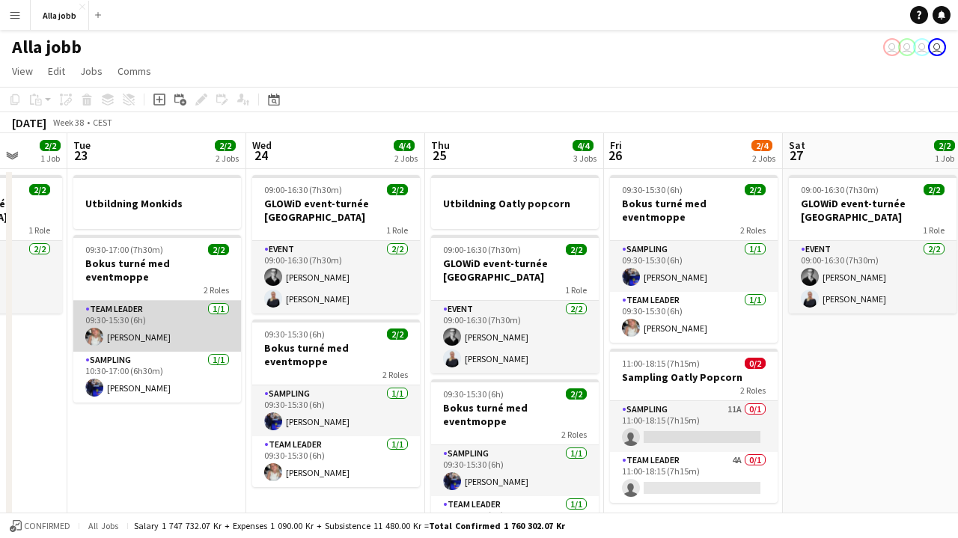
scroll to position [0, 472]
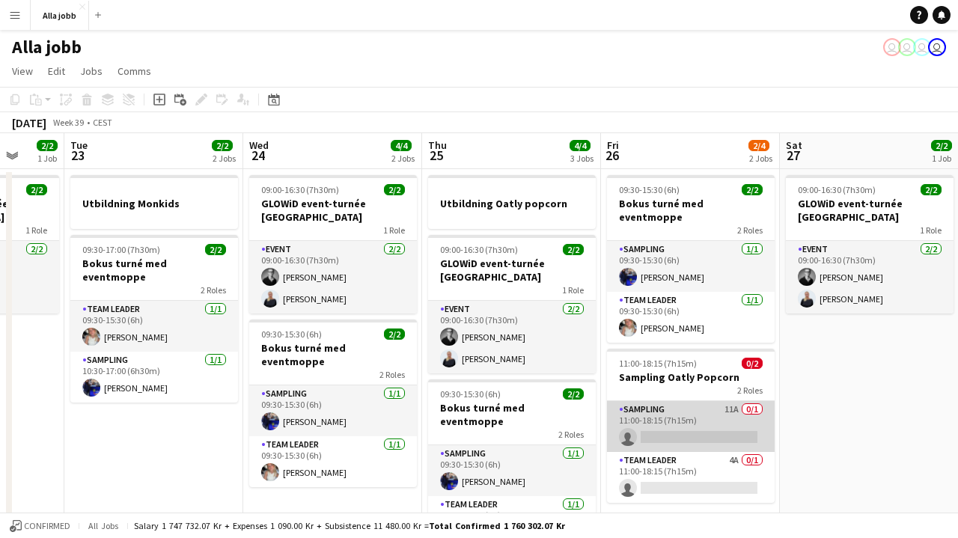
click at [706, 401] on app-card-role "Sampling 11A 0/1 11:00-18:15 (7h15m) single-neutral-actions" at bounding box center [691, 426] width 168 height 51
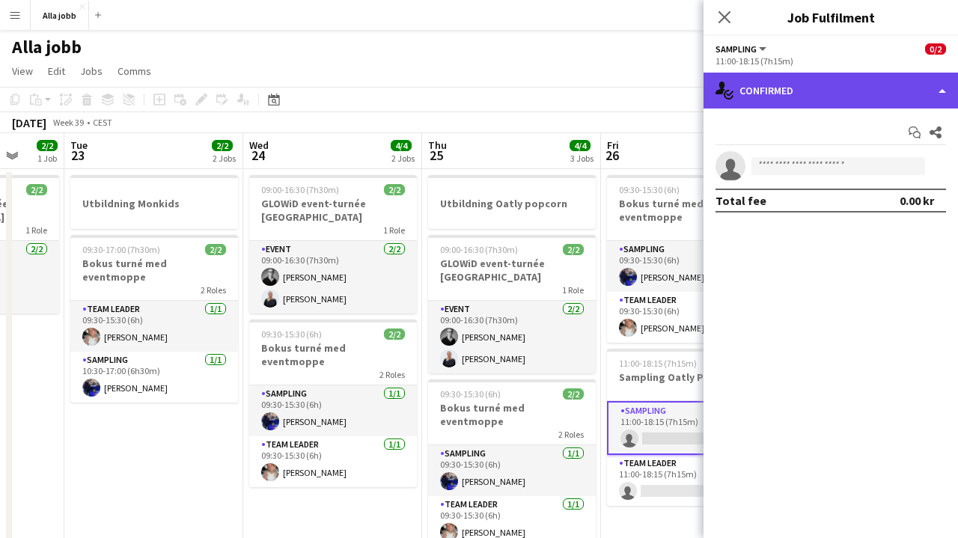
click at [768, 98] on div "single-neutral-actions-check-2 Confirmed" at bounding box center [830, 91] width 254 height 36
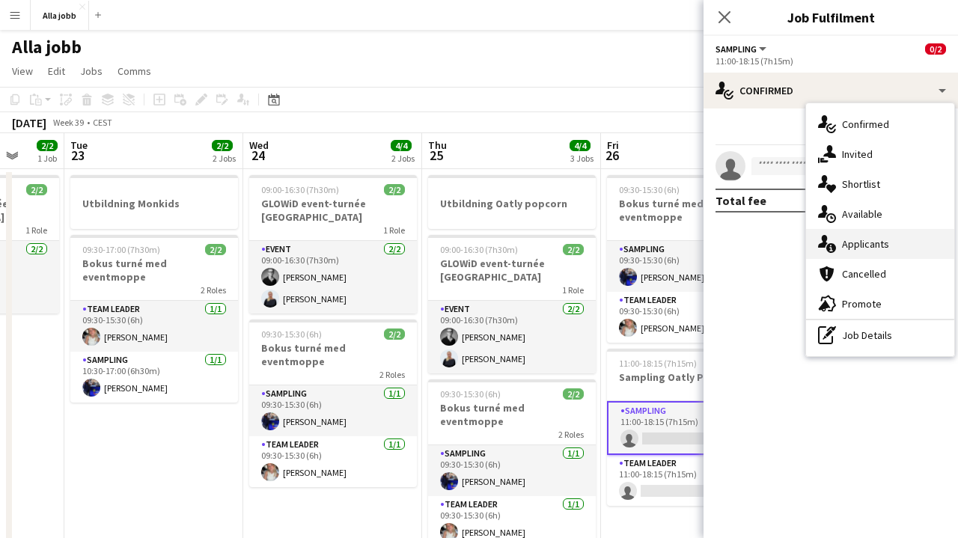
click at [845, 237] on span "Applicants" at bounding box center [865, 243] width 47 height 13
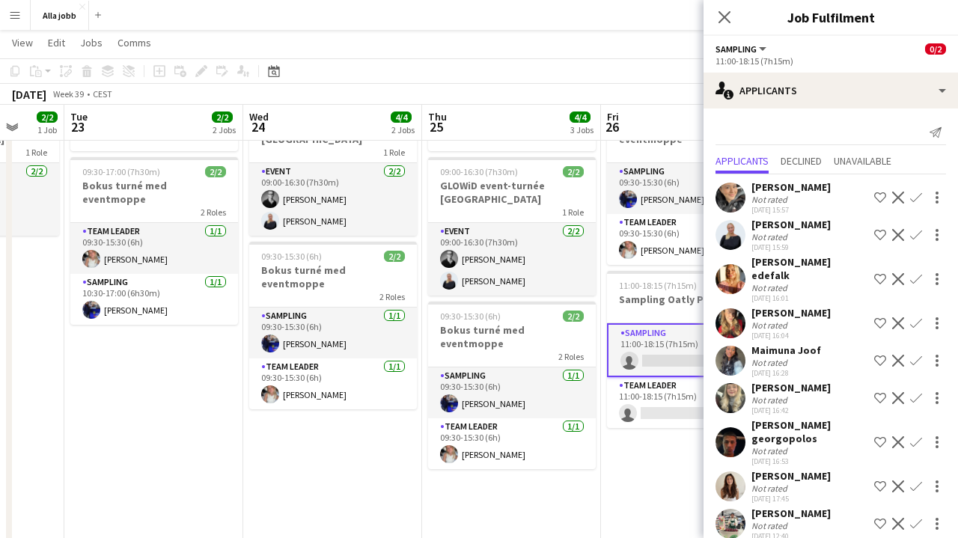
scroll to position [0, 0]
click at [593, 75] on app-toolbar "Copy Paste Paste Command V Paste with crew Command Shift V Paste linked Job [GE…" at bounding box center [479, 70] width 958 height 25
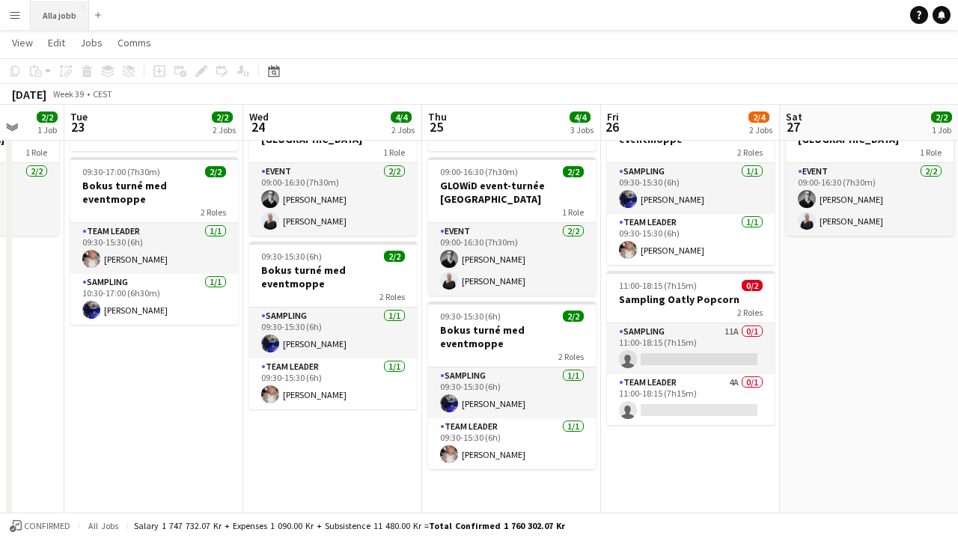
click at [73, 19] on button "Alla jobb Close" at bounding box center [60, 15] width 58 height 29
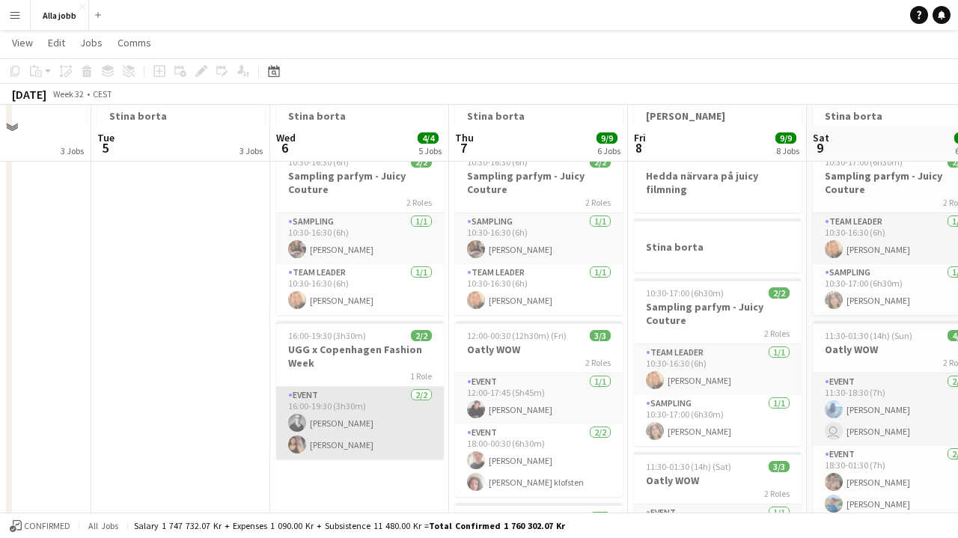
scroll to position [204, 0]
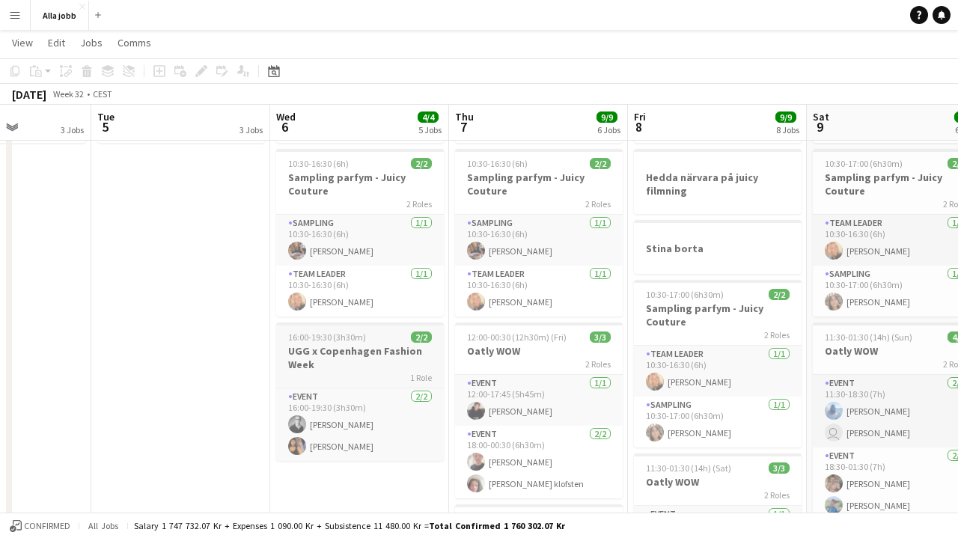
click at [373, 367] on h3 "UGG x Copenhagen Fashion Week" at bounding box center [360, 357] width 168 height 27
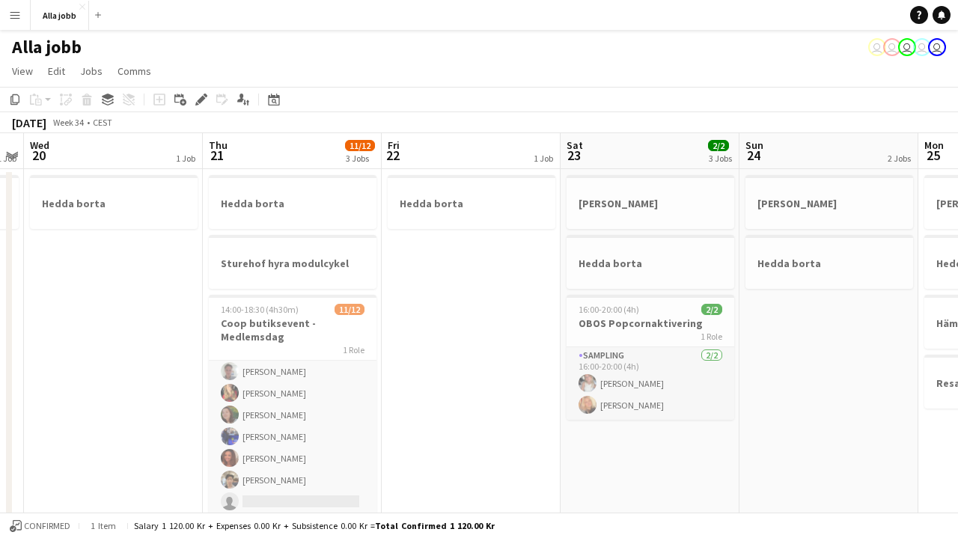
scroll to position [0, 0]
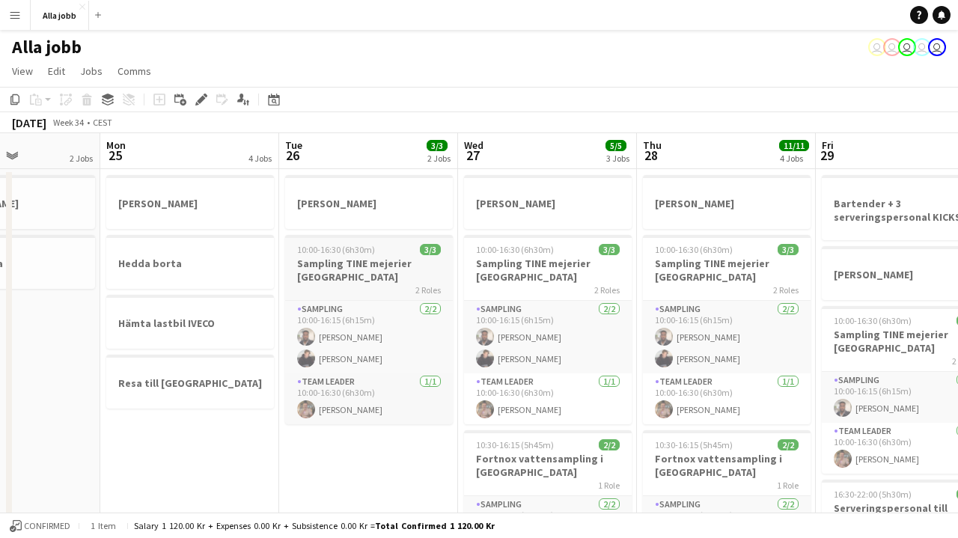
click at [370, 274] on h3 "Sampling TINE mejerier [GEOGRAPHIC_DATA]" at bounding box center [369, 270] width 168 height 27
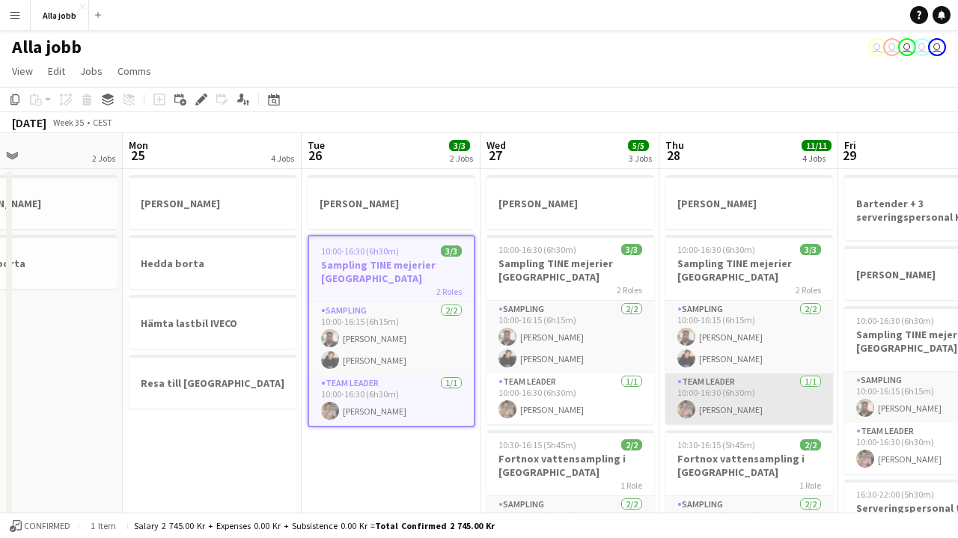
scroll to position [0, 402]
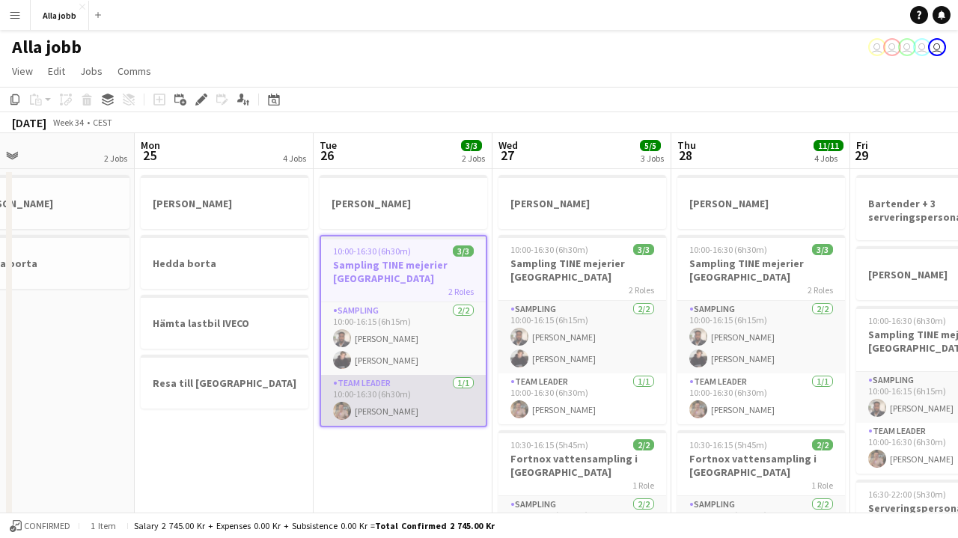
click at [440, 405] on app-card-role "Team Leader [DATE] 10:00-16:30 (6h30m) [PERSON_NAME]" at bounding box center [403, 400] width 165 height 51
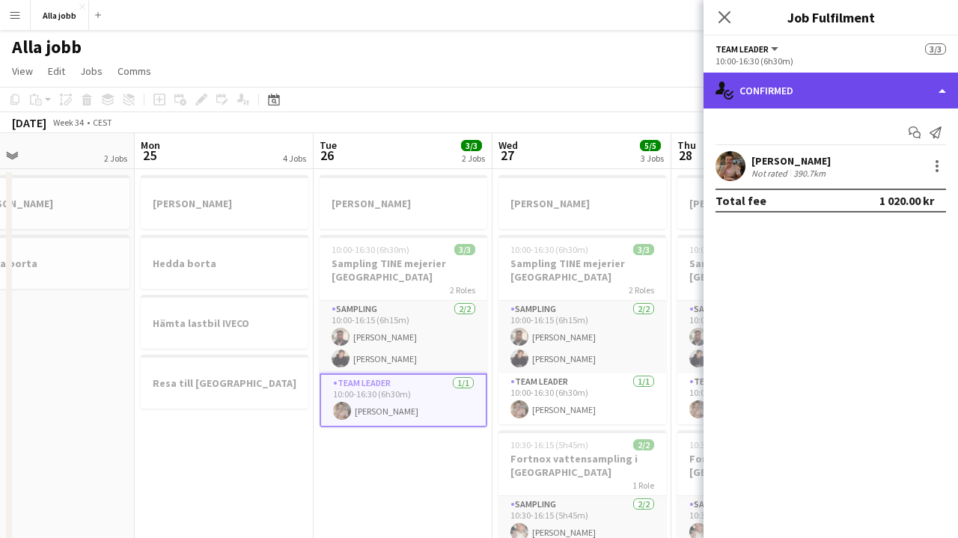
click at [781, 93] on div "single-neutral-actions-check-2 Confirmed" at bounding box center [830, 91] width 254 height 36
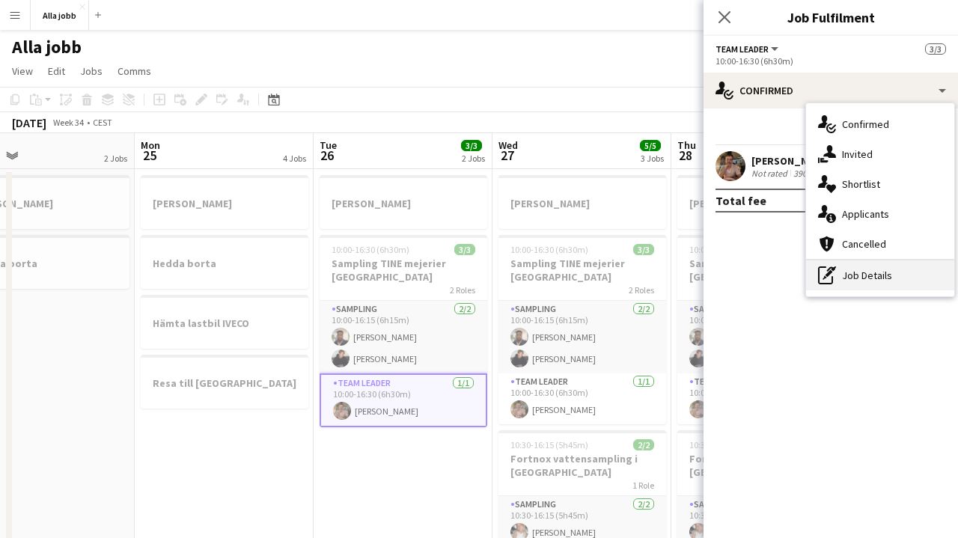
click at [852, 283] on div "pen-write Job Details" at bounding box center [880, 275] width 148 height 30
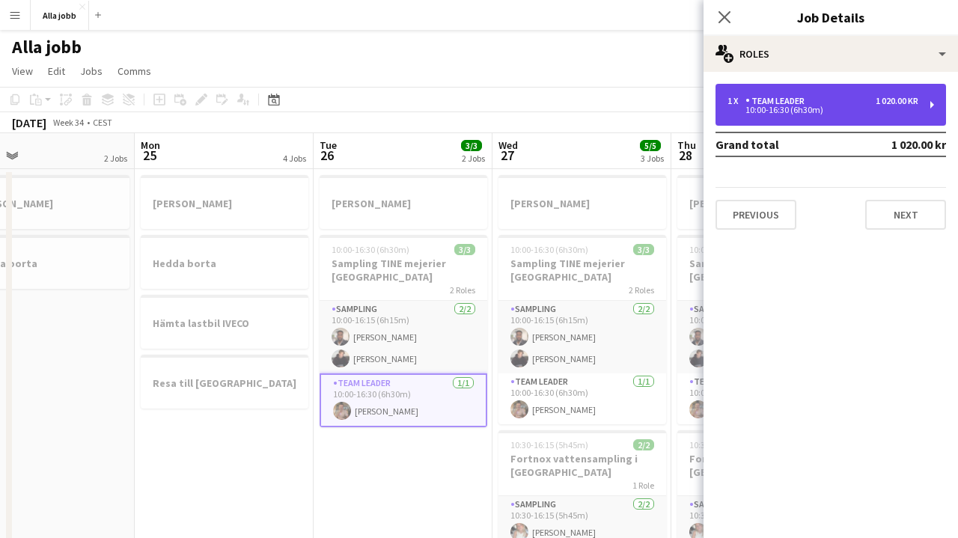
click at [810, 114] on div "10:00-16:30 (6h30m)" at bounding box center [822, 109] width 191 height 7
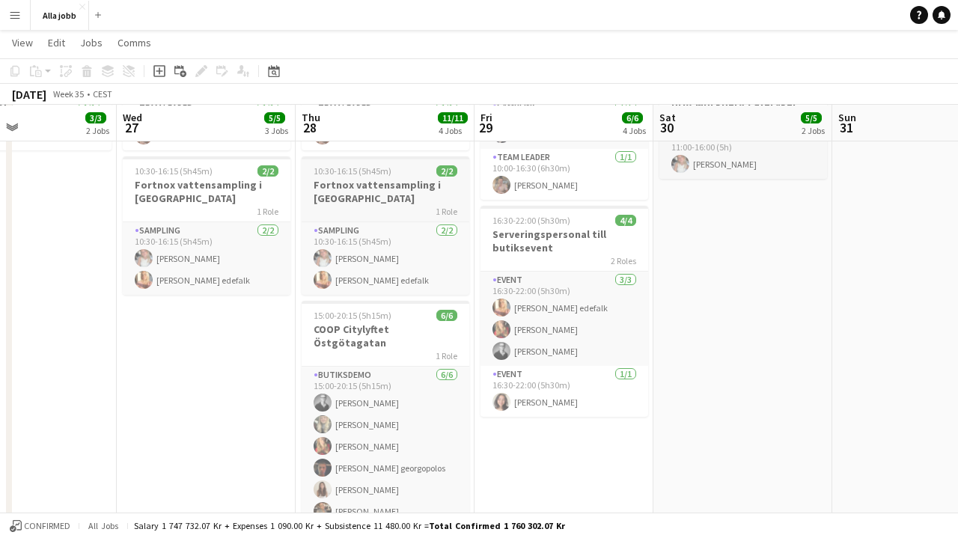
scroll to position [276, 0]
